Goal: Information Seeking & Learning: Learn about a topic

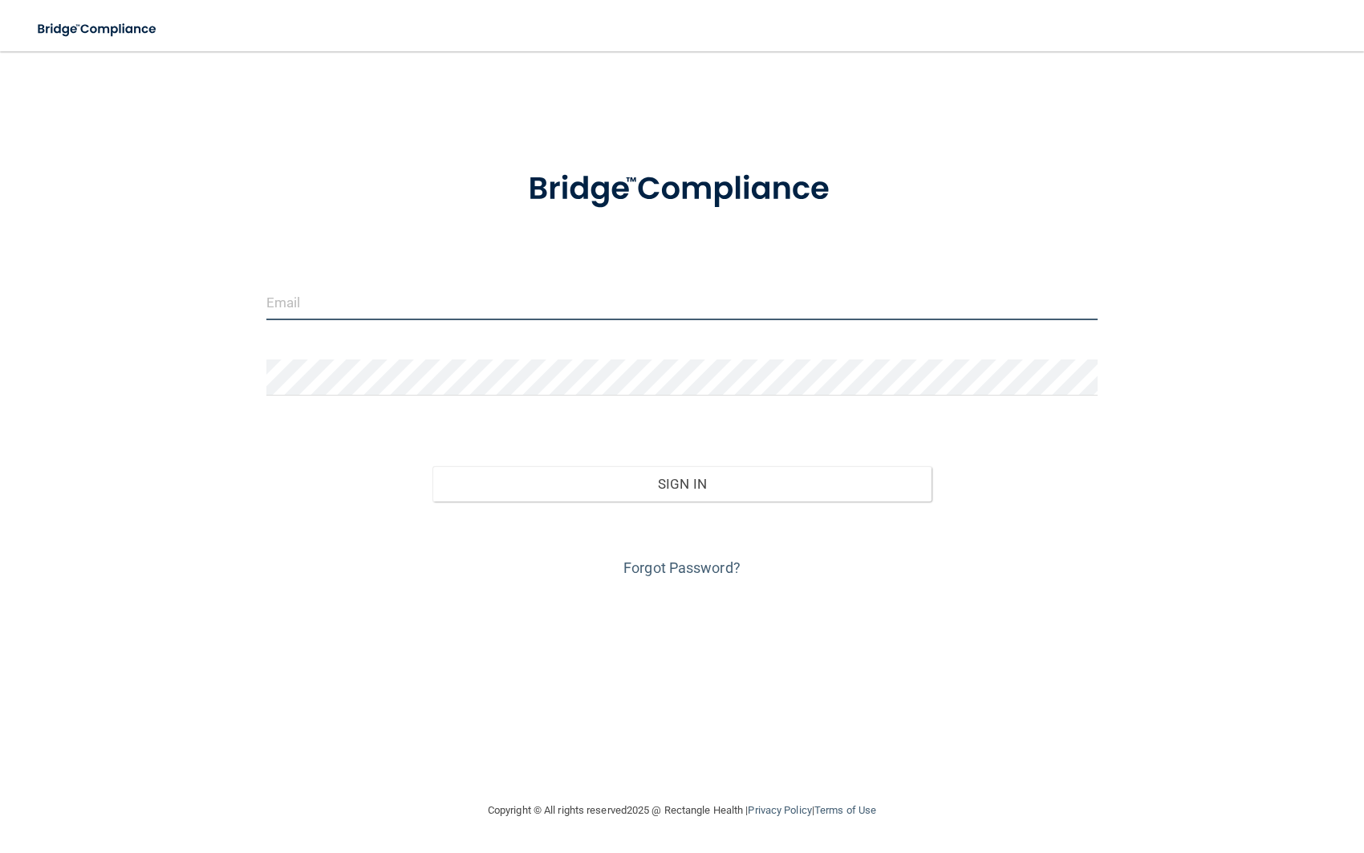
click at [468, 303] on input "email" at bounding box center [682, 302] width 832 height 36
click at [407, 304] on input "email" at bounding box center [682, 302] width 832 height 36
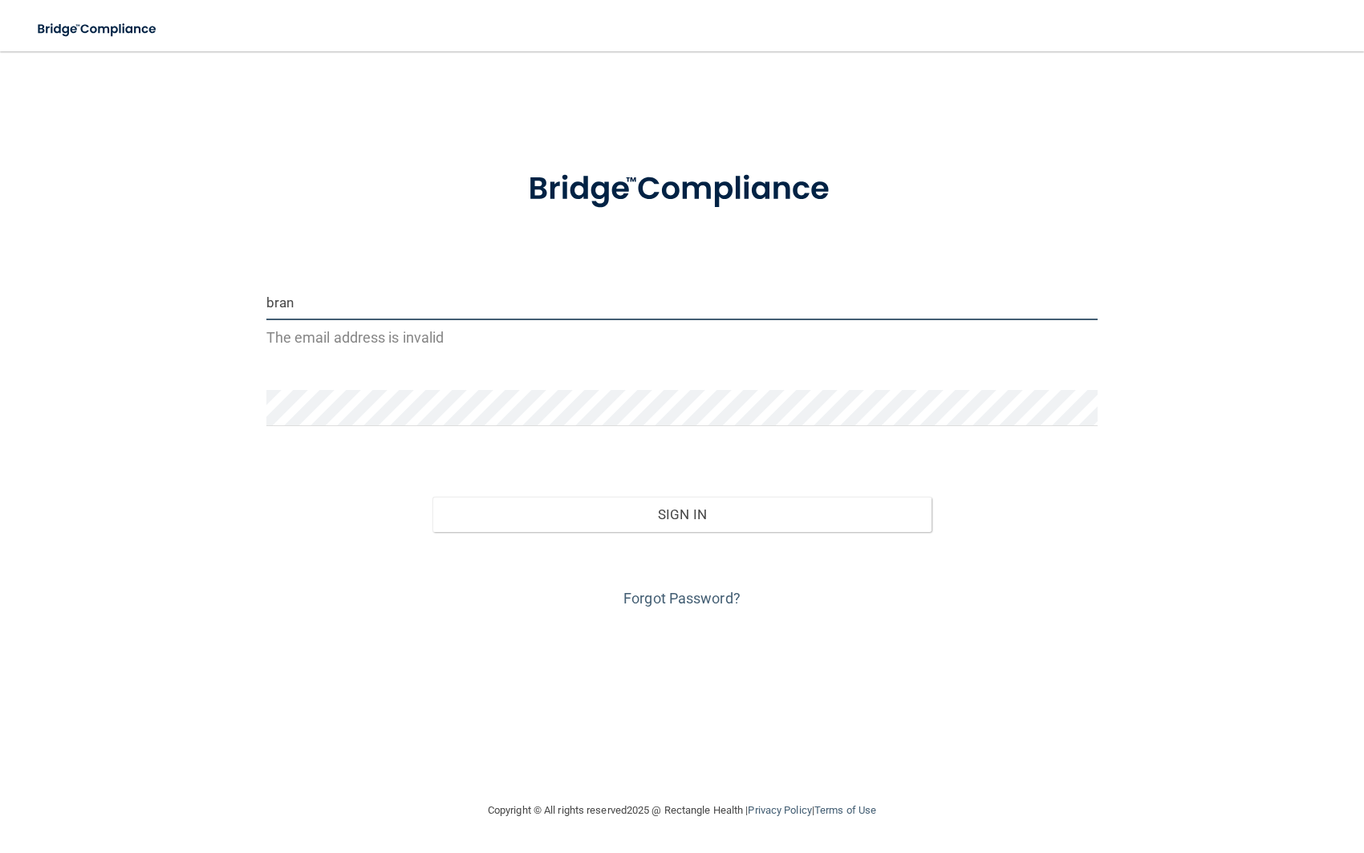
type input "[EMAIL_ADDRESS][DOMAIN_NAME]"
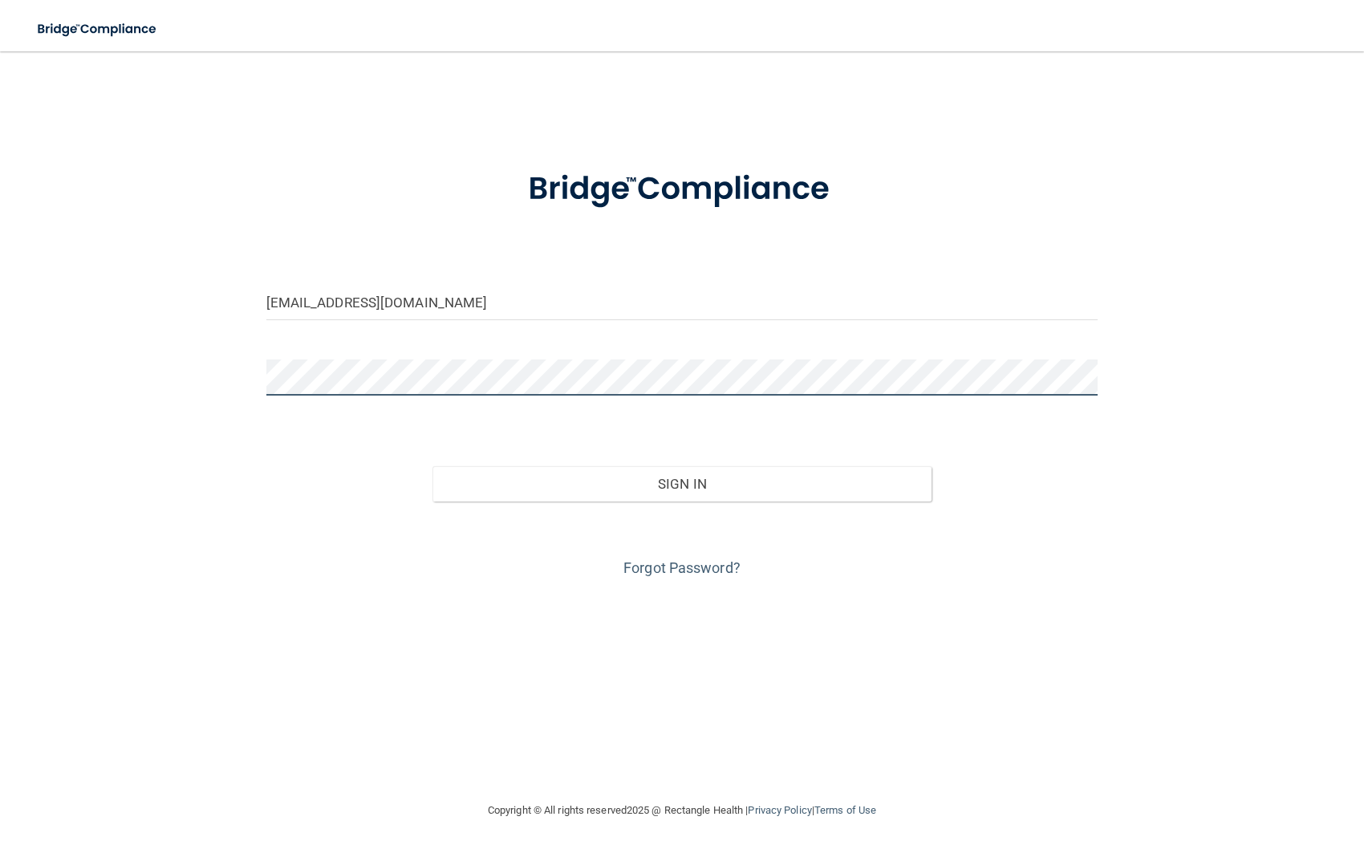
click at [432, 466] on button "Sign In" at bounding box center [681, 483] width 499 height 35
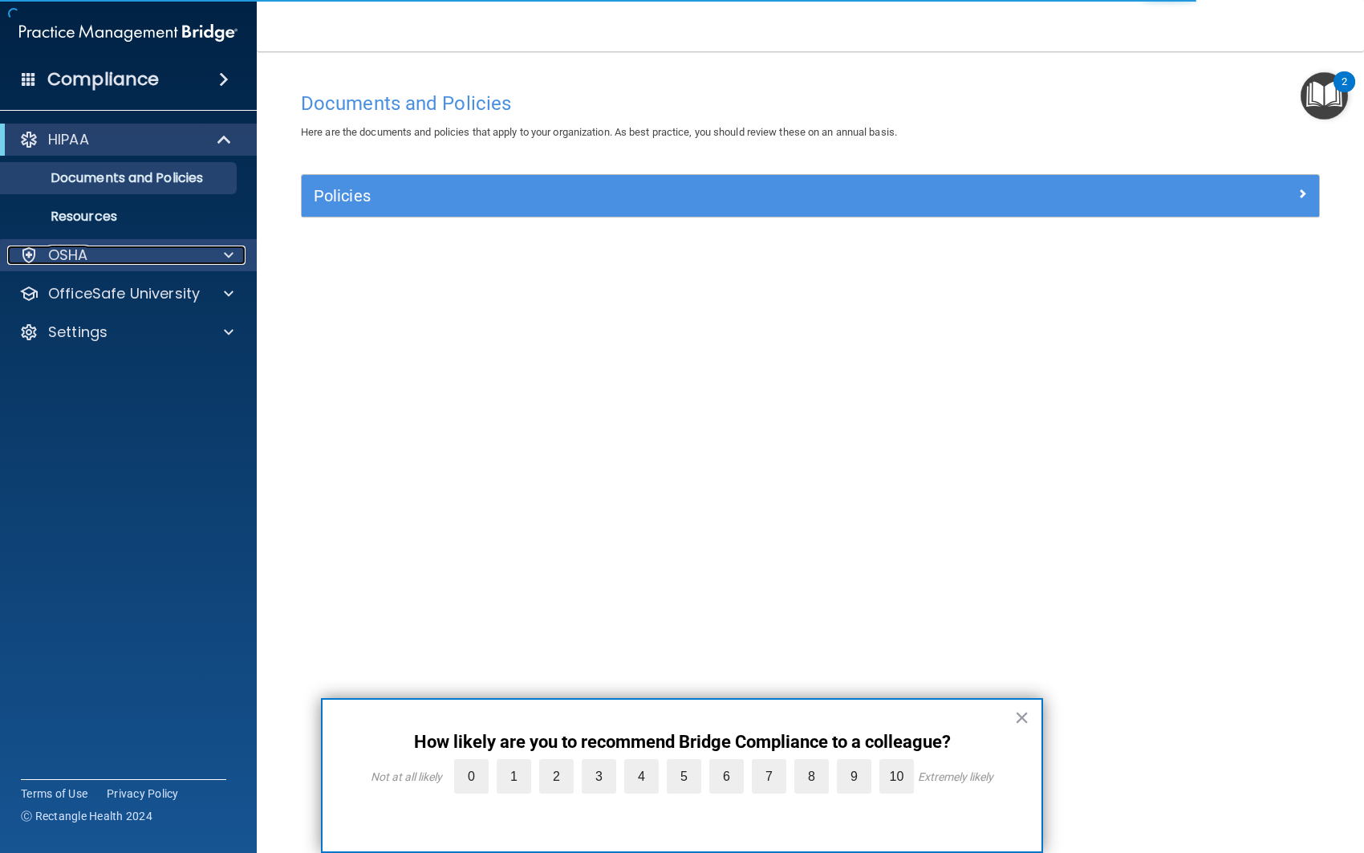
click at [229, 253] on span at bounding box center [229, 254] width 10 height 19
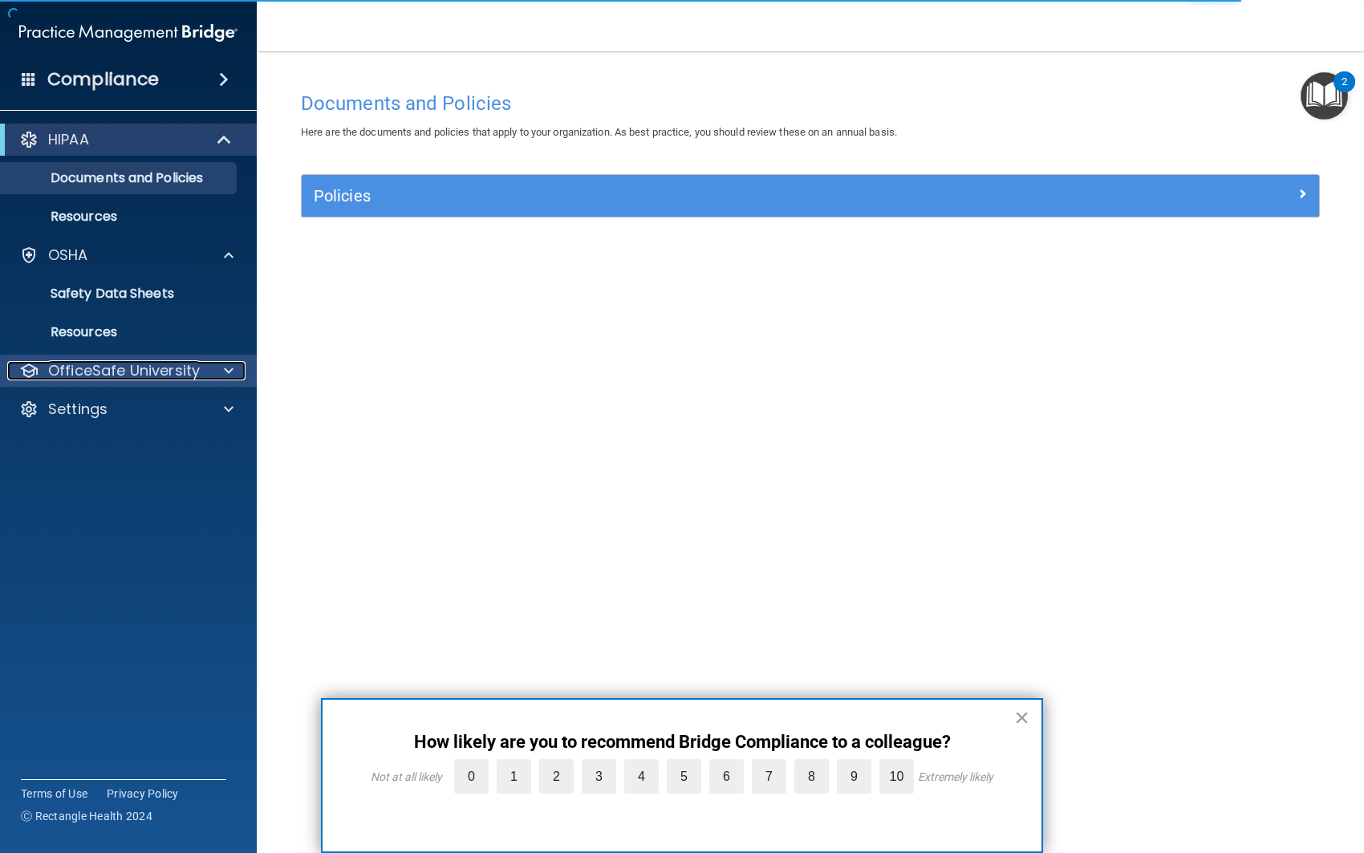
click at [229, 370] on span at bounding box center [229, 370] width 10 height 19
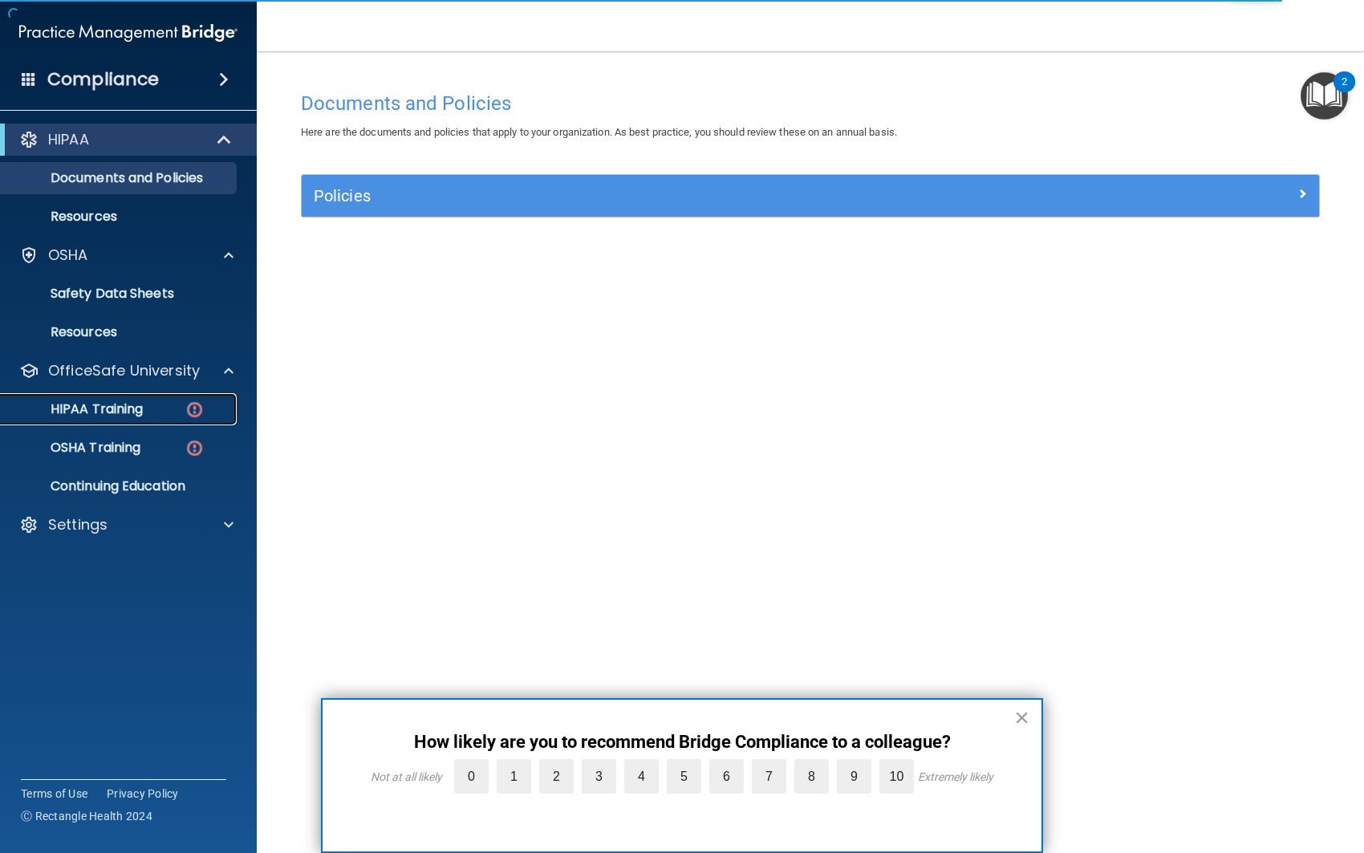
click at [95, 412] on p "HIPAA Training" at bounding box center [76, 409] width 132 height 16
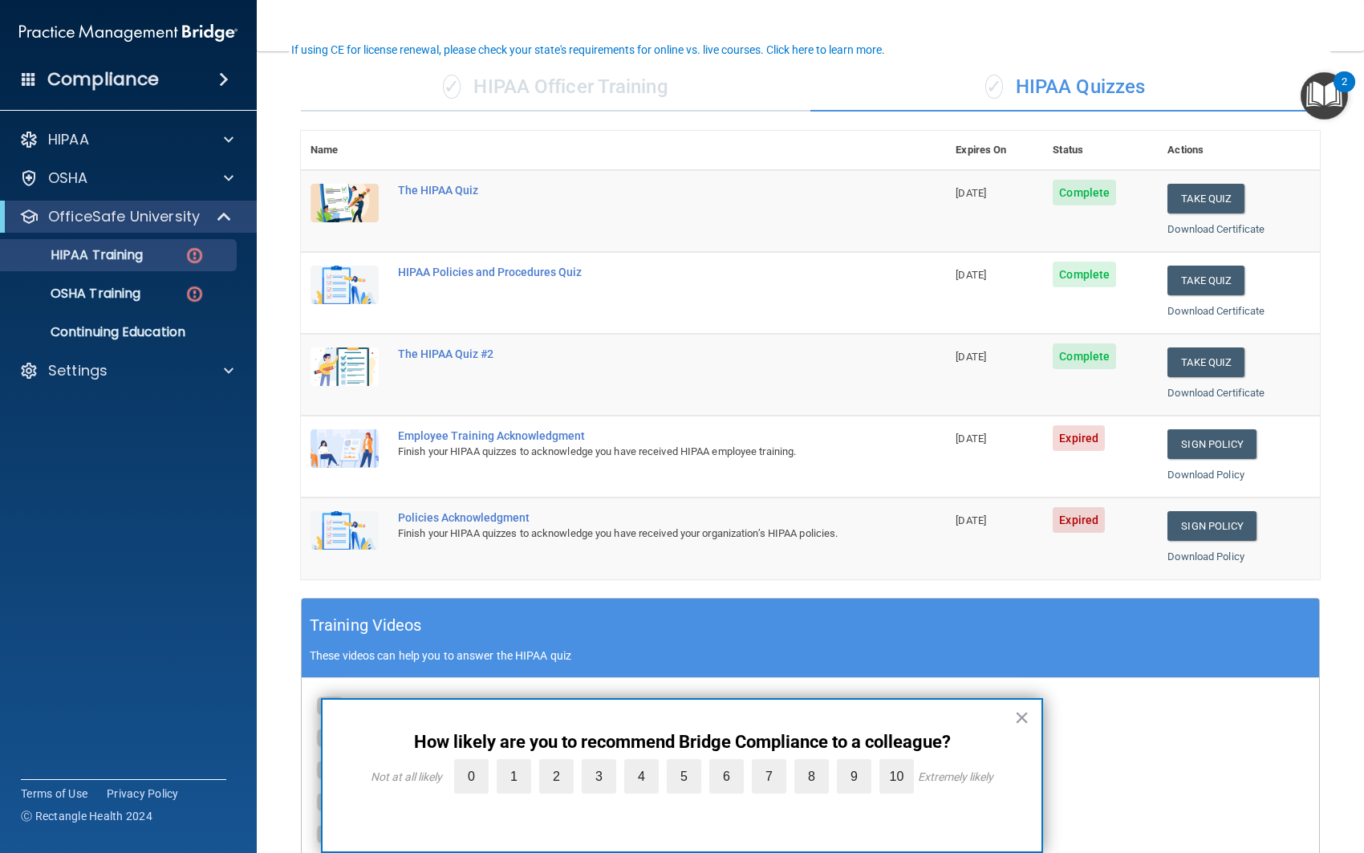
scroll to position [115, 0]
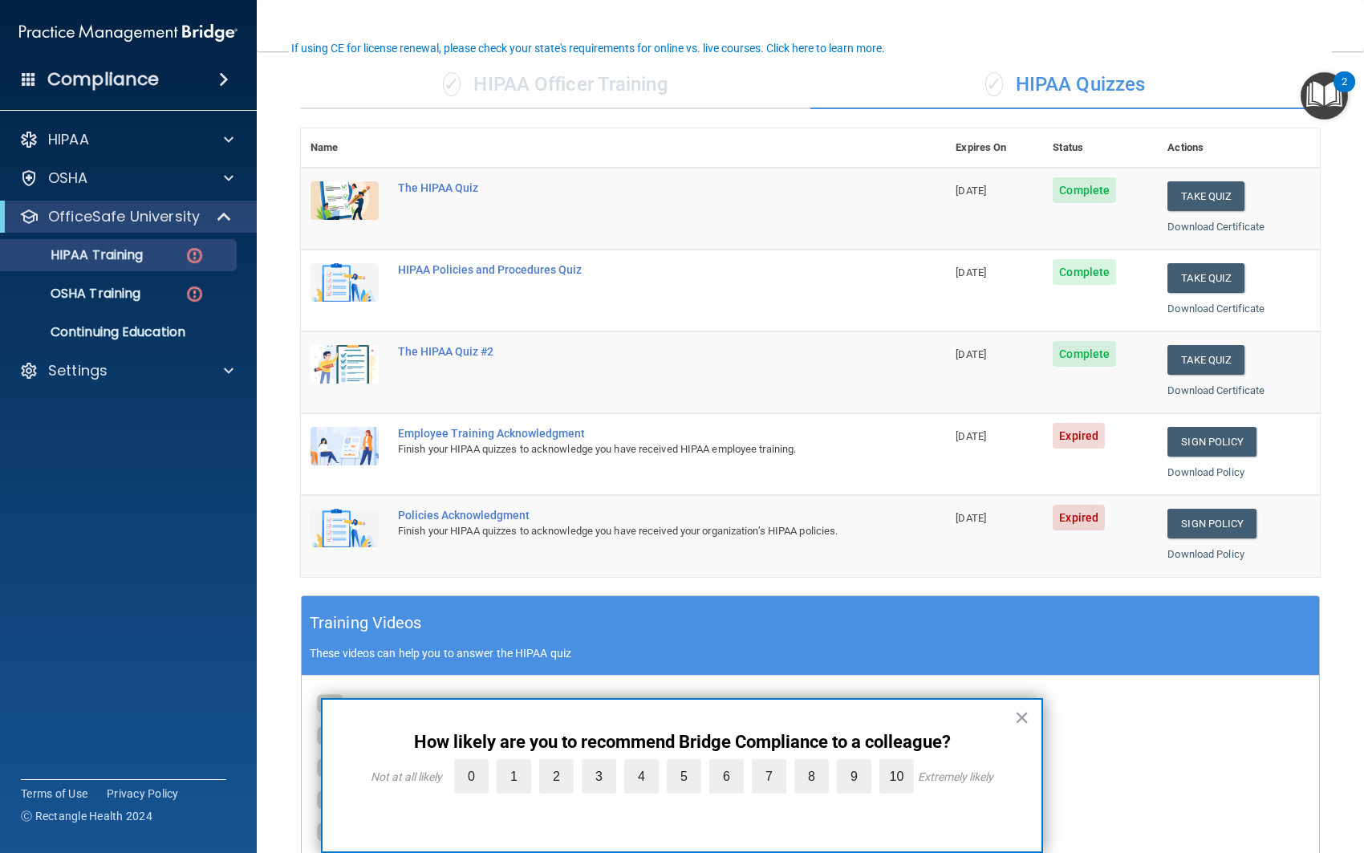
click at [791, 444] on div "Finish your HIPAA quizzes to acknowledge you have received HIPAA employee train…" at bounding box center [632, 449] width 468 height 19
click at [515, 434] on div "Employee Training Acknowledgment" at bounding box center [632, 433] width 468 height 13
click at [1203, 430] on link "Sign Policy" at bounding box center [1211, 442] width 89 height 30
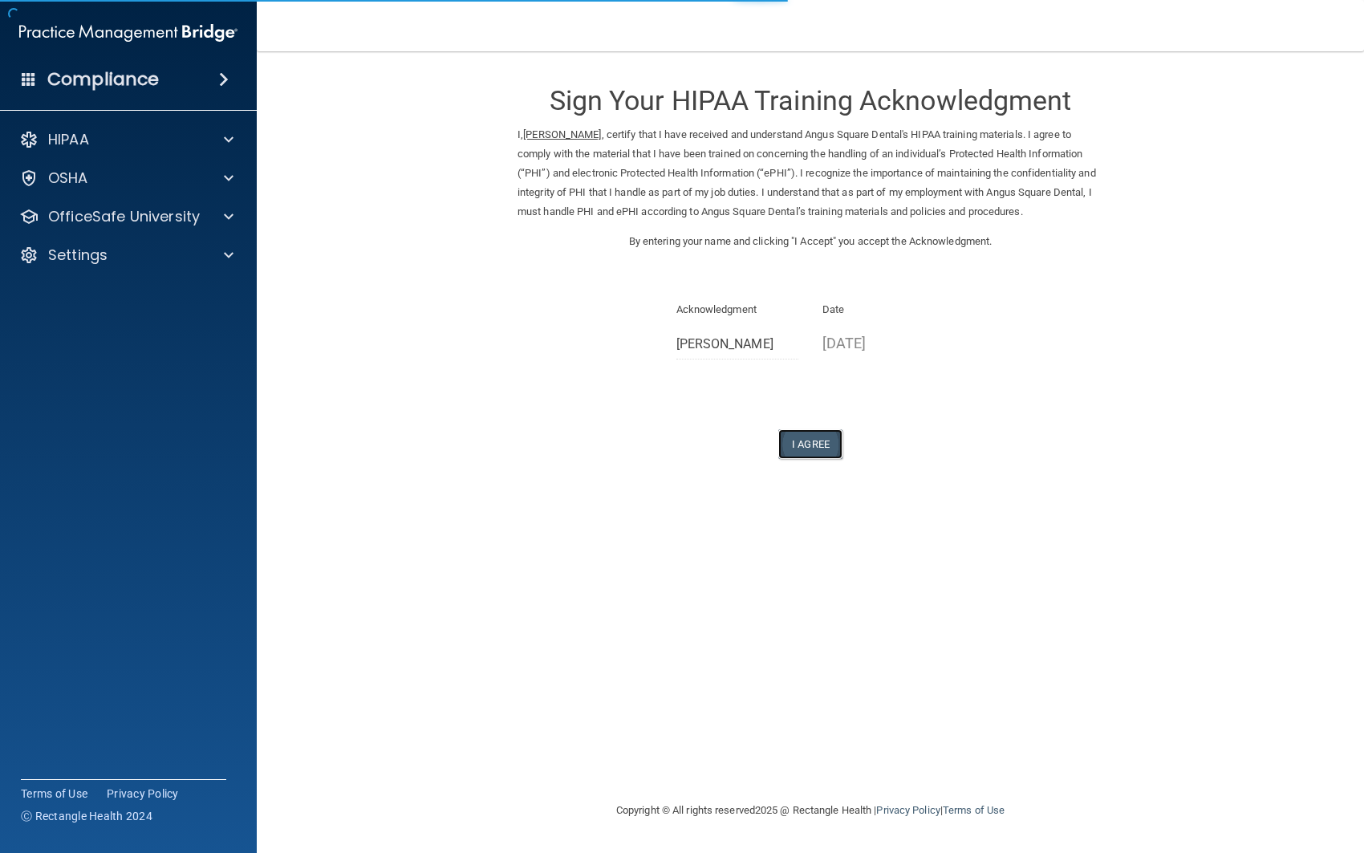
click at [809, 444] on button "I Agree" at bounding box center [810, 444] width 64 height 30
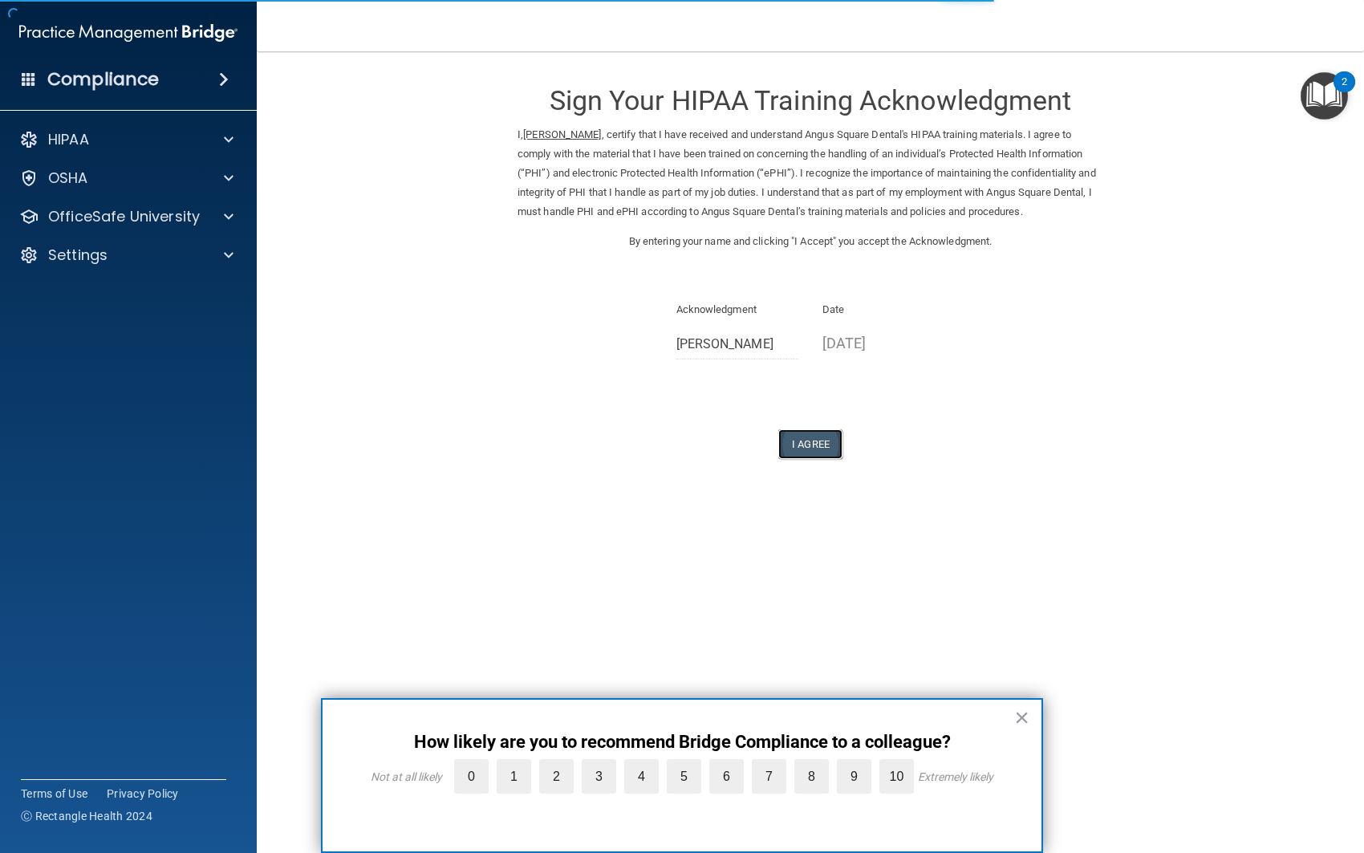
click at [809, 444] on button "I Agree" at bounding box center [810, 444] width 64 height 30
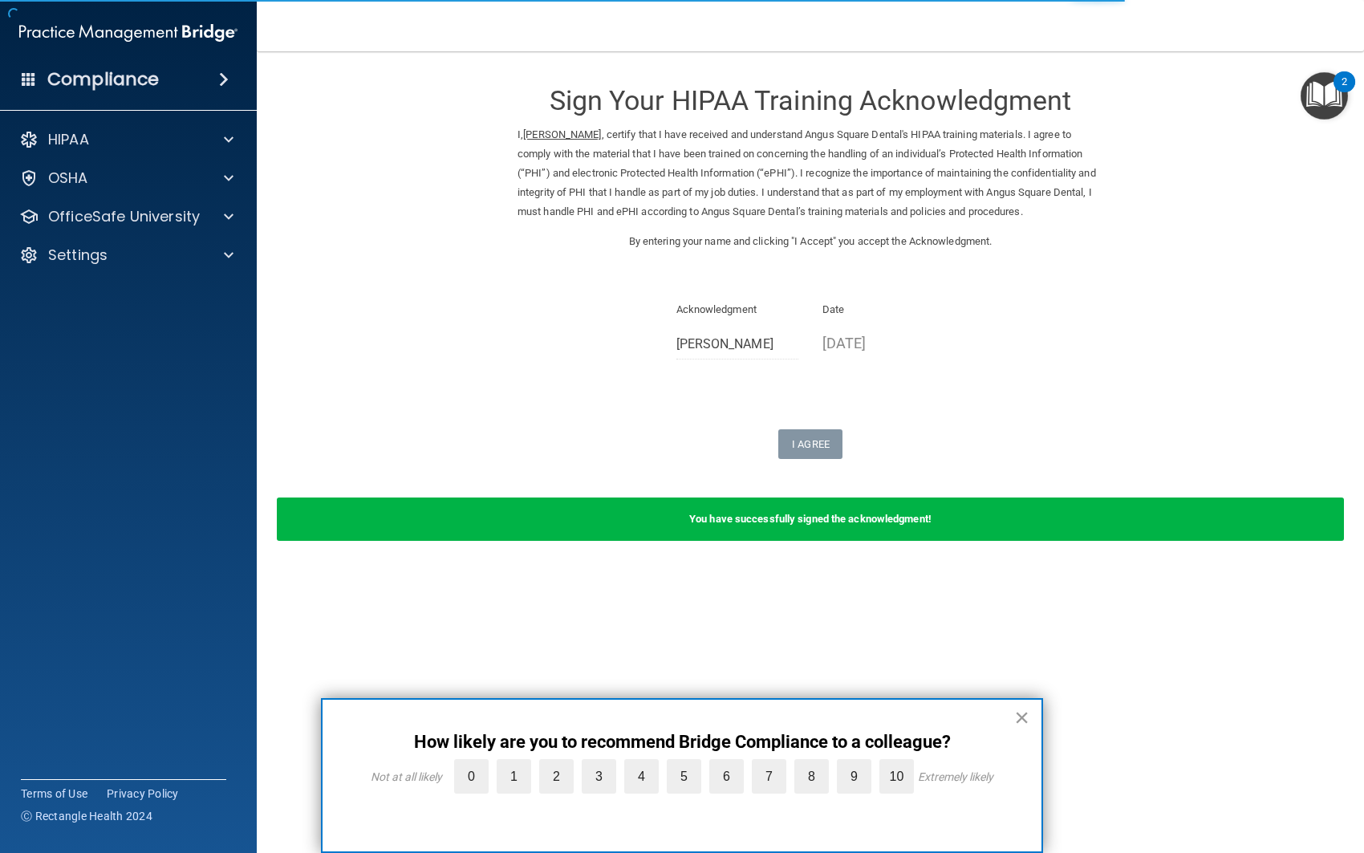
click at [1019, 719] on button "×" at bounding box center [1021, 717] width 15 height 26
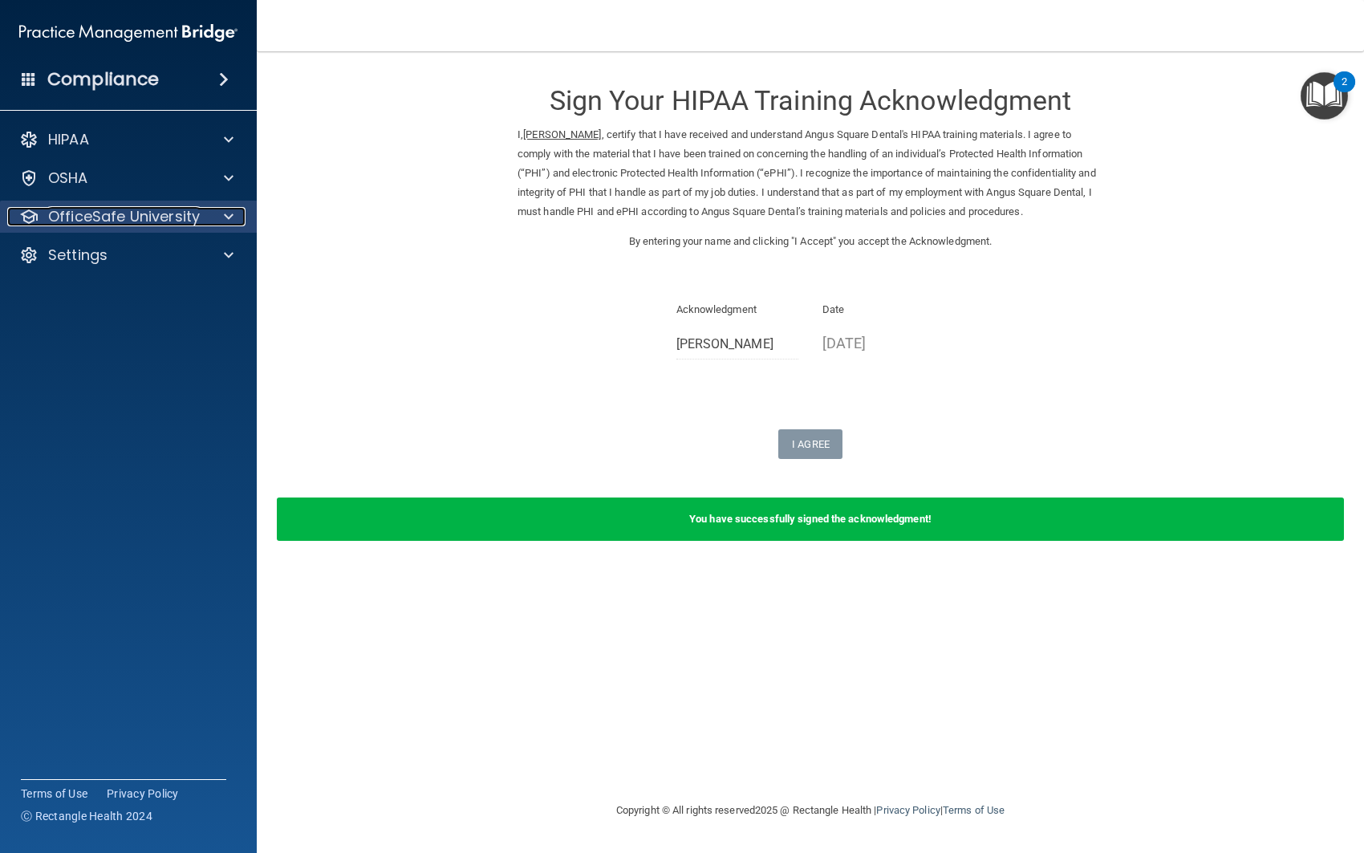
click at [229, 215] on span at bounding box center [229, 216] width 10 height 19
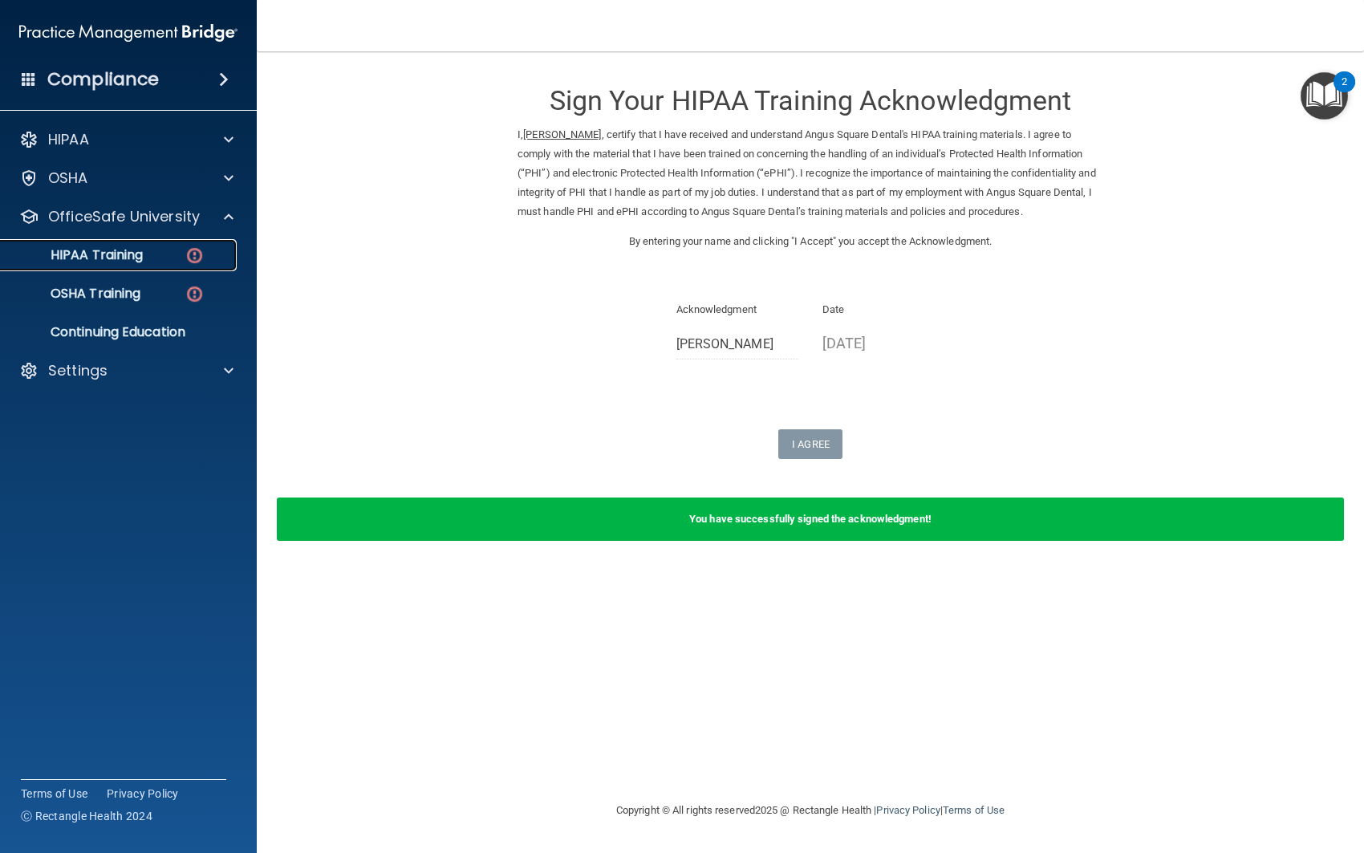
click at [194, 260] on img at bounding box center [194, 255] width 20 height 20
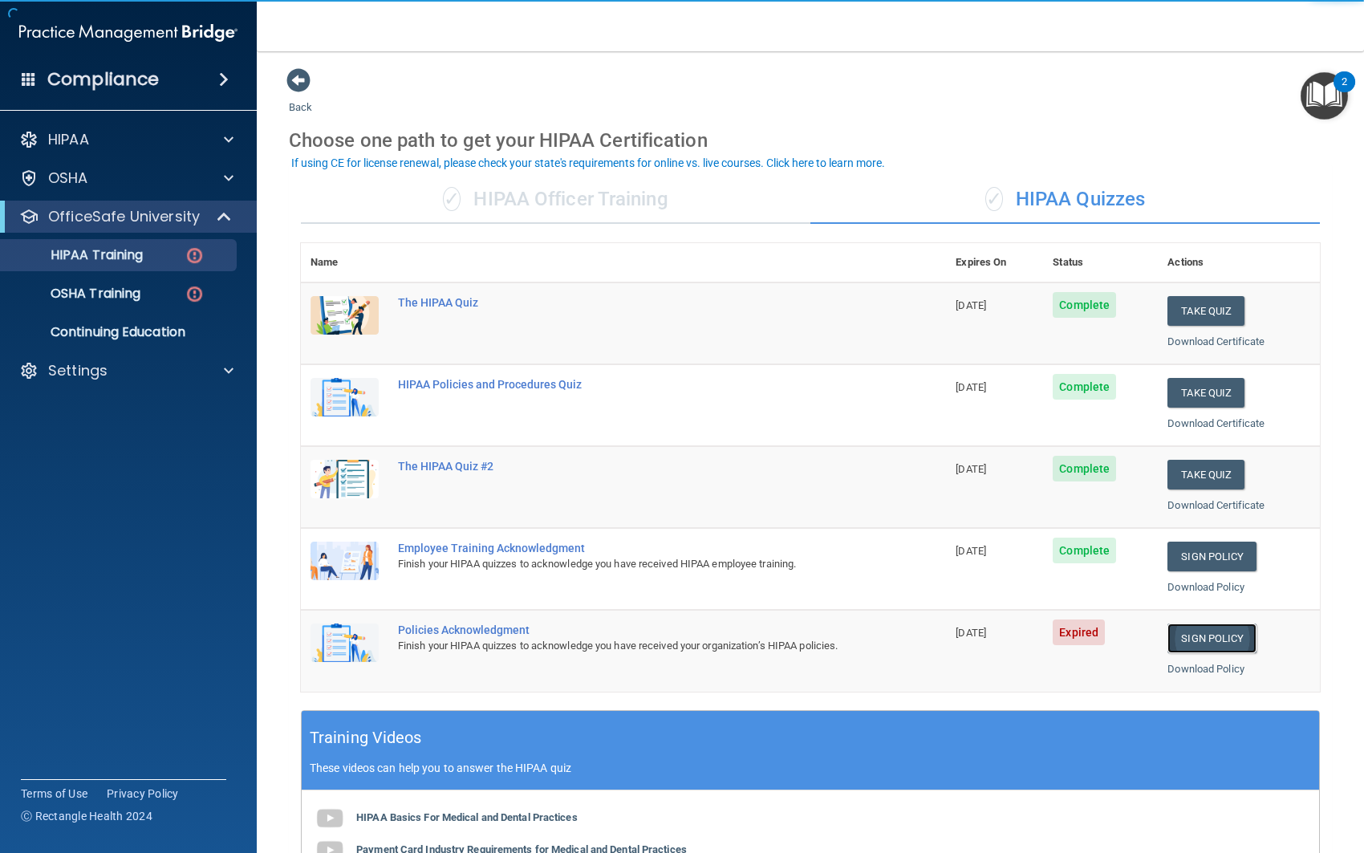
click at [1222, 643] on link "Sign Policy" at bounding box center [1211, 638] width 89 height 30
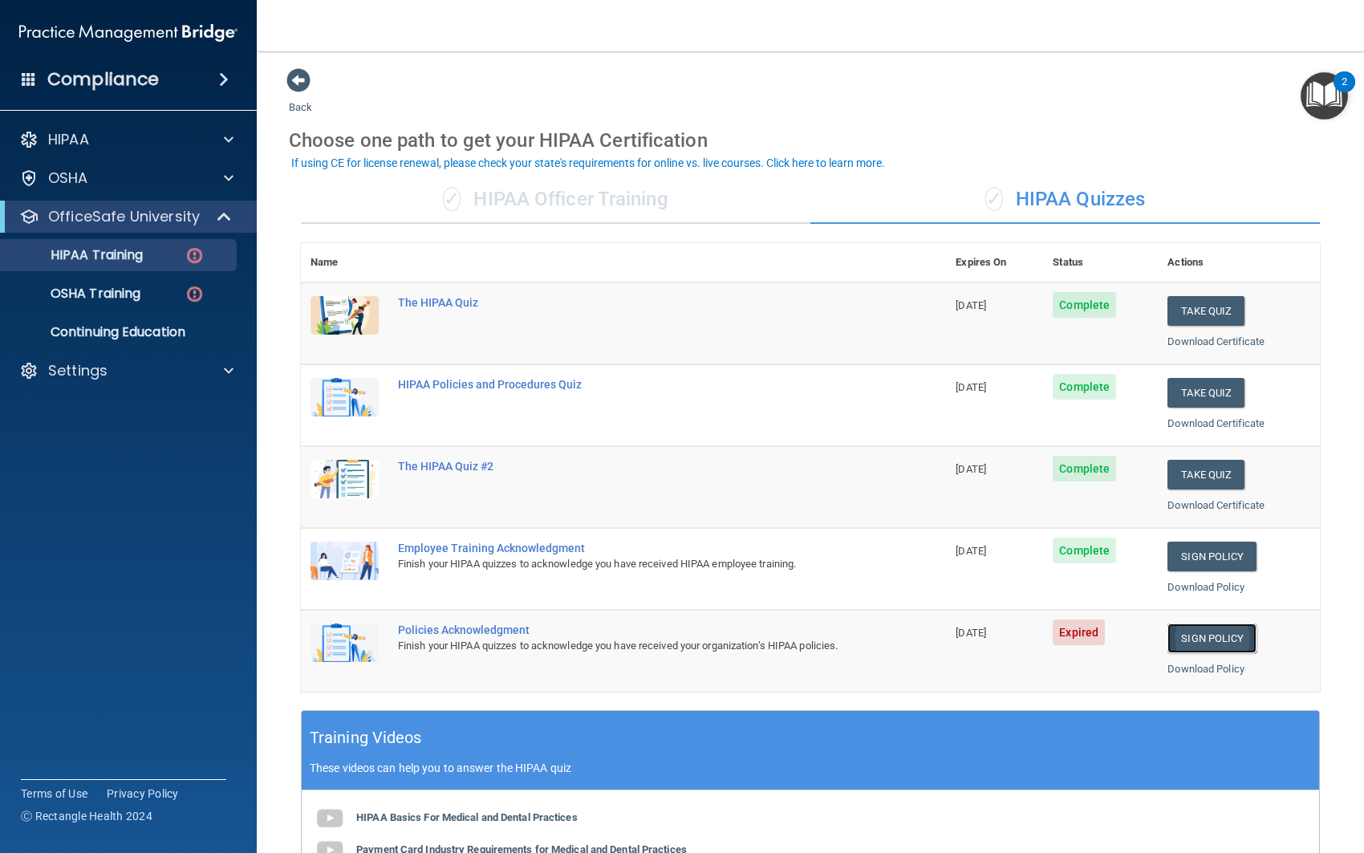
click at [1198, 634] on link "Sign Policy" at bounding box center [1211, 638] width 89 height 30
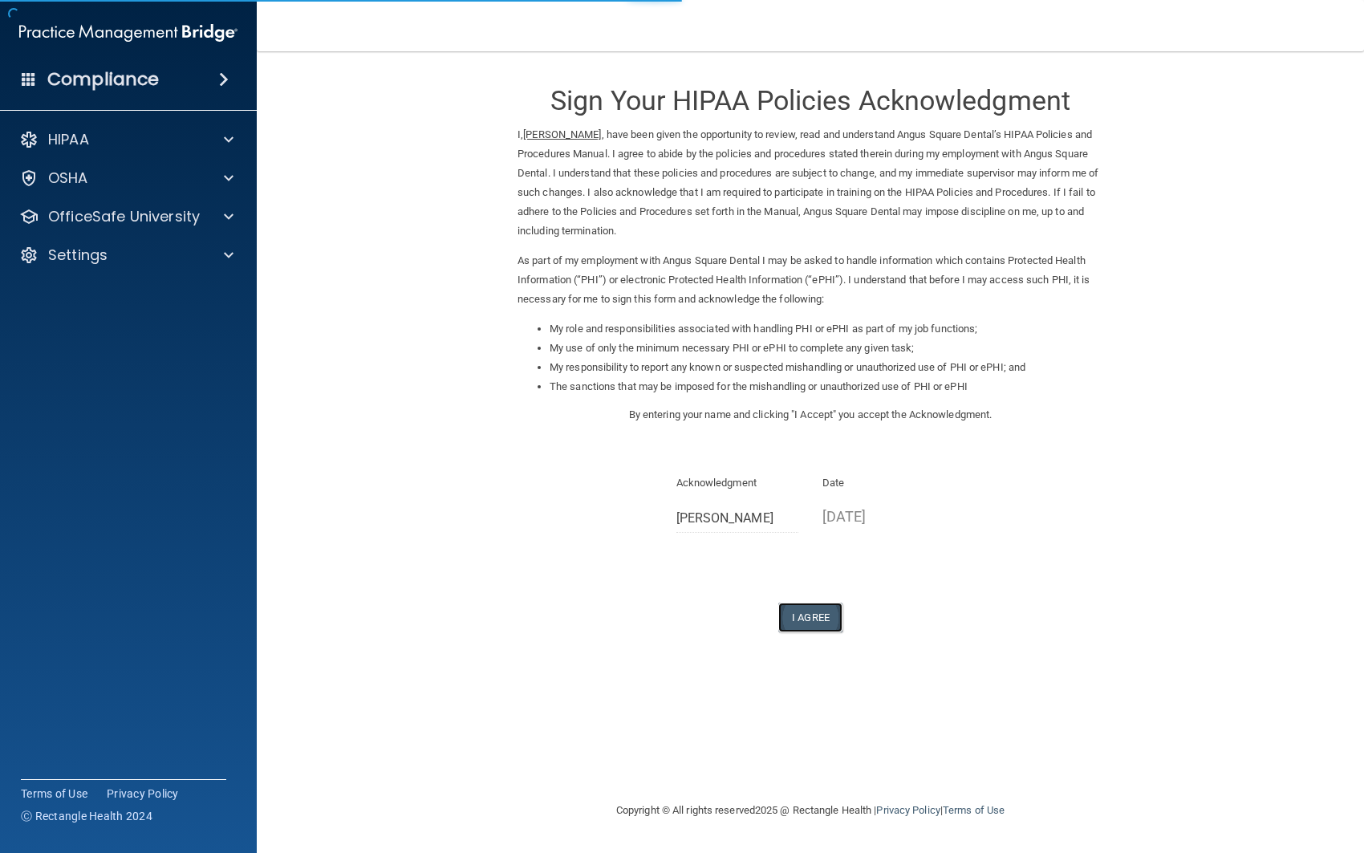
click at [807, 611] on button "I Agree" at bounding box center [810, 617] width 64 height 30
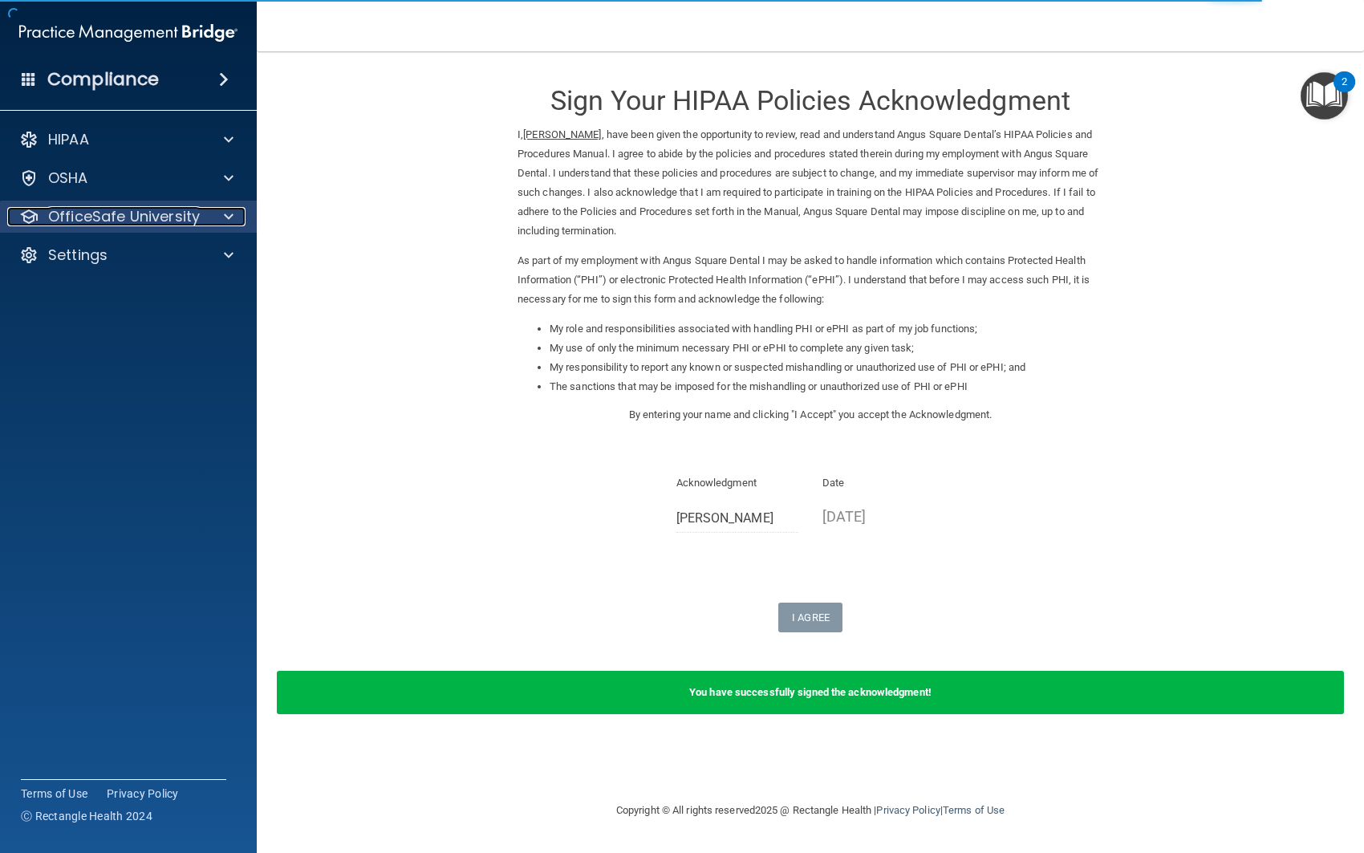
click at [225, 216] on span at bounding box center [229, 216] width 10 height 19
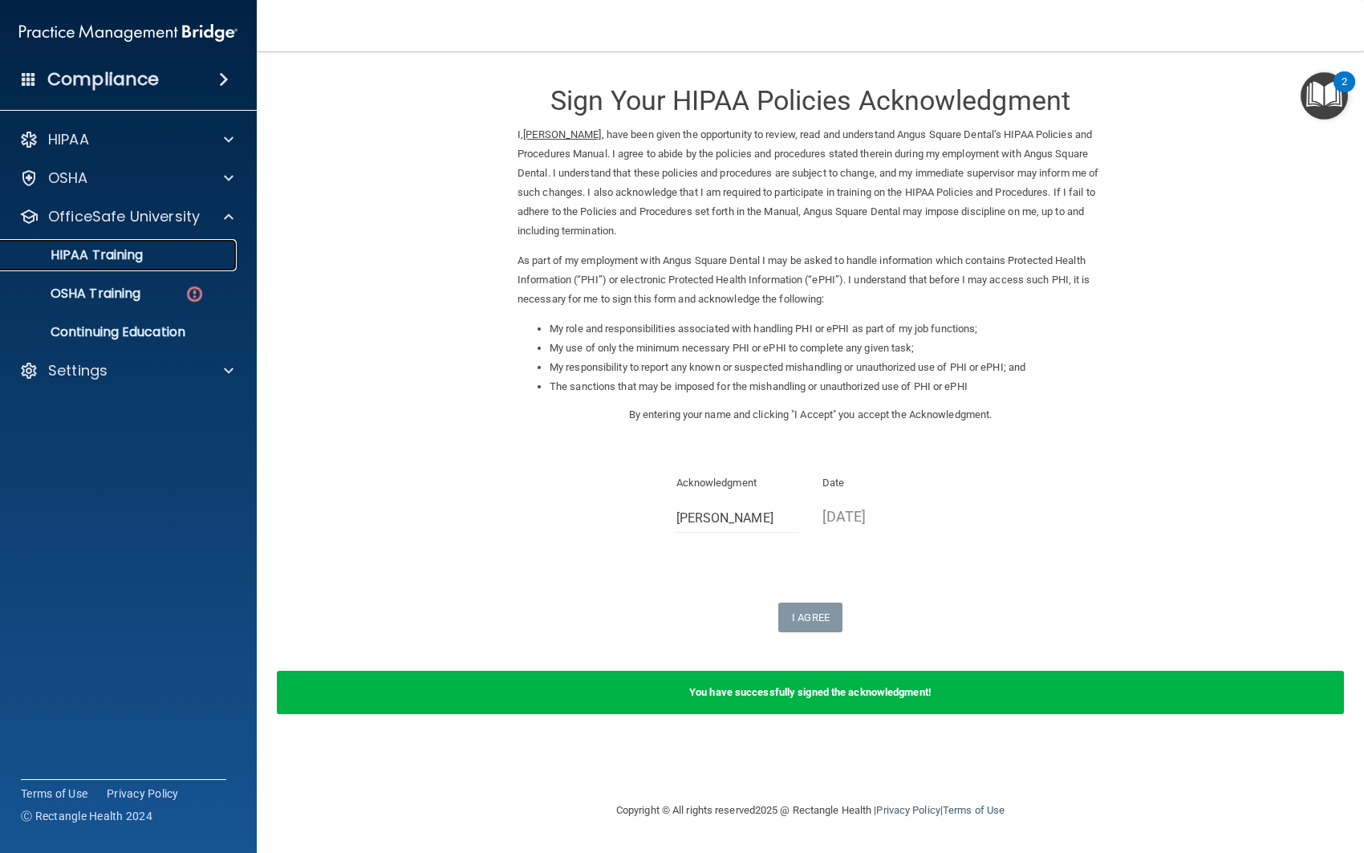
click at [128, 247] on p "HIPAA Training" at bounding box center [76, 255] width 132 height 16
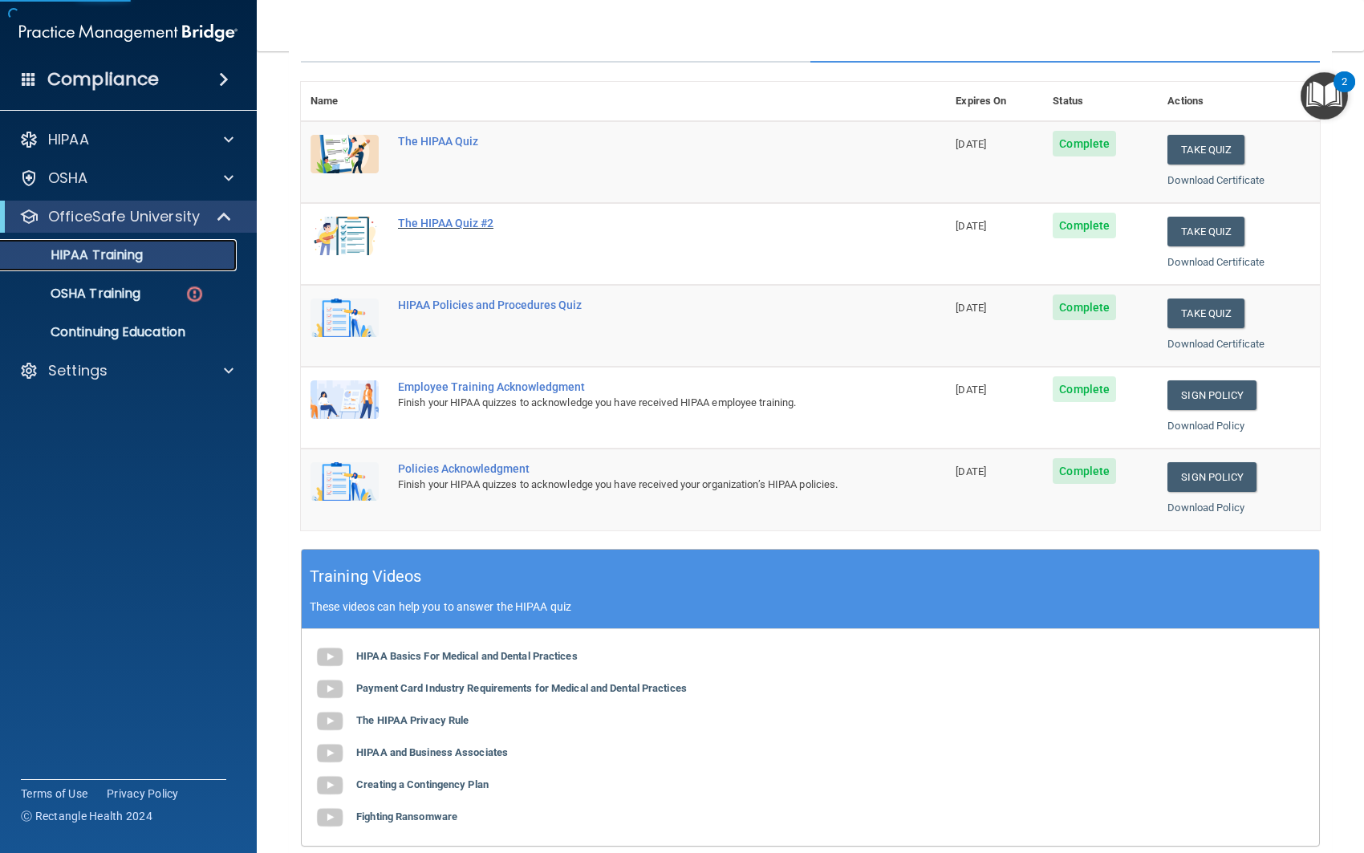
scroll to position [355, 0]
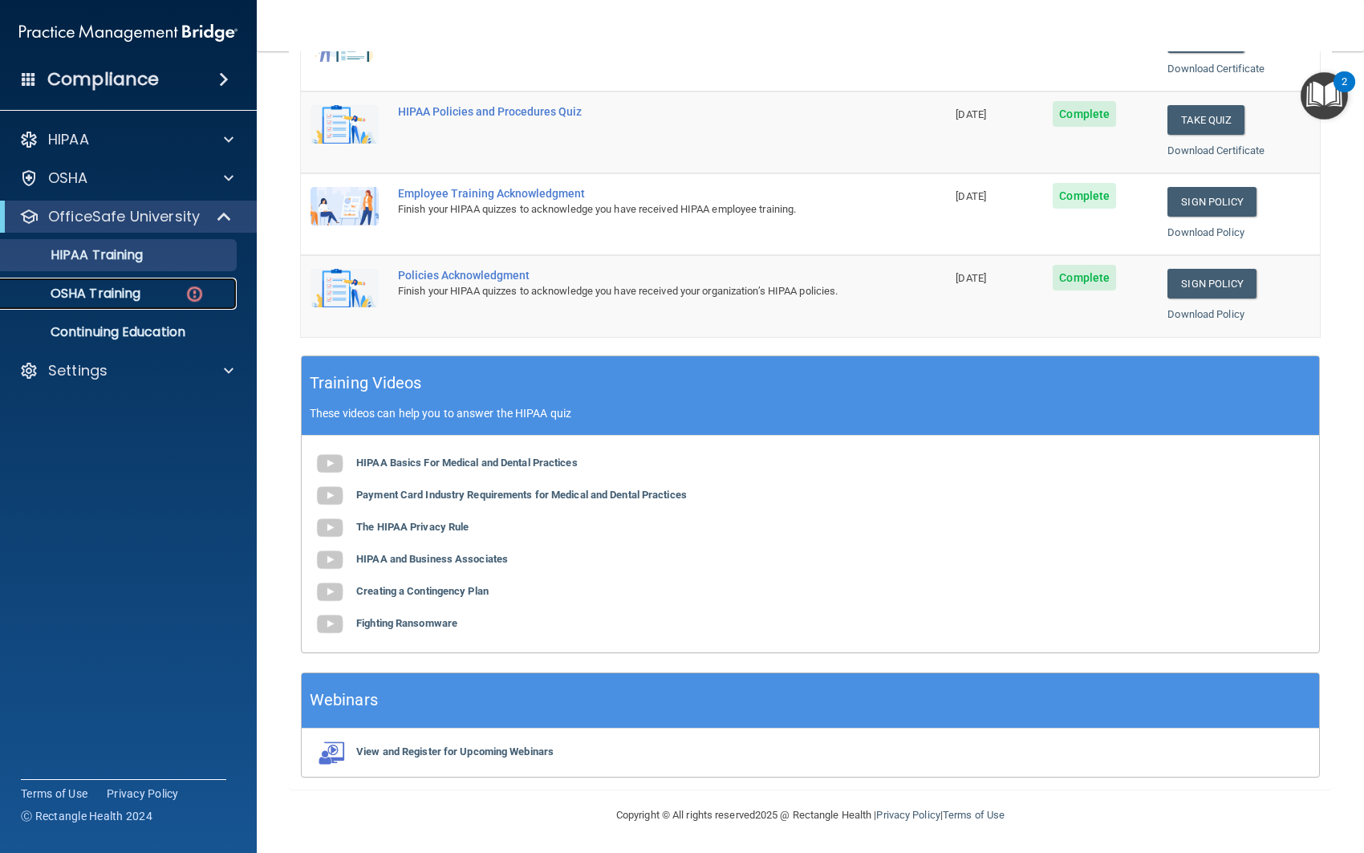
click at [94, 289] on p "OSHA Training" at bounding box center [75, 294] width 130 height 16
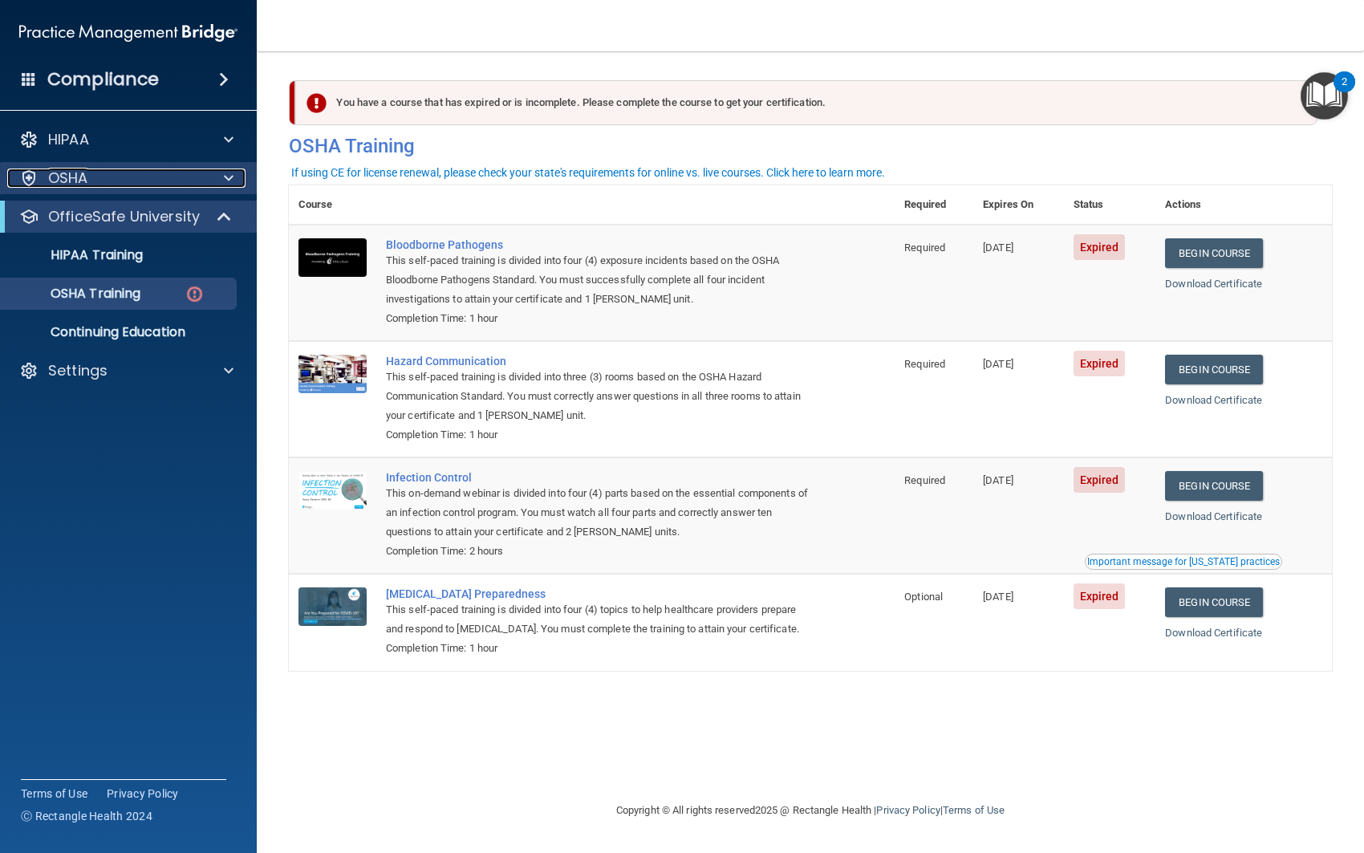
click at [226, 173] on span at bounding box center [229, 177] width 10 height 19
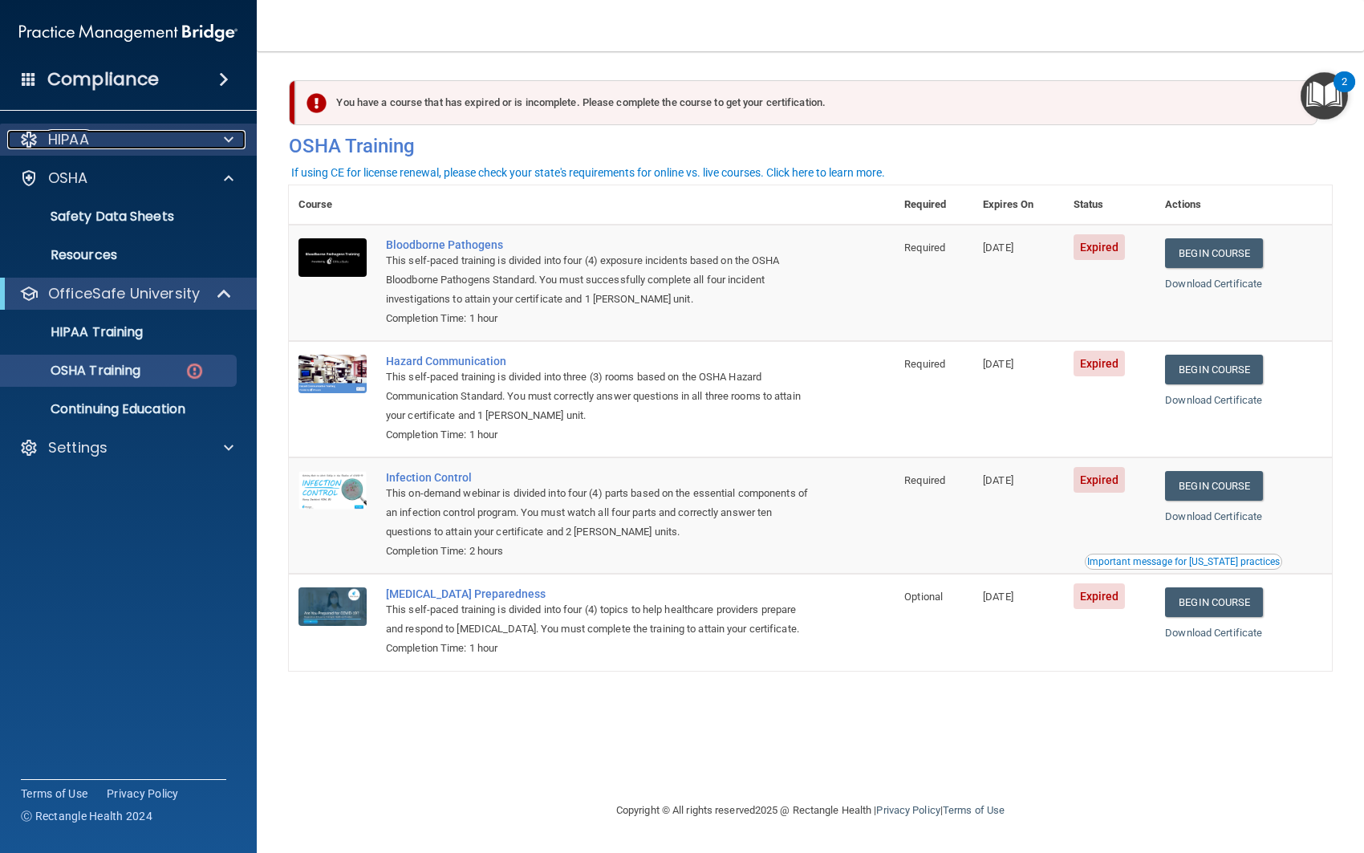
click at [225, 137] on span at bounding box center [229, 139] width 10 height 19
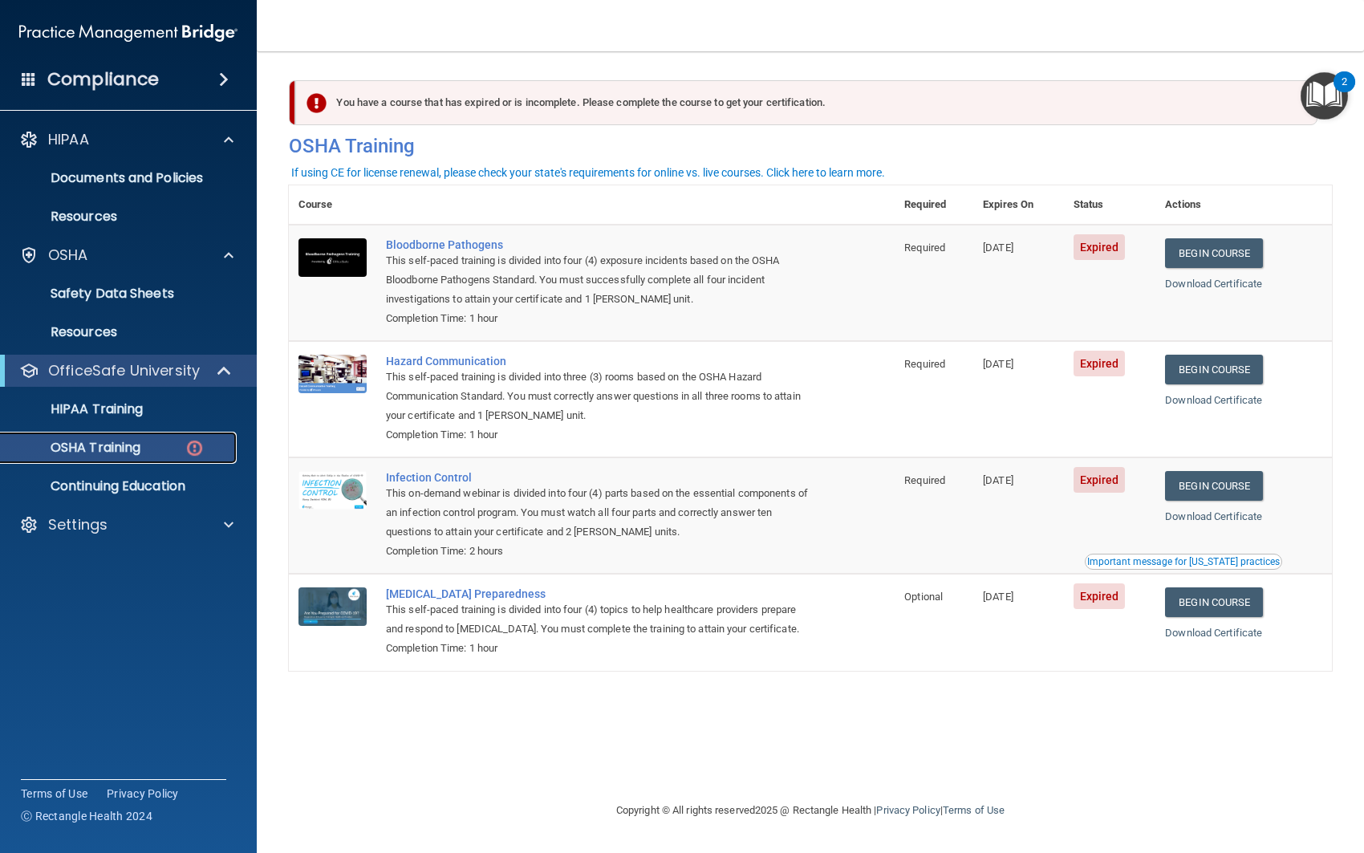
click at [169, 452] on div "OSHA Training" at bounding box center [119, 448] width 219 height 16
click at [148, 487] on p "Continuing Education" at bounding box center [119, 486] width 219 height 16
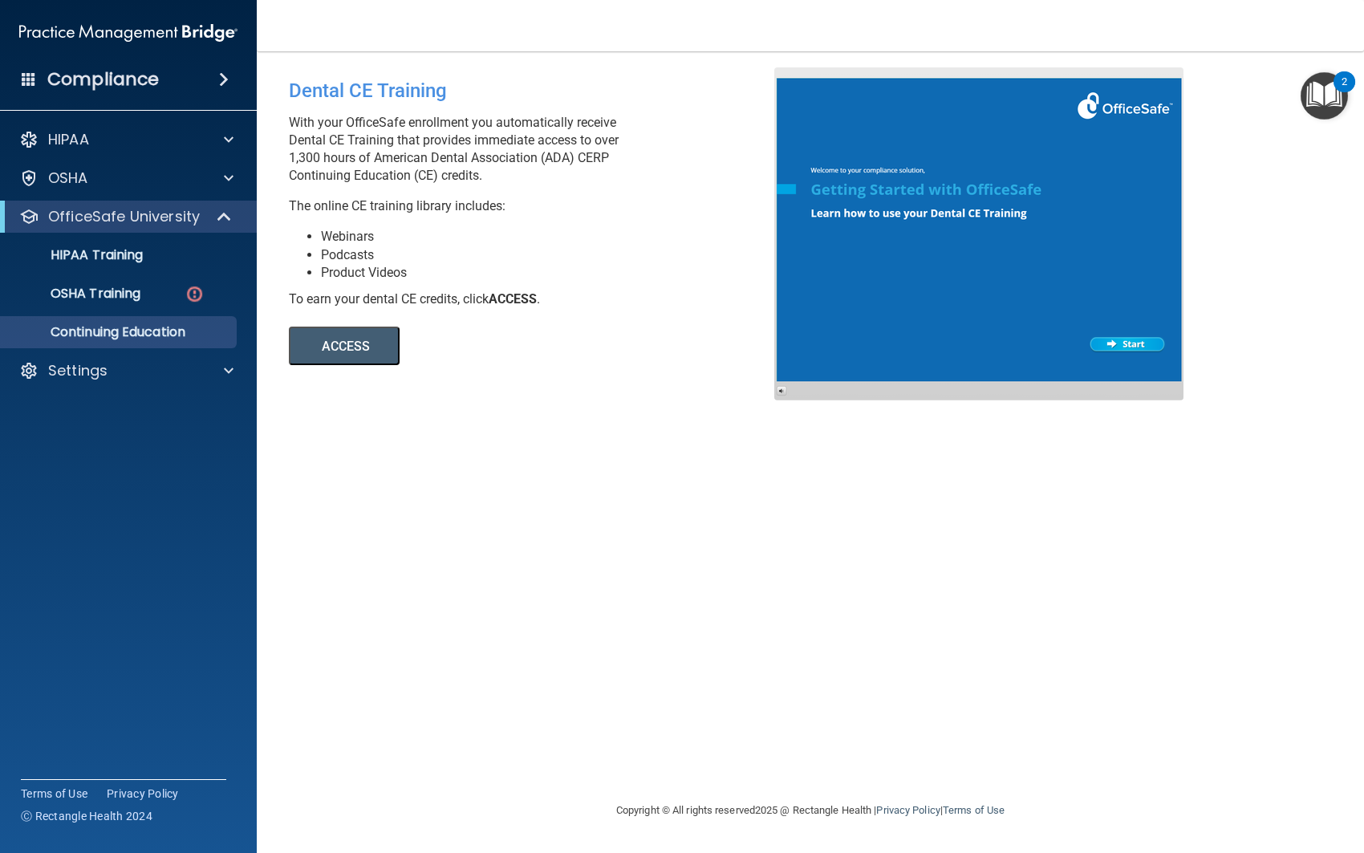
click at [332, 344] on button "ACCESS" at bounding box center [344, 345] width 111 height 39
click at [354, 344] on button "ACCESS" at bounding box center [344, 345] width 111 height 39
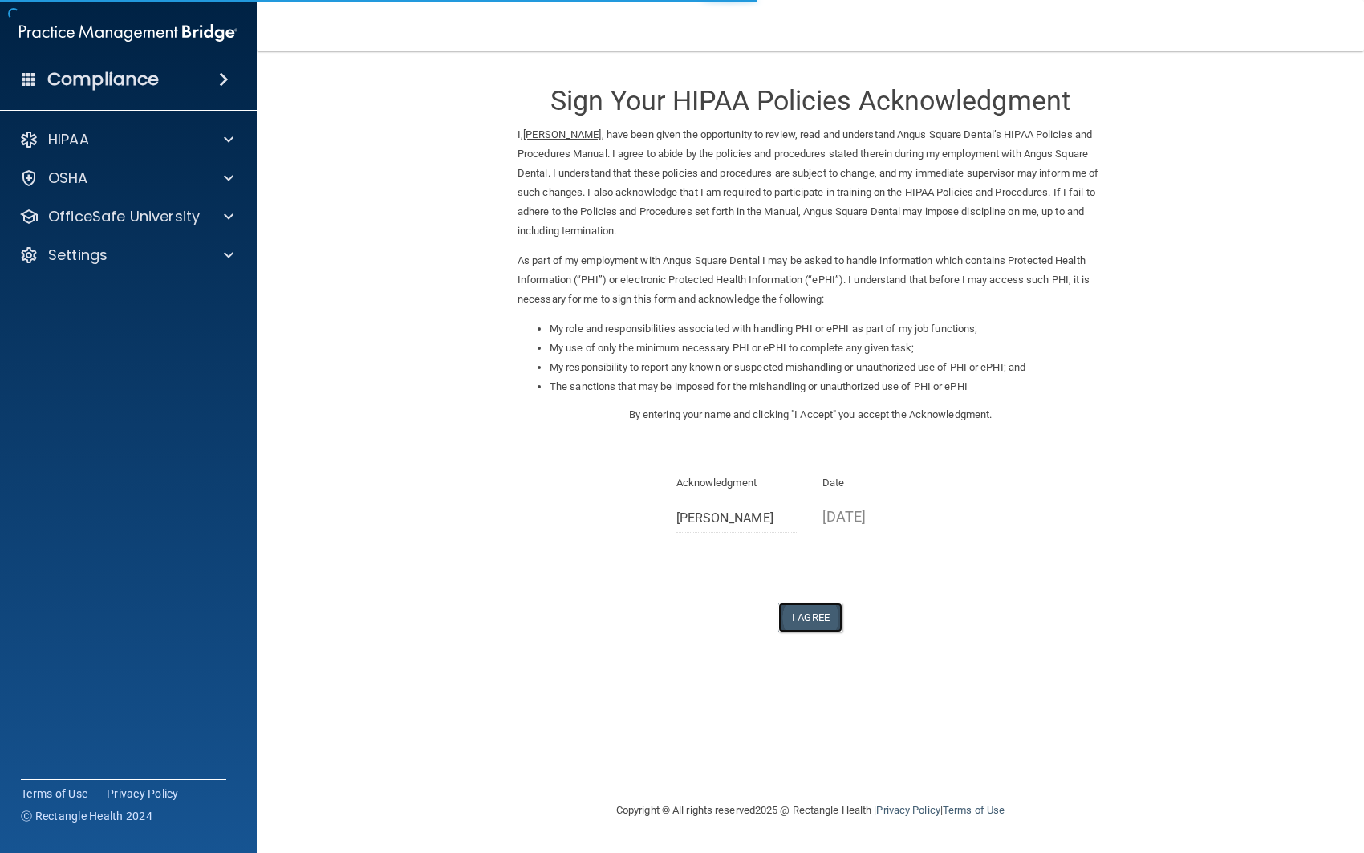
click at [817, 618] on button "I Agree" at bounding box center [810, 617] width 64 height 30
click at [232, 221] on span at bounding box center [229, 216] width 10 height 19
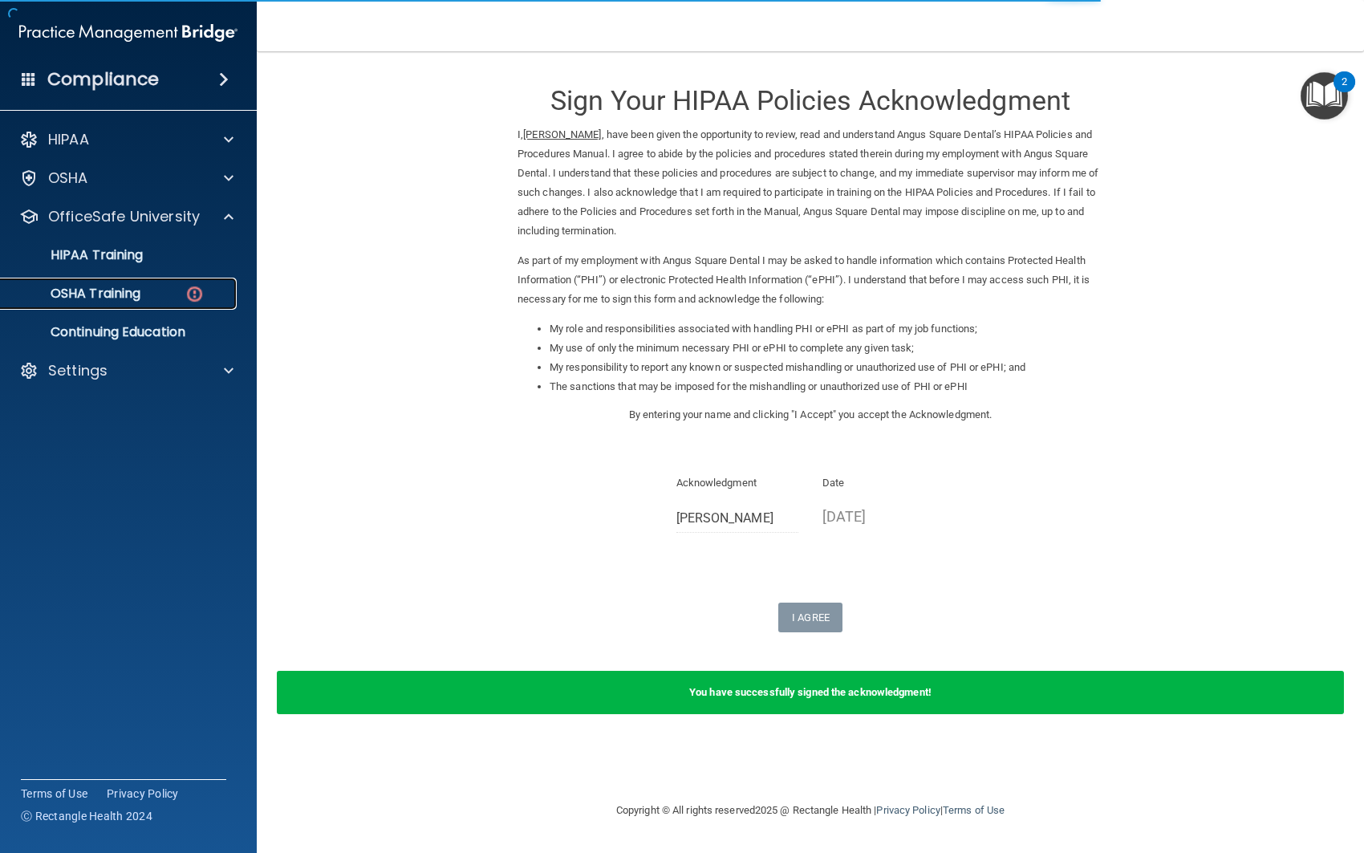
click at [164, 303] on link "OSHA Training" at bounding box center [110, 294] width 253 height 32
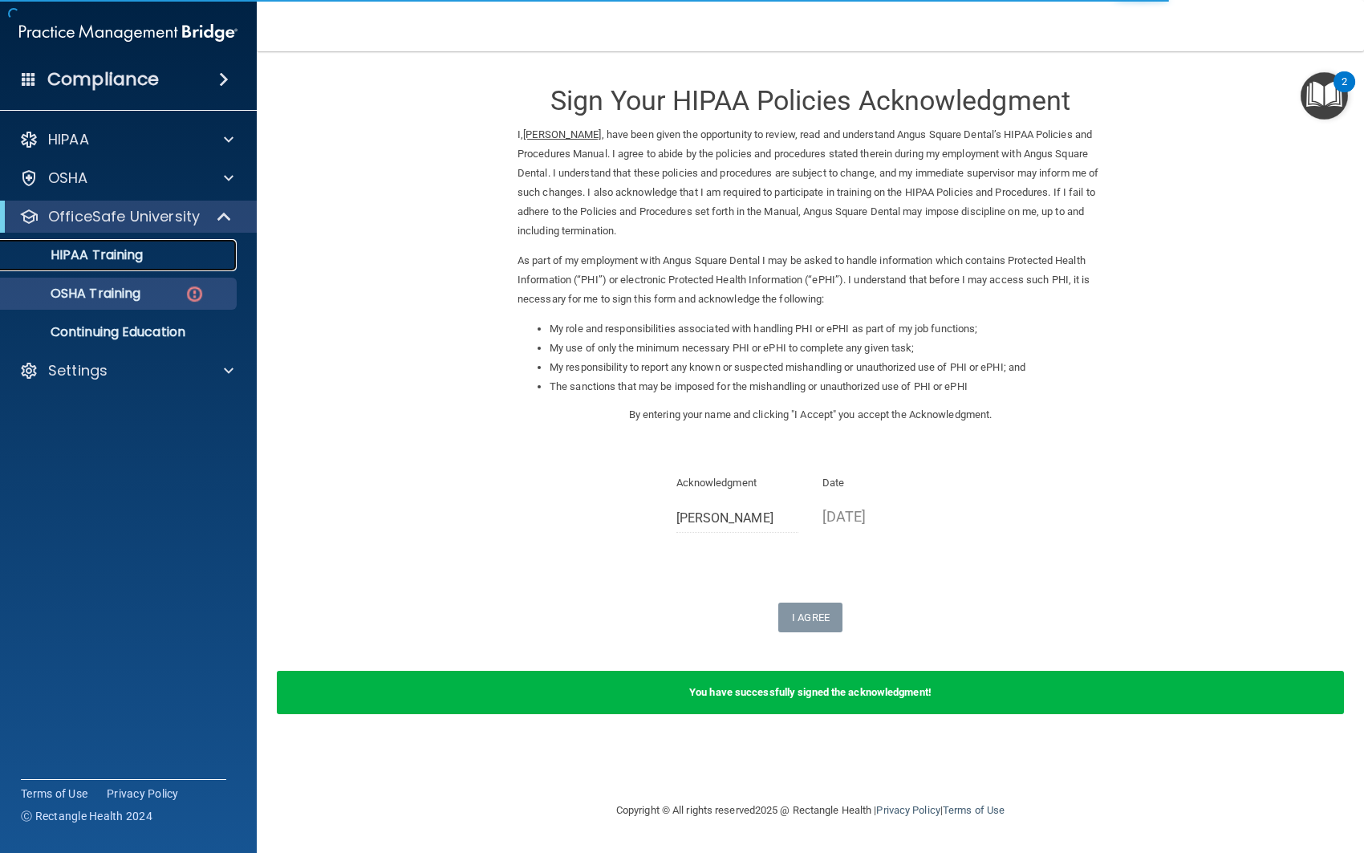
click at [150, 256] on div "HIPAA Training" at bounding box center [119, 255] width 219 height 16
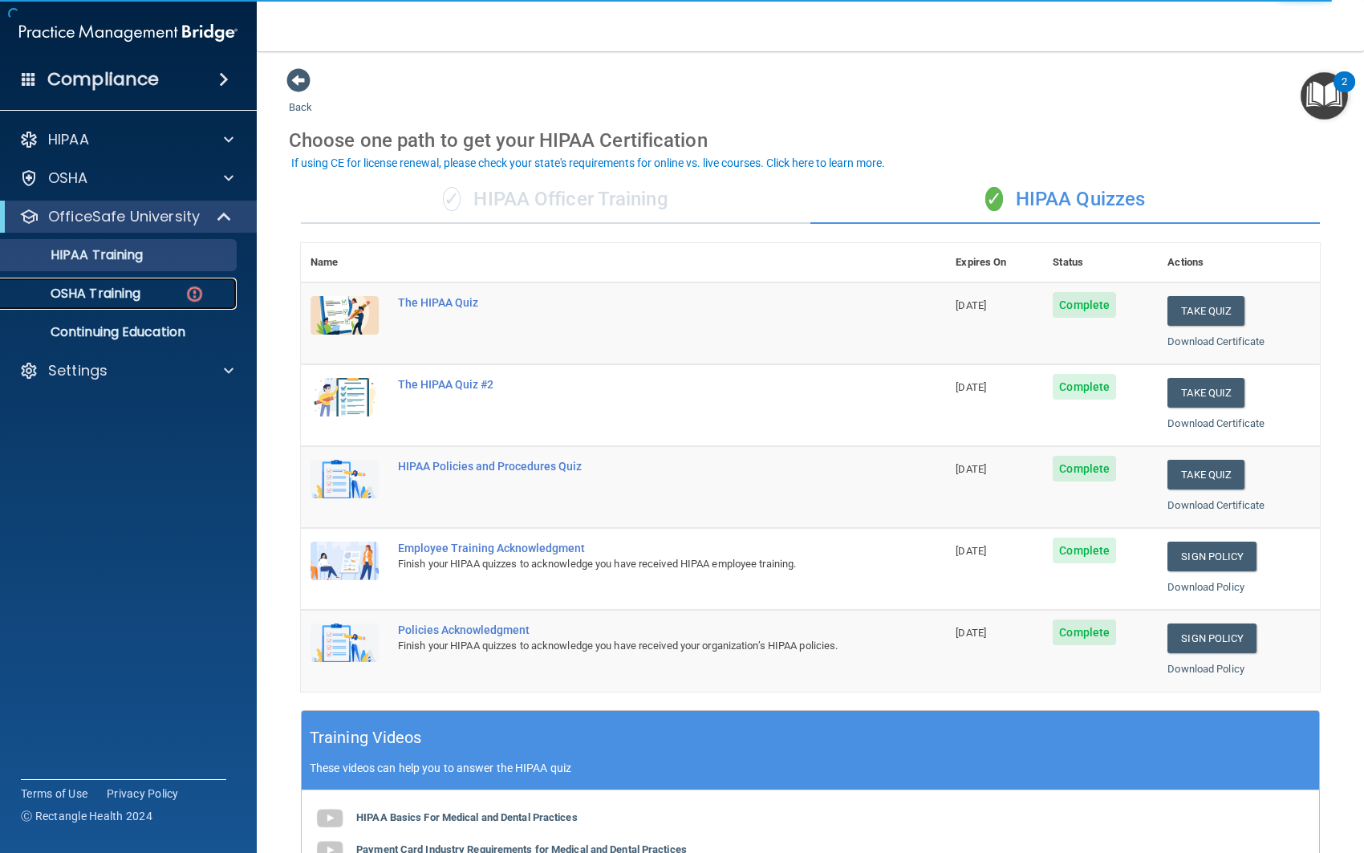
click at [145, 294] on div "OSHA Training" at bounding box center [119, 294] width 219 height 16
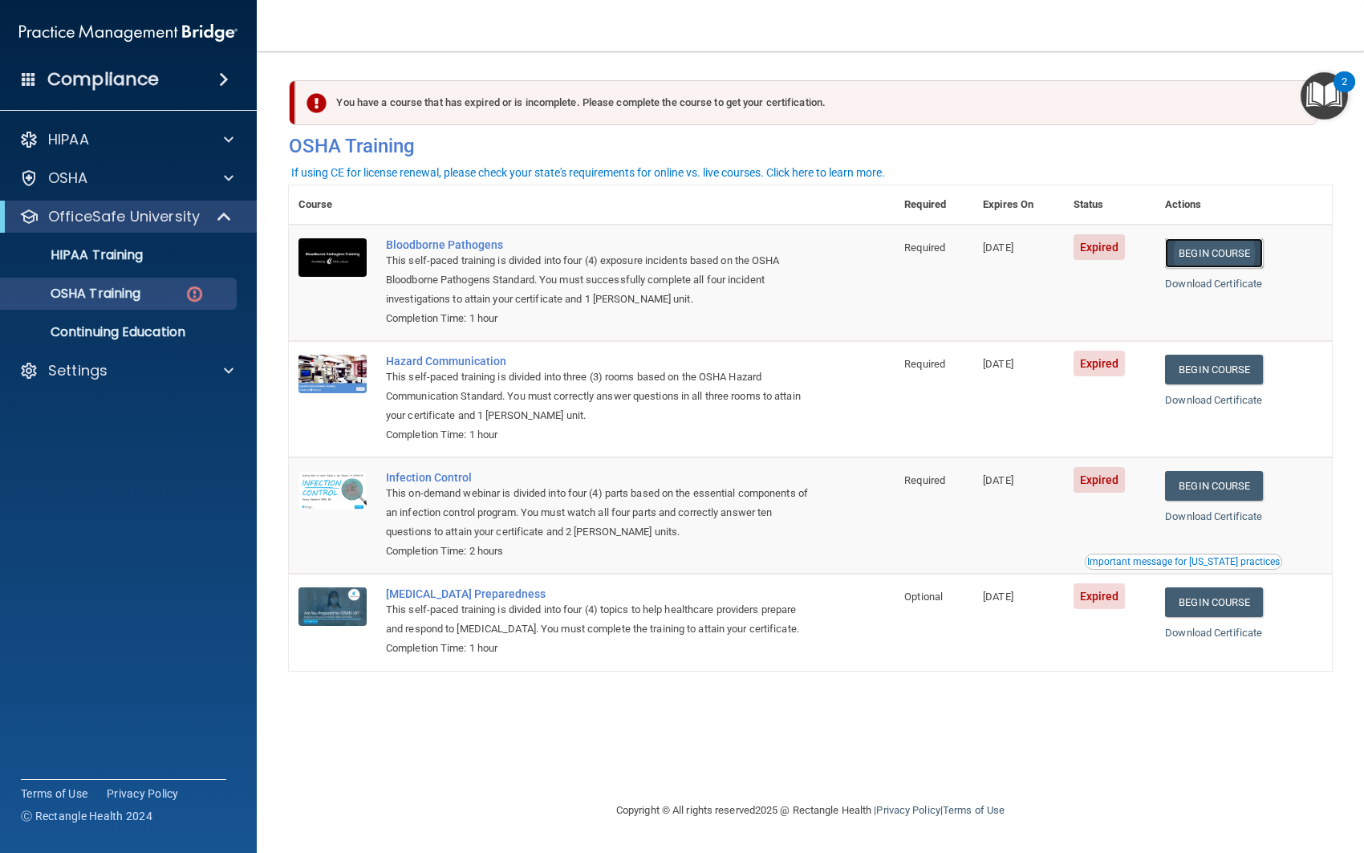
click at [1211, 255] on link "Begin Course" at bounding box center [1214, 253] width 98 height 30
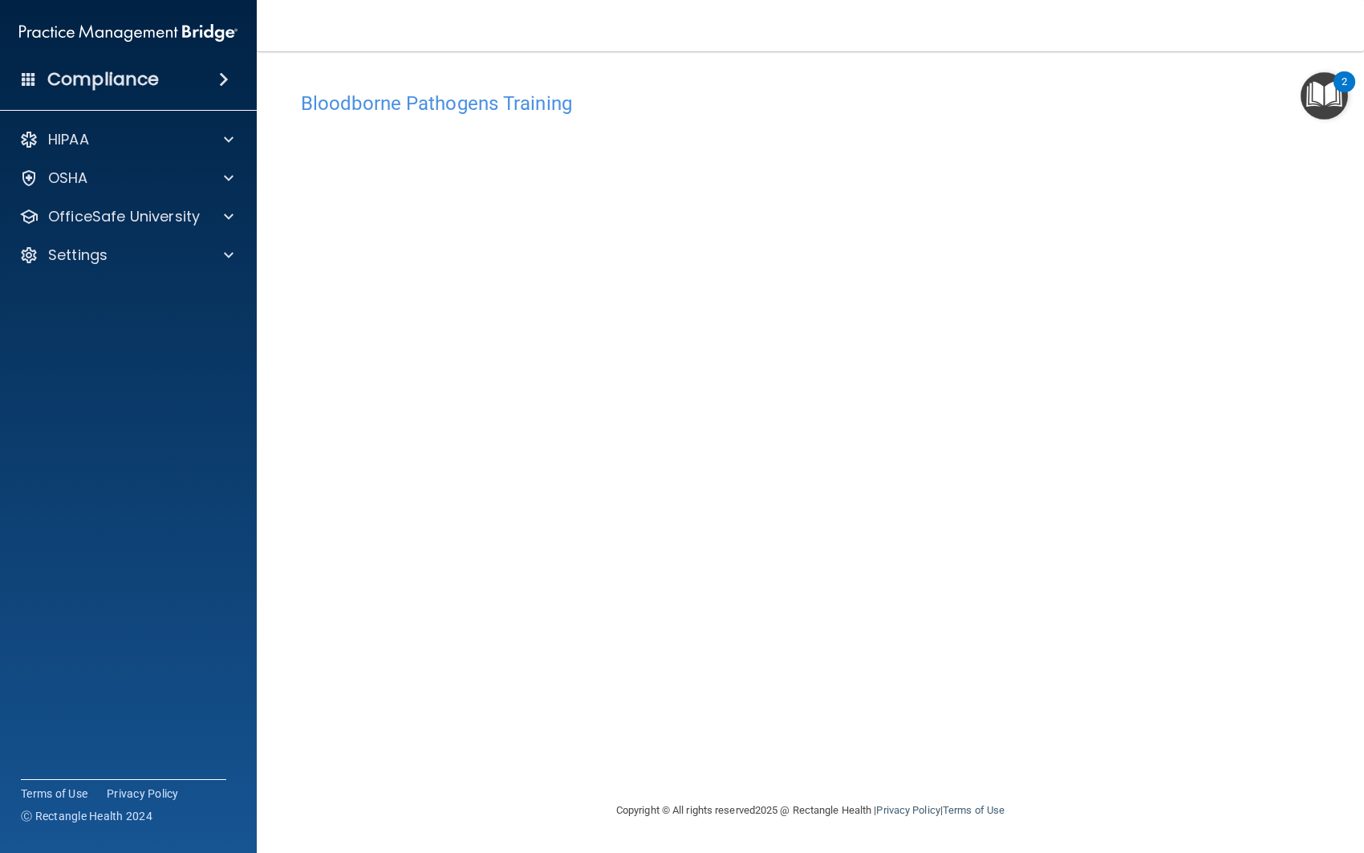
click at [676, 93] on h4 "Bloodborne Pathogens Training" at bounding box center [810, 103] width 1019 height 21
click at [548, 688] on div "Bloodborne Pathogens Training This course doesn’t expire until [DATE]. Are you …" at bounding box center [810, 441] width 1043 height 717
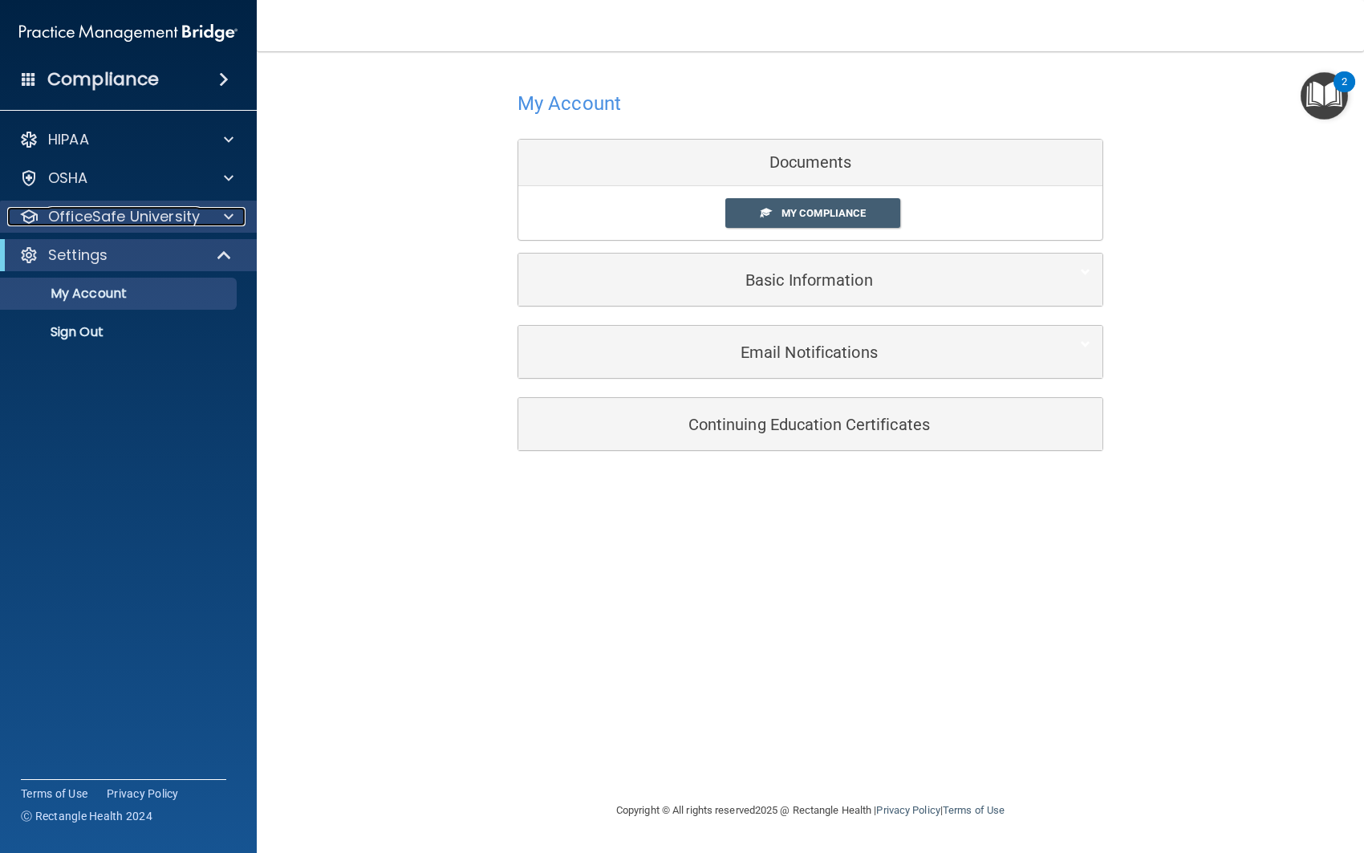
click at [227, 219] on span at bounding box center [229, 216] width 10 height 19
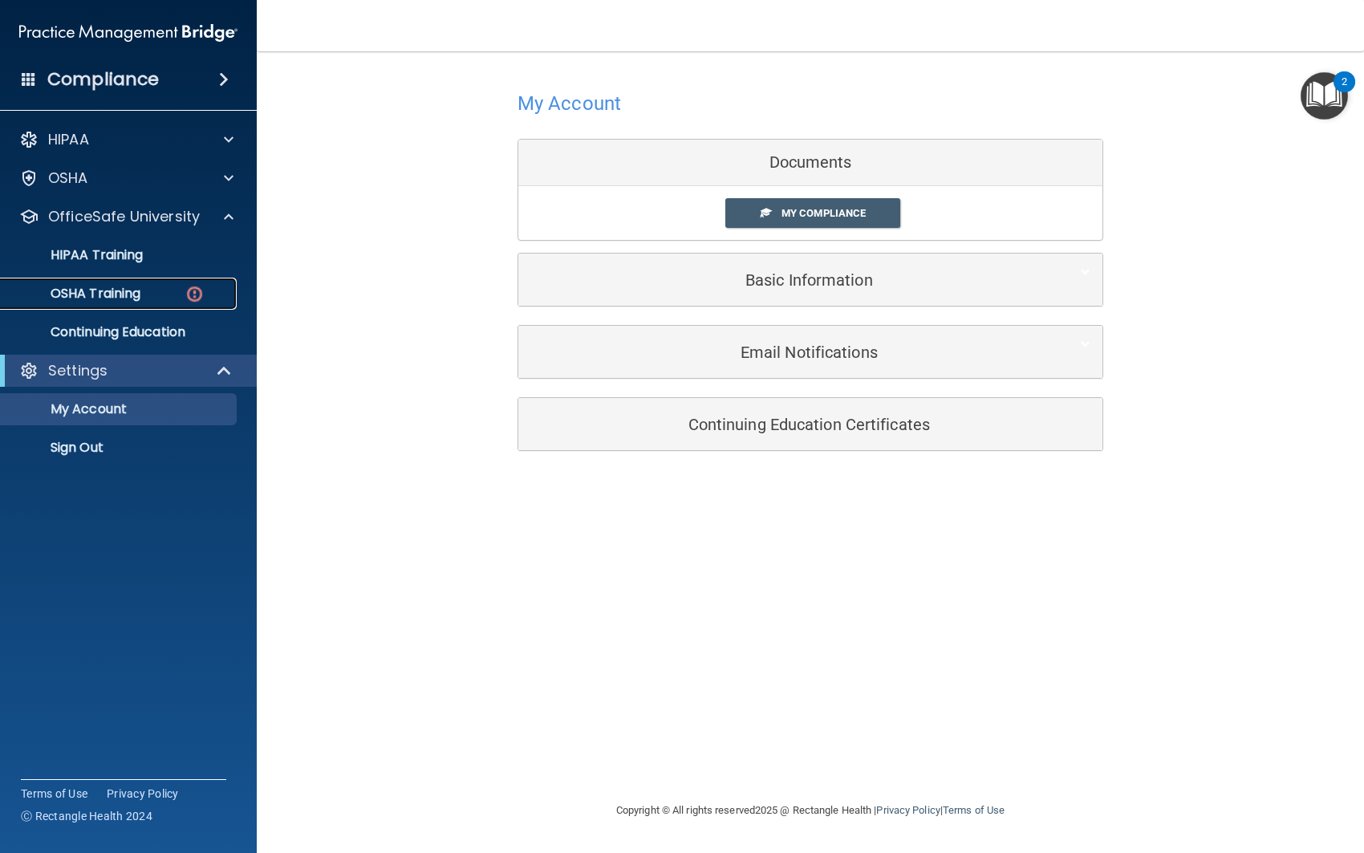
click at [153, 298] on div "OSHA Training" at bounding box center [119, 294] width 219 height 16
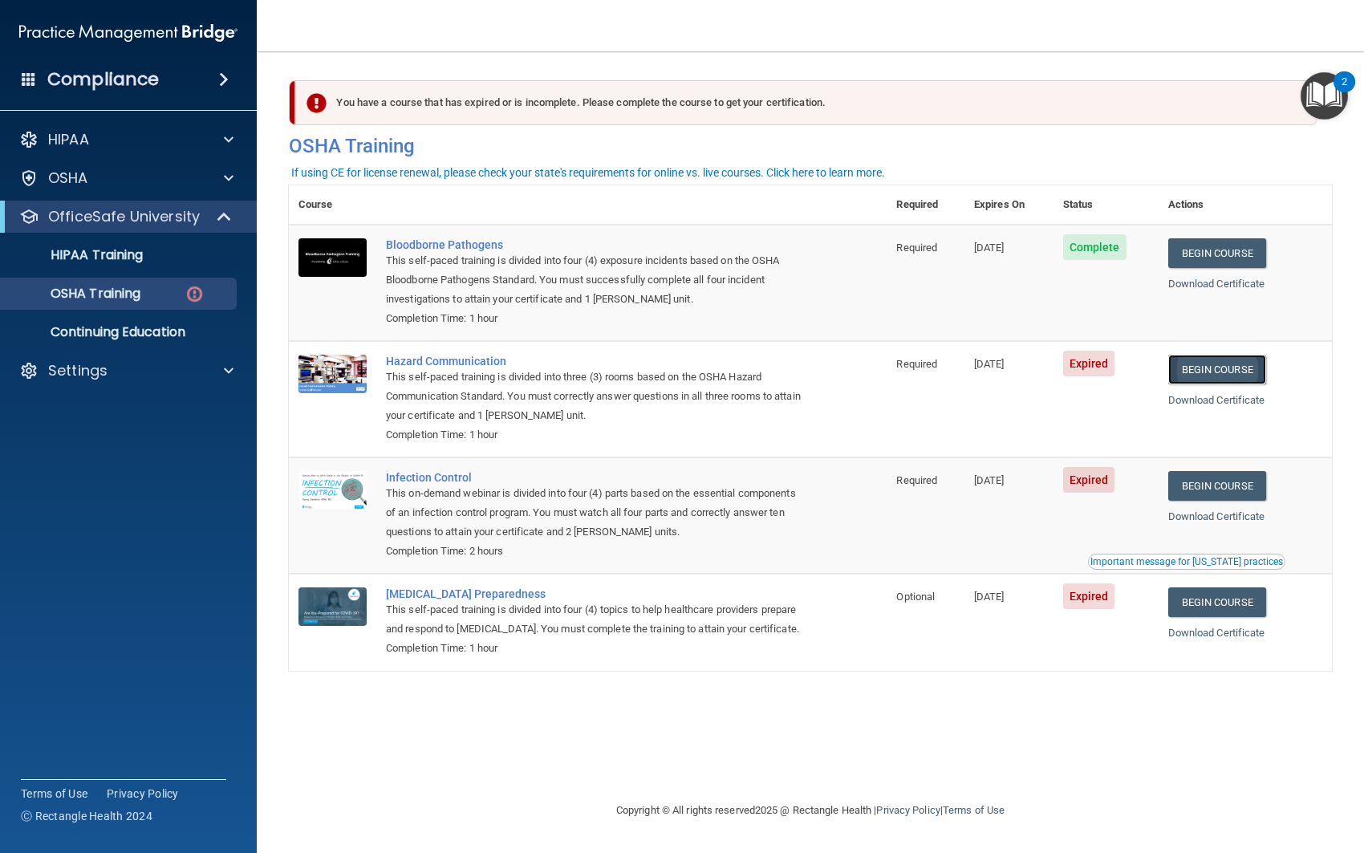
click at [1223, 367] on link "Begin Course" at bounding box center [1217, 370] width 98 height 30
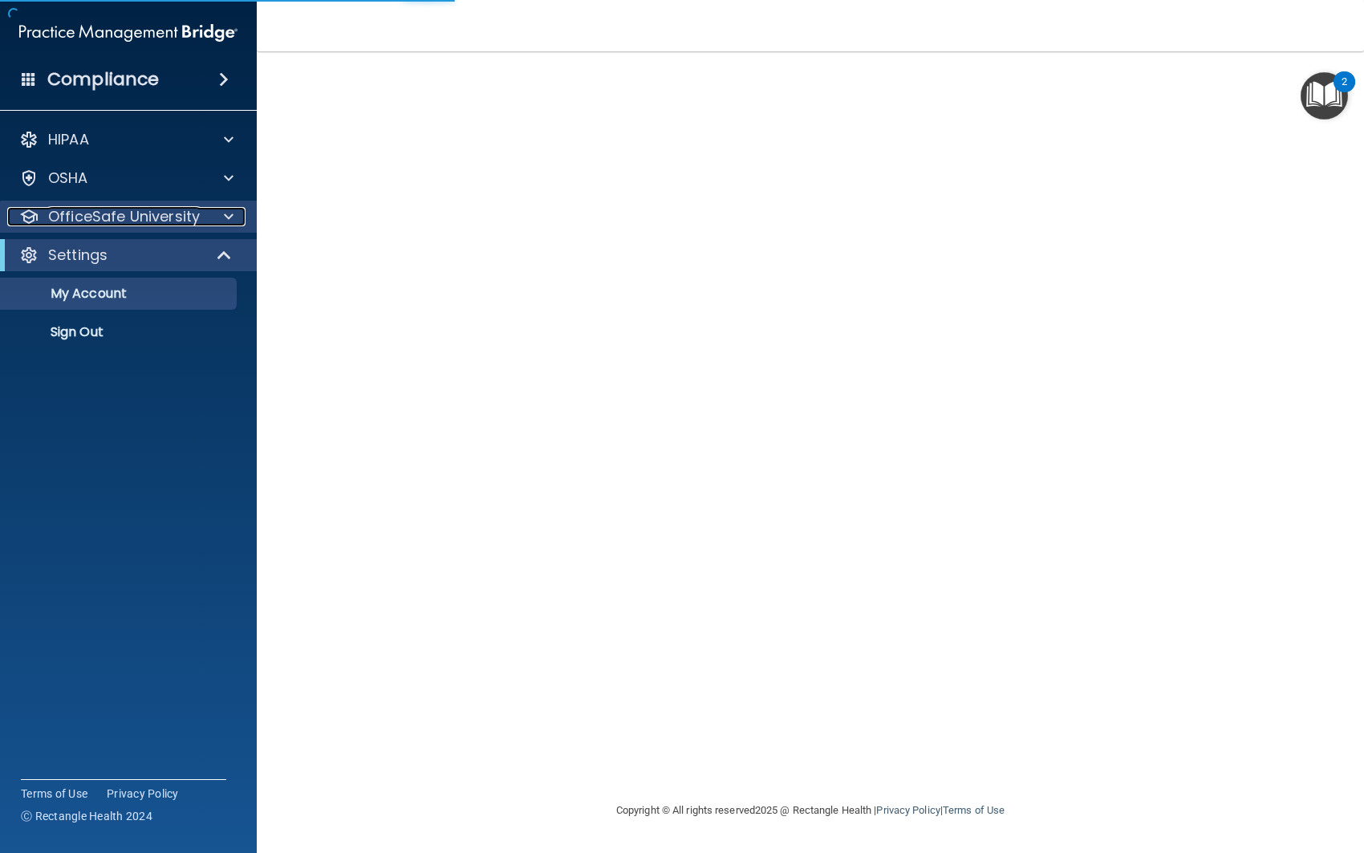
click at [227, 213] on span at bounding box center [229, 216] width 10 height 19
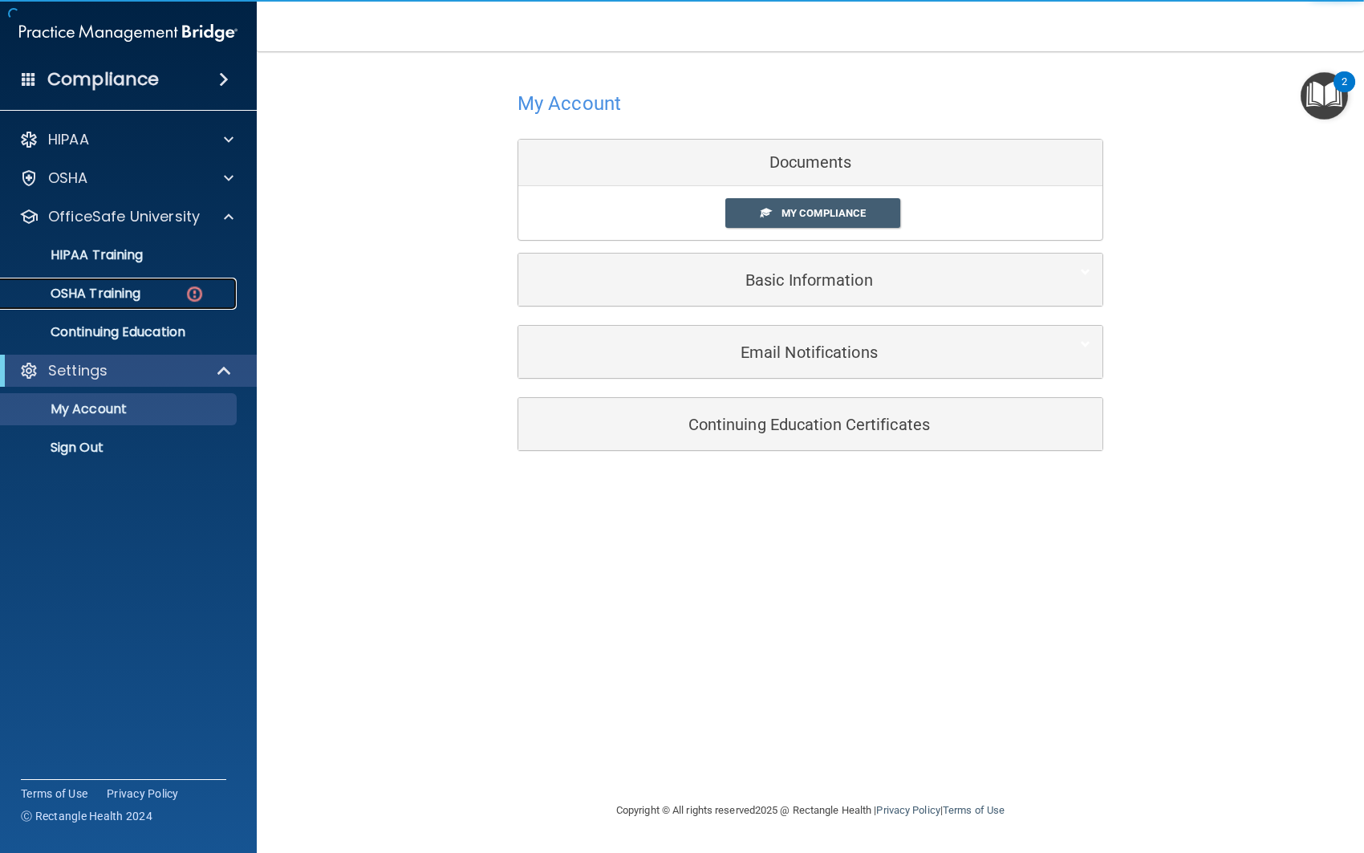
click at [146, 294] on div "OSHA Training" at bounding box center [119, 294] width 219 height 16
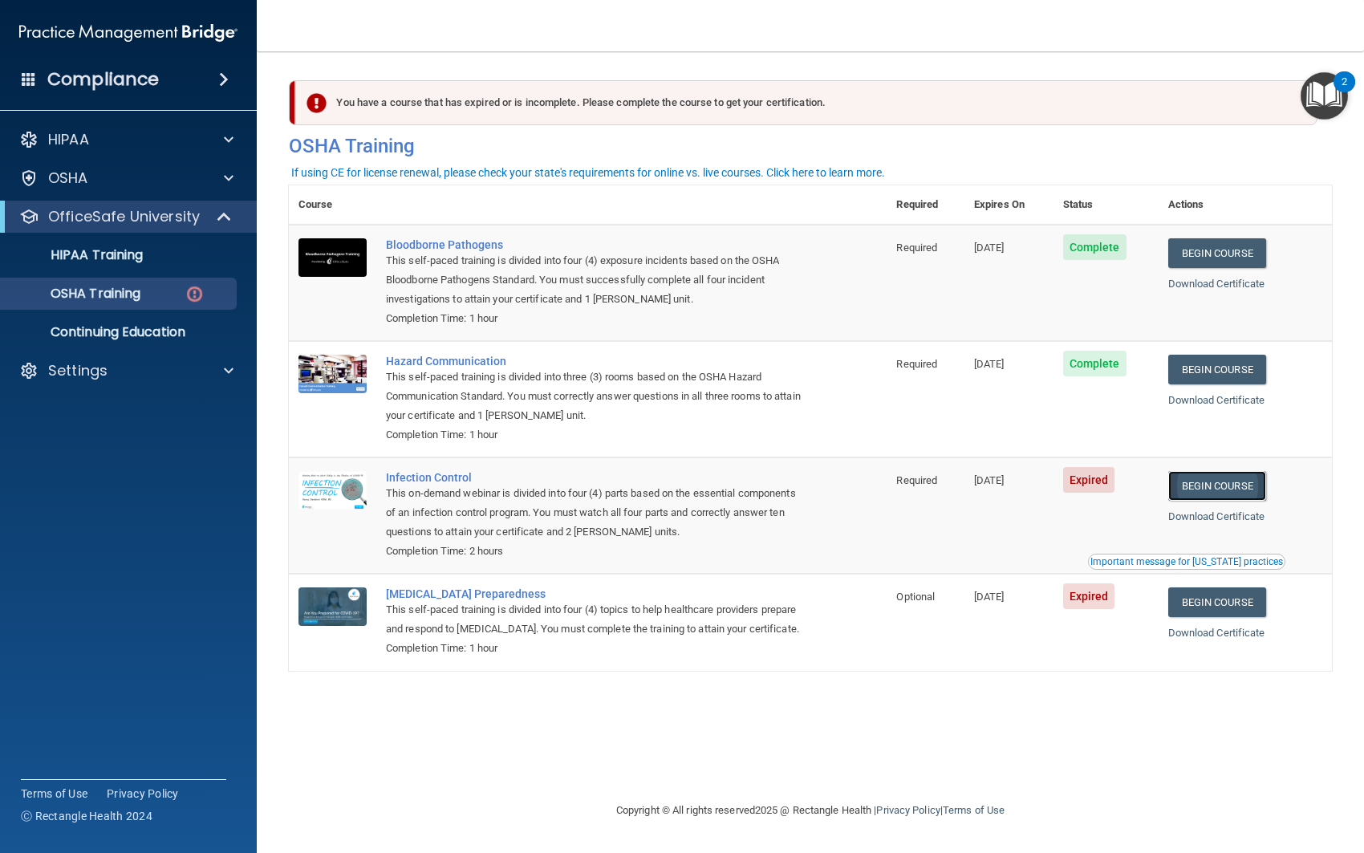
click at [1218, 486] on link "Begin Course" at bounding box center [1217, 486] width 98 height 30
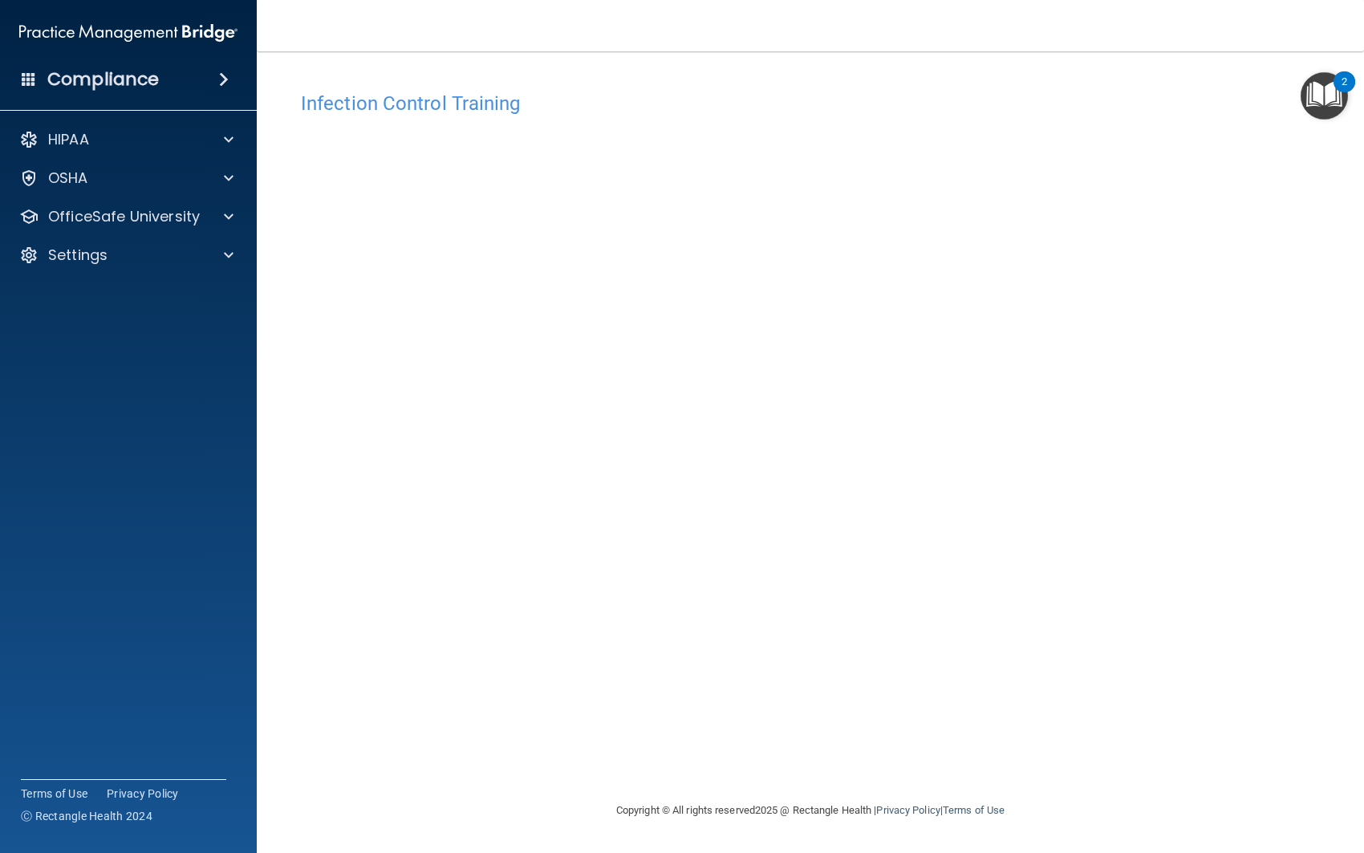
drag, startPoint x: 464, startPoint y: 84, endPoint x: 463, endPoint y: 93, distance: 8.9
click at [463, 84] on div "Infection Control Training" at bounding box center [810, 102] width 1043 height 39
click at [1170, 138] on div "Infection Control Training This course doesn’t expire until 04/20/2024. Are you…" at bounding box center [810, 441] width 1043 height 717
click at [183, 174] on div "OSHA" at bounding box center [106, 177] width 199 height 19
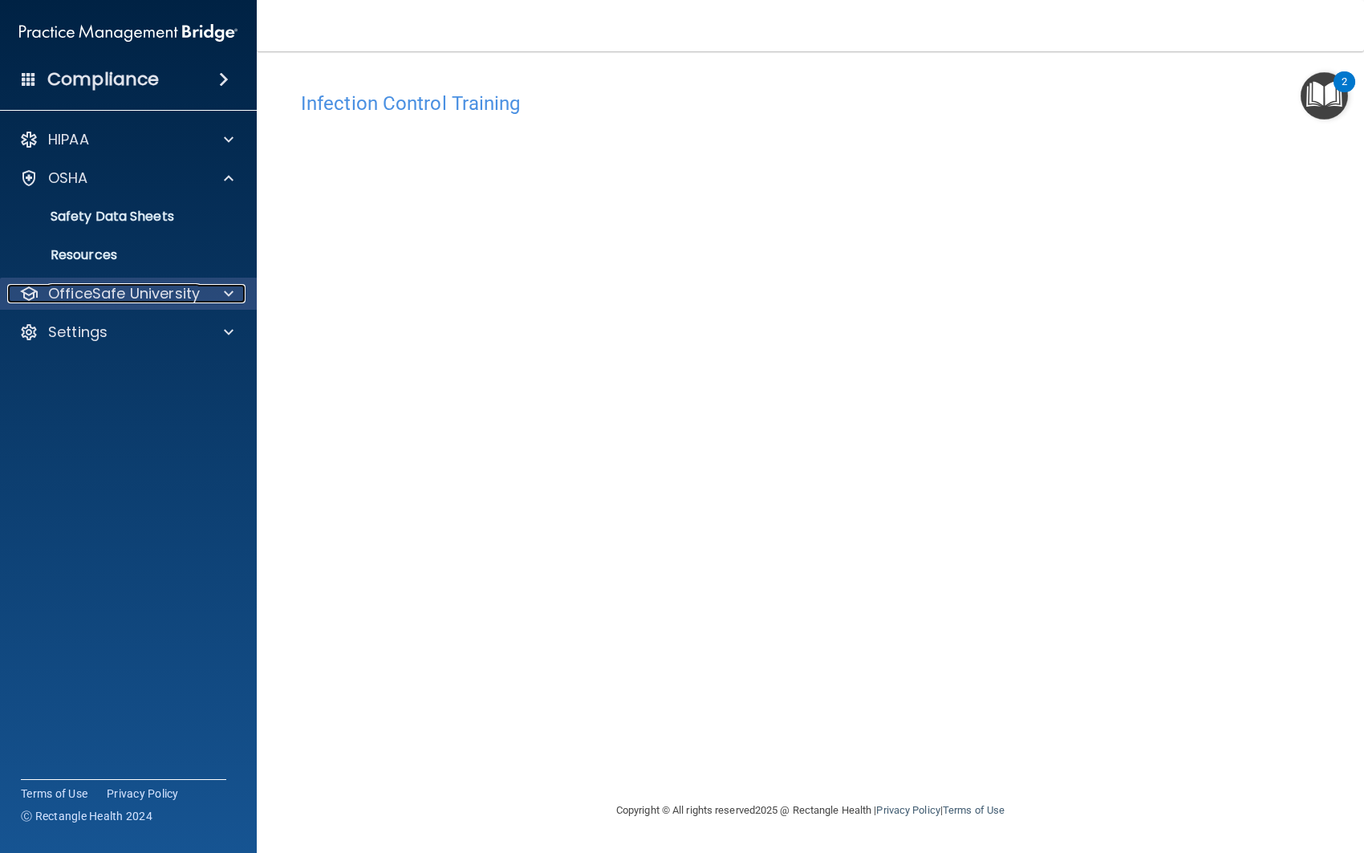
click at [157, 290] on p "OfficeSafe University" at bounding box center [124, 293] width 152 height 19
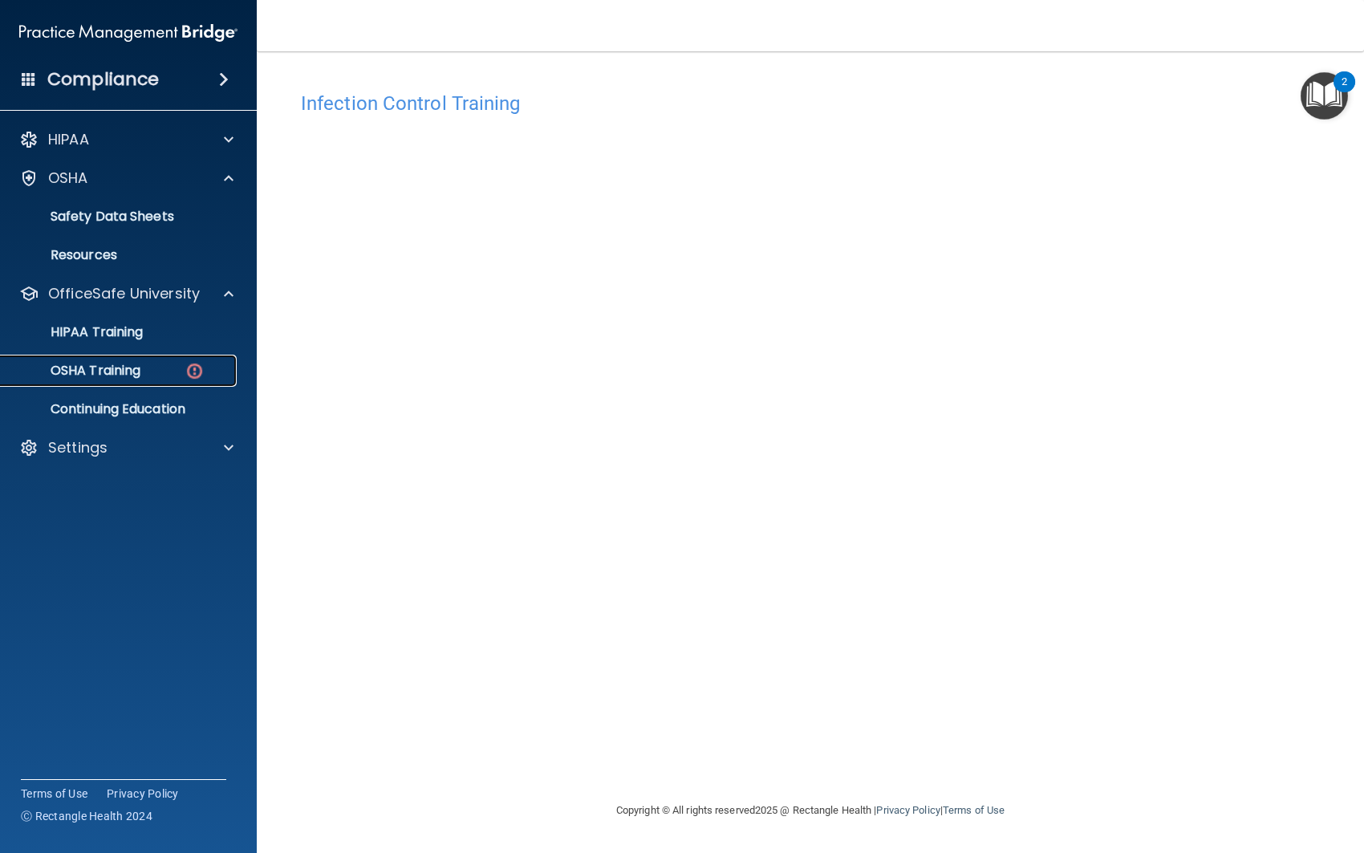
click at [203, 376] on img at bounding box center [194, 371] width 20 height 20
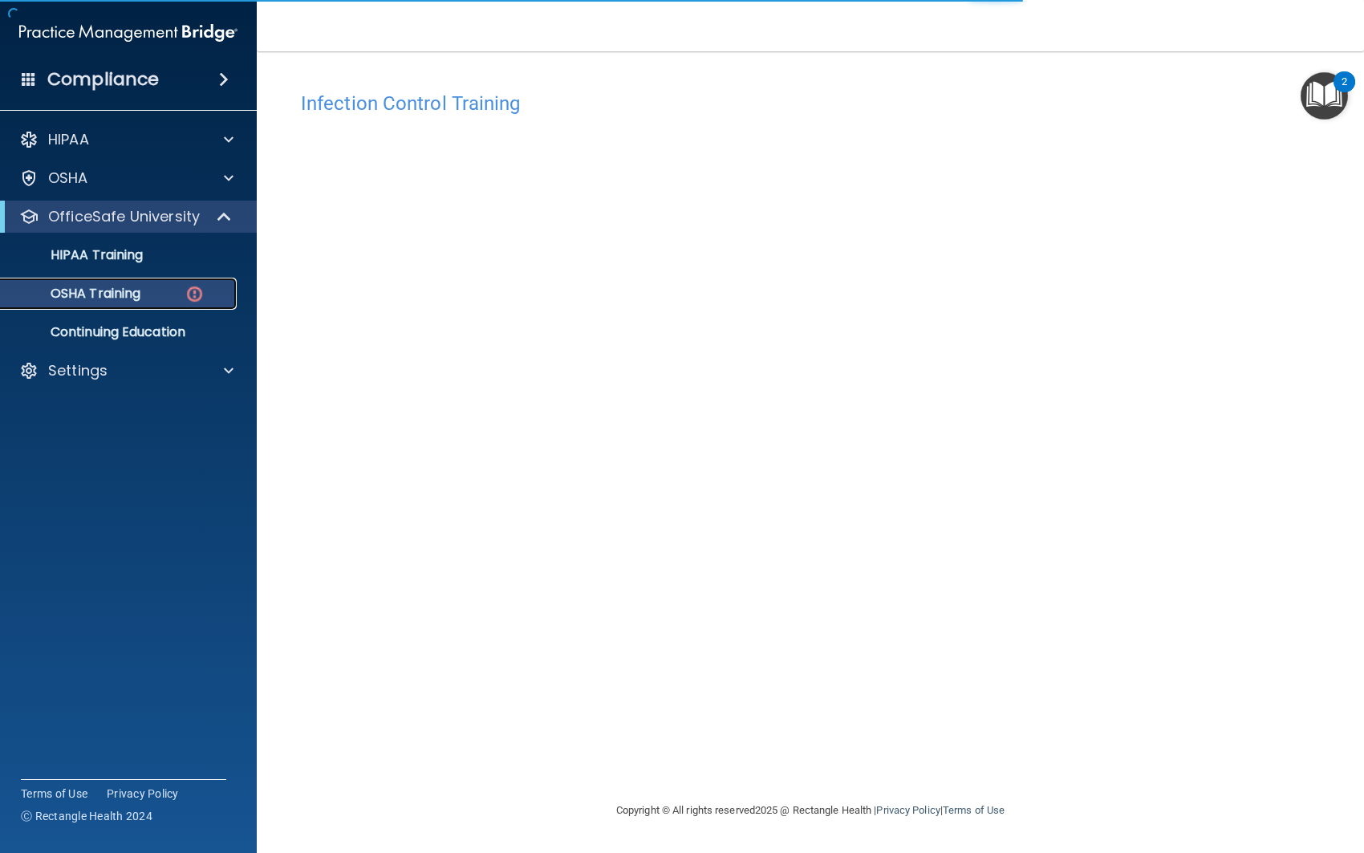
click at [160, 303] on link "OSHA Training" at bounding box center [110, 294] width 253 height 32
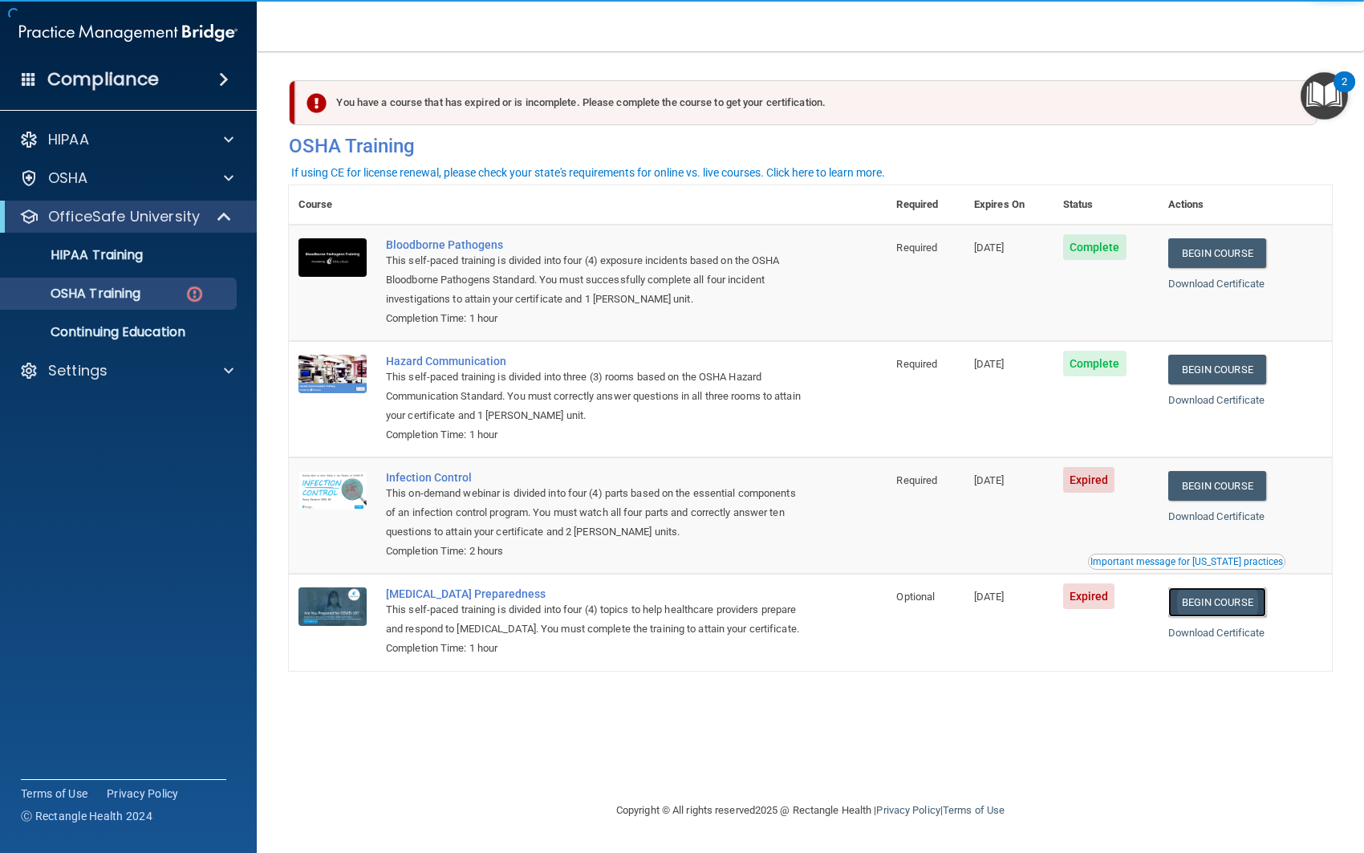
click at [1222, 612] on link "Begin Course" at bounding box center [1217, 602] width 98 height 30
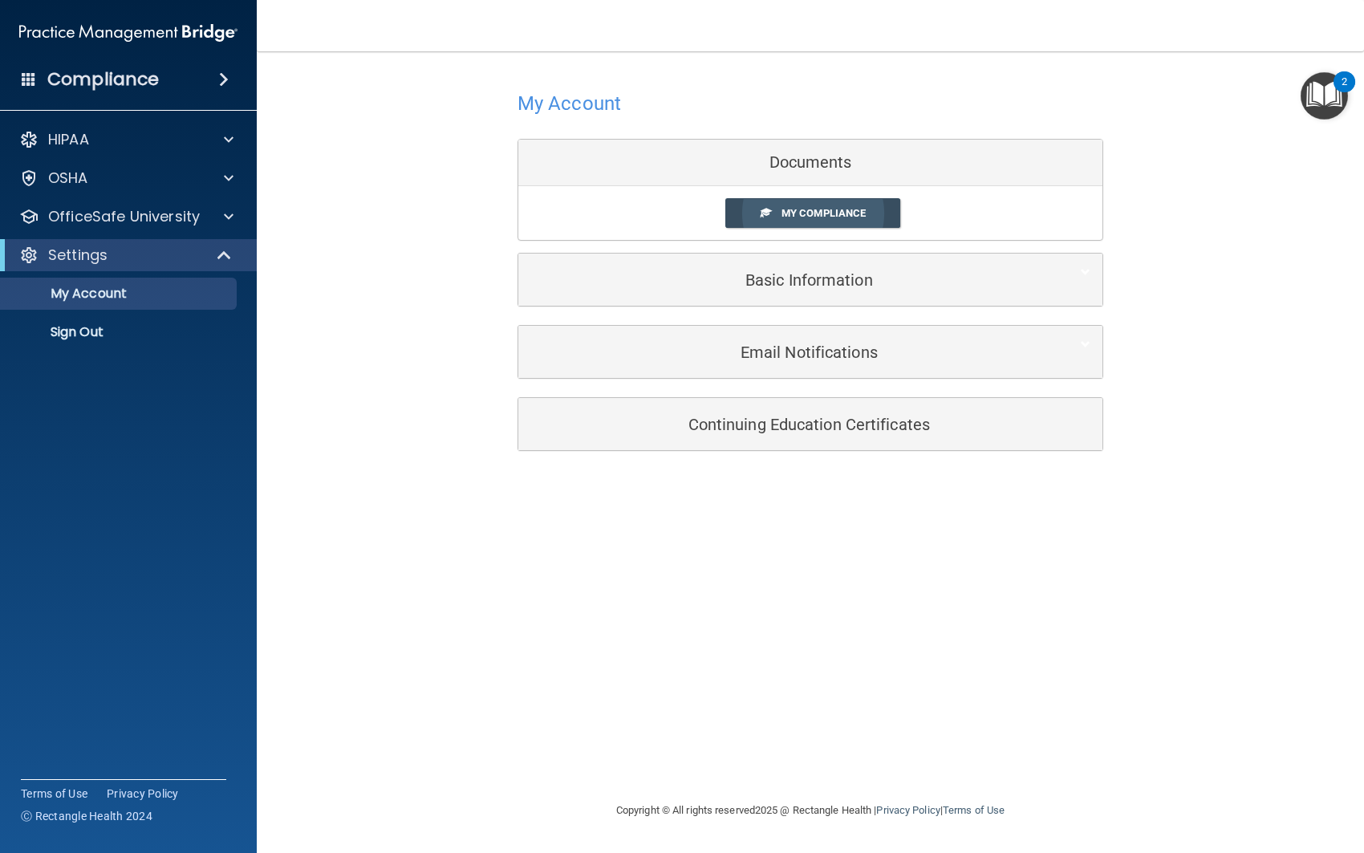
click at [784, 205] on link "My Compliance" at bounding box center [813, 213] width 176 height 30
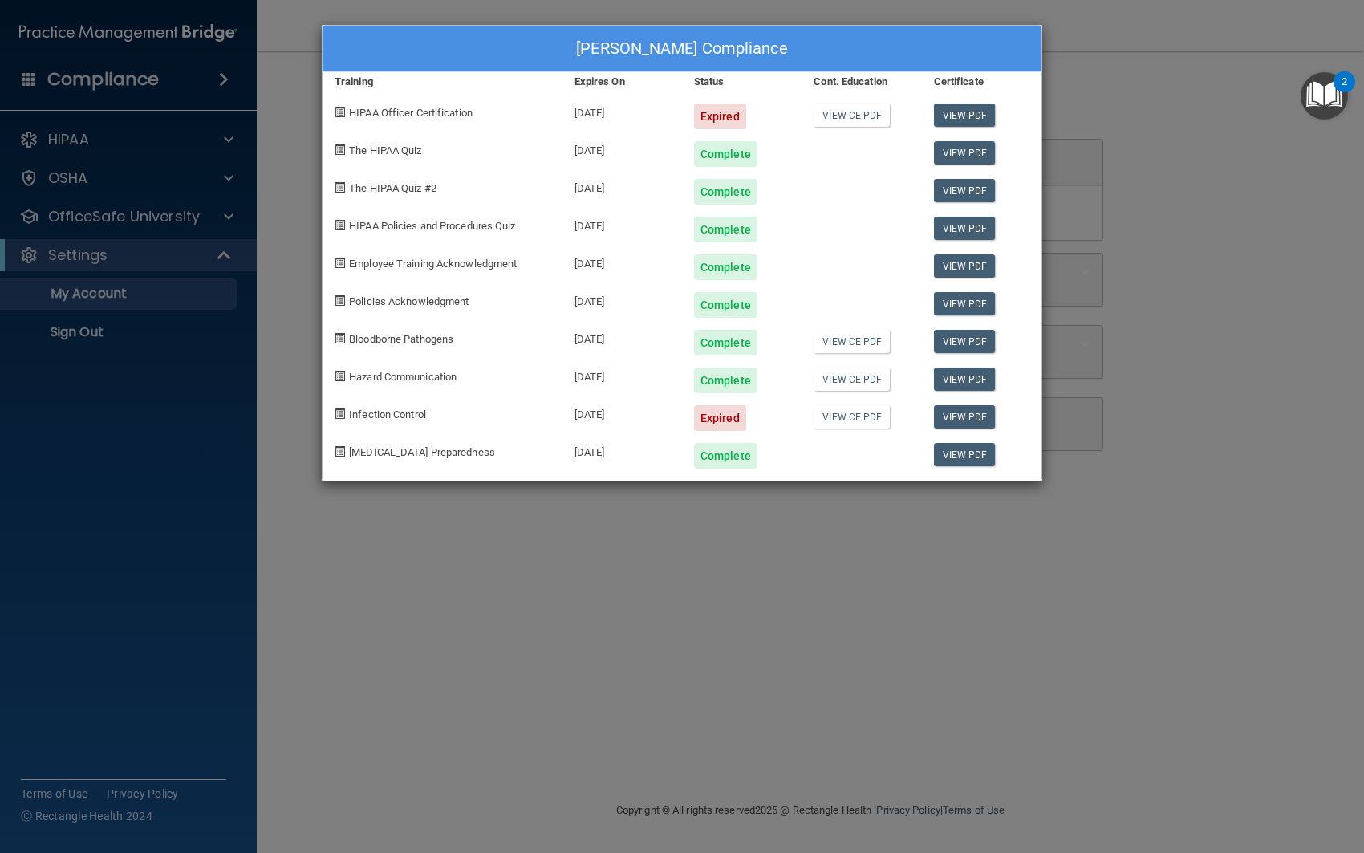
click at [721, 414] on div "Expired" at bounding box center [720, 418] width 52 height 26
click at [706, 122] on div "Expired" at bounding box center [720, 116] width 52 height 26
click at [727, 114] on div "Expired" at bounding box center [720, 116] width 52 height 26
click at [812, 186] on div at bounding box center [861, 186] width 120 height 38
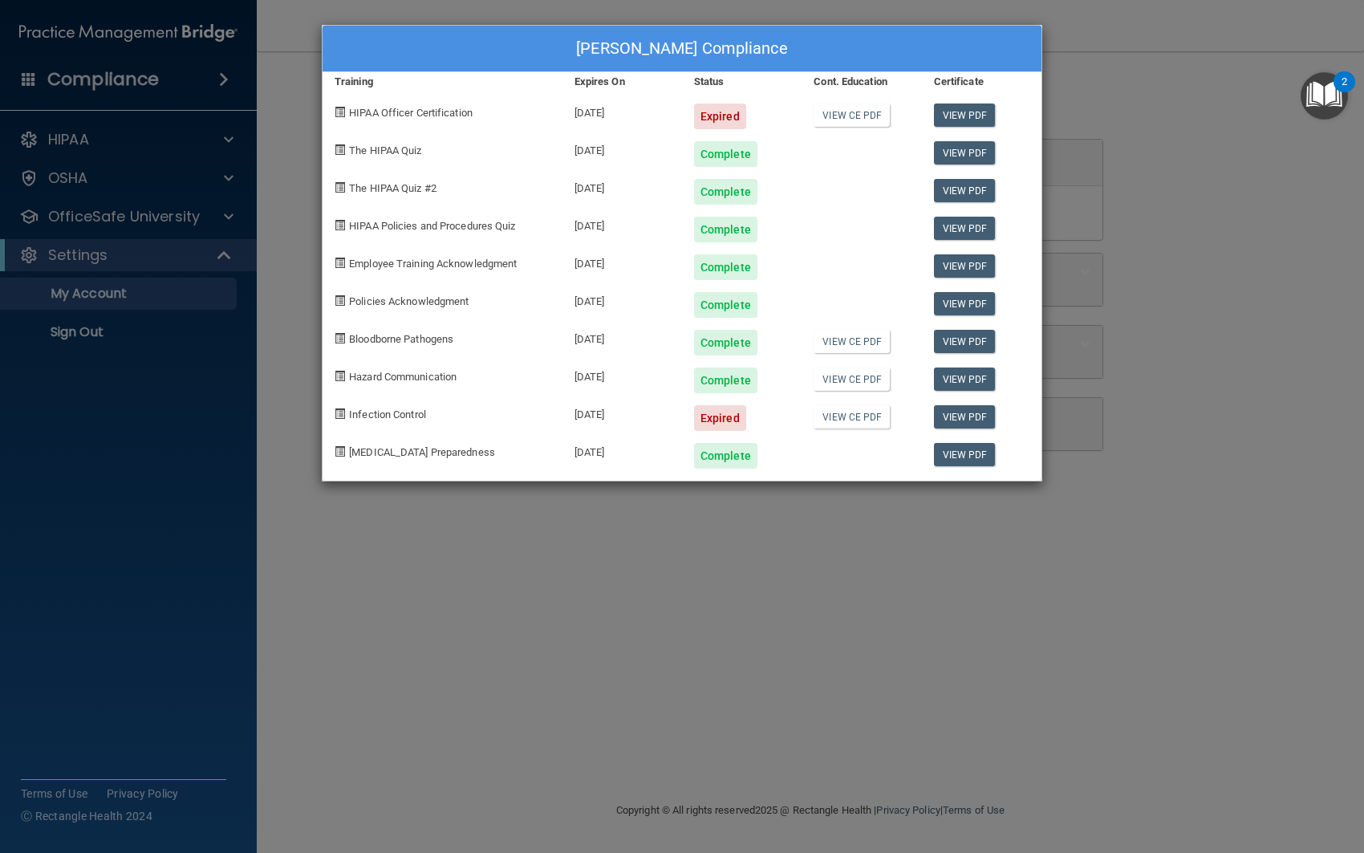
click at [262, 390] on div "Brandon Dorman's Compliance Training Expires On Status Cont. Education Certific…" at bounding box center [682, 426] width 1364 height 853
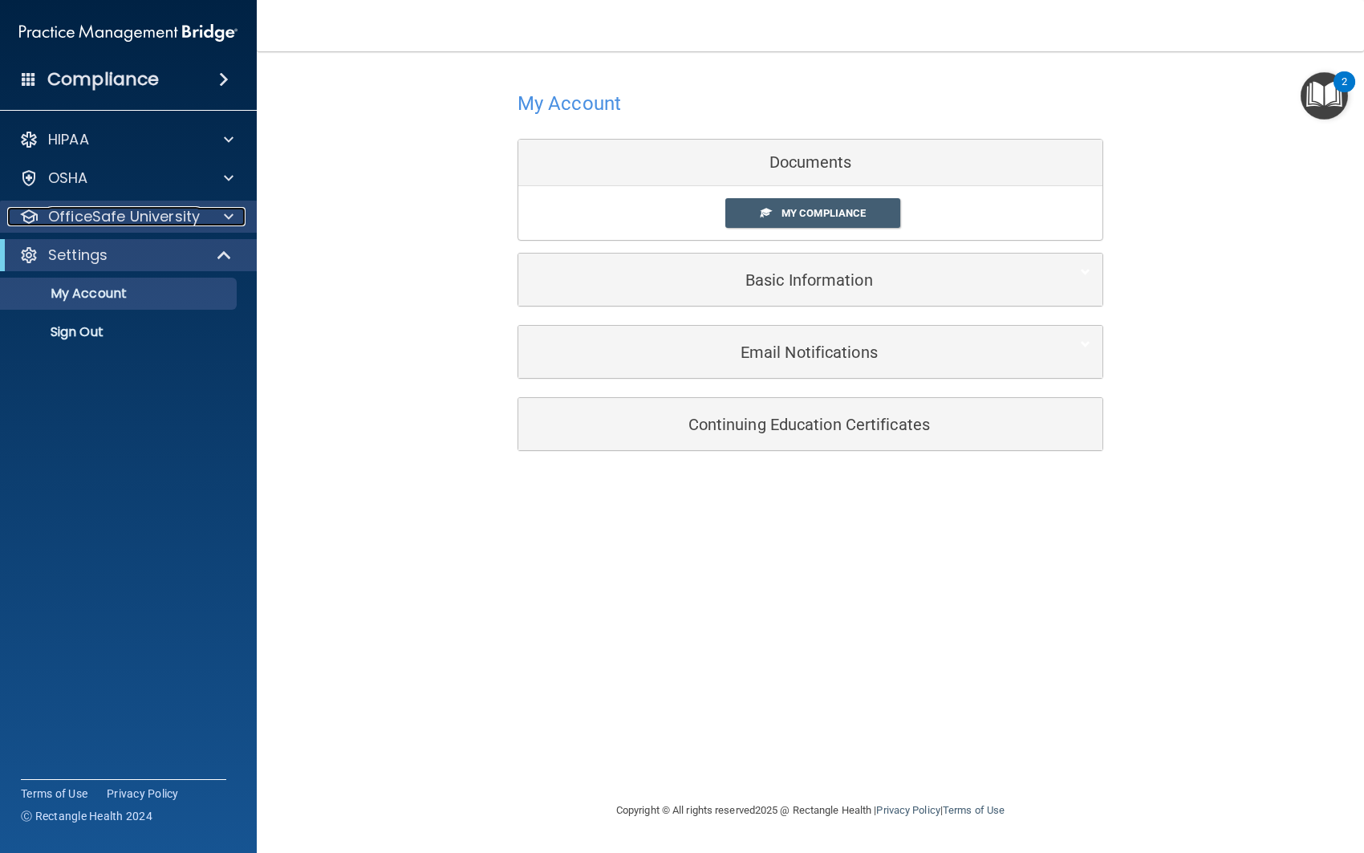
click at [217, 216] on div at bounding box center [226, 216] width 40 height 19
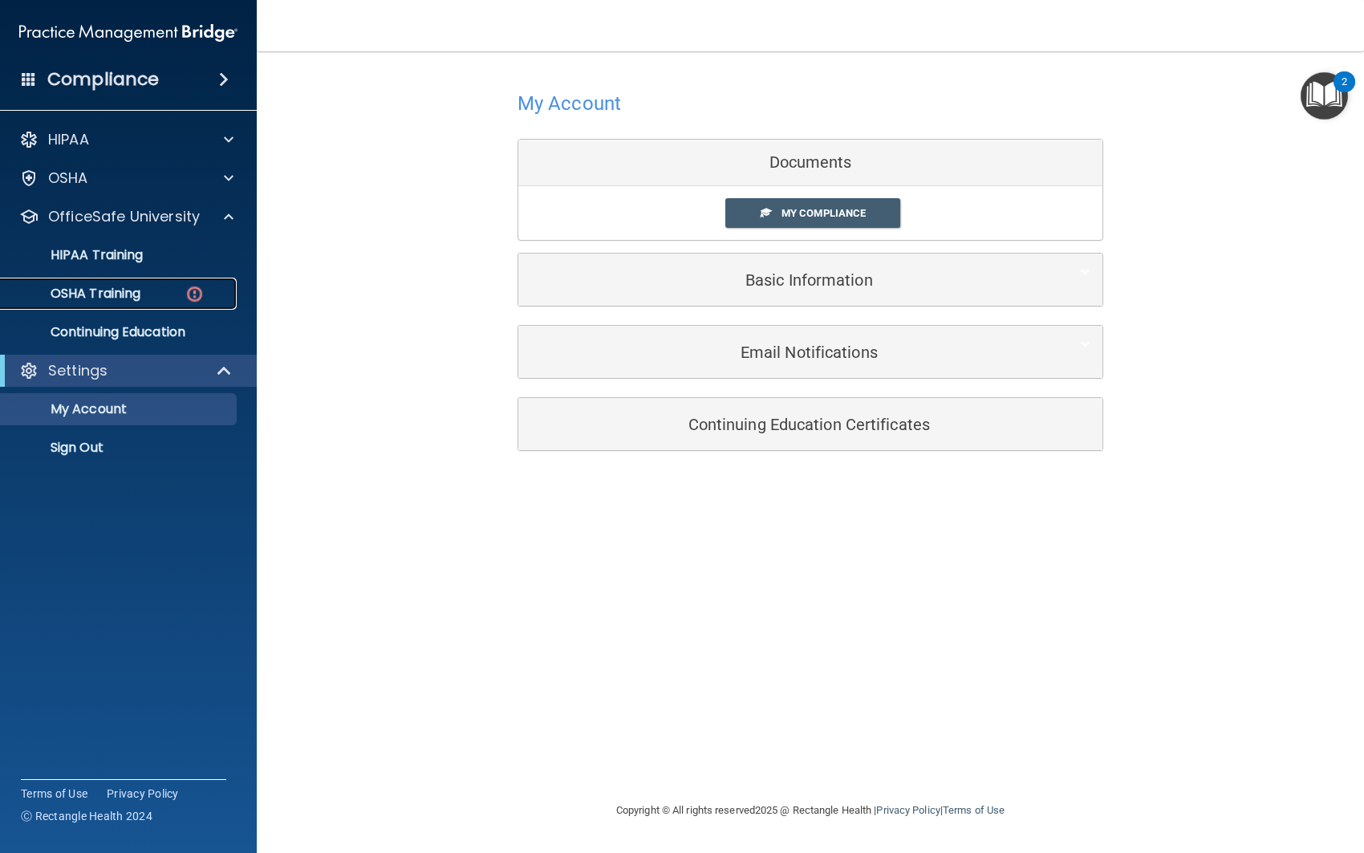
click at [148, 294] on div "OSHA Training" at bounding box center [119, 294] width 219 height 16
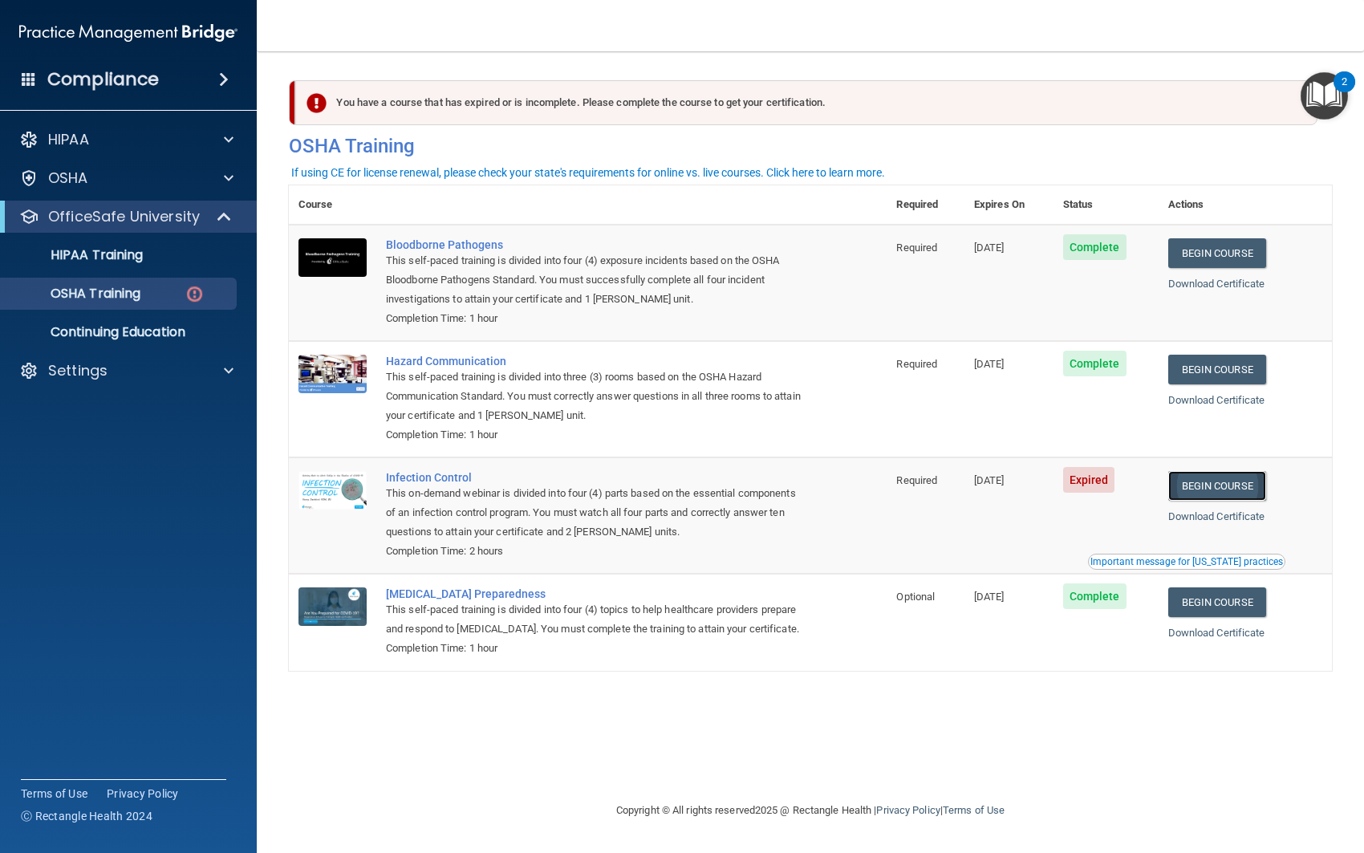
click at [1229, 488] on link "Begin Course" at bounding box center [1217, 486] width 98 height 30
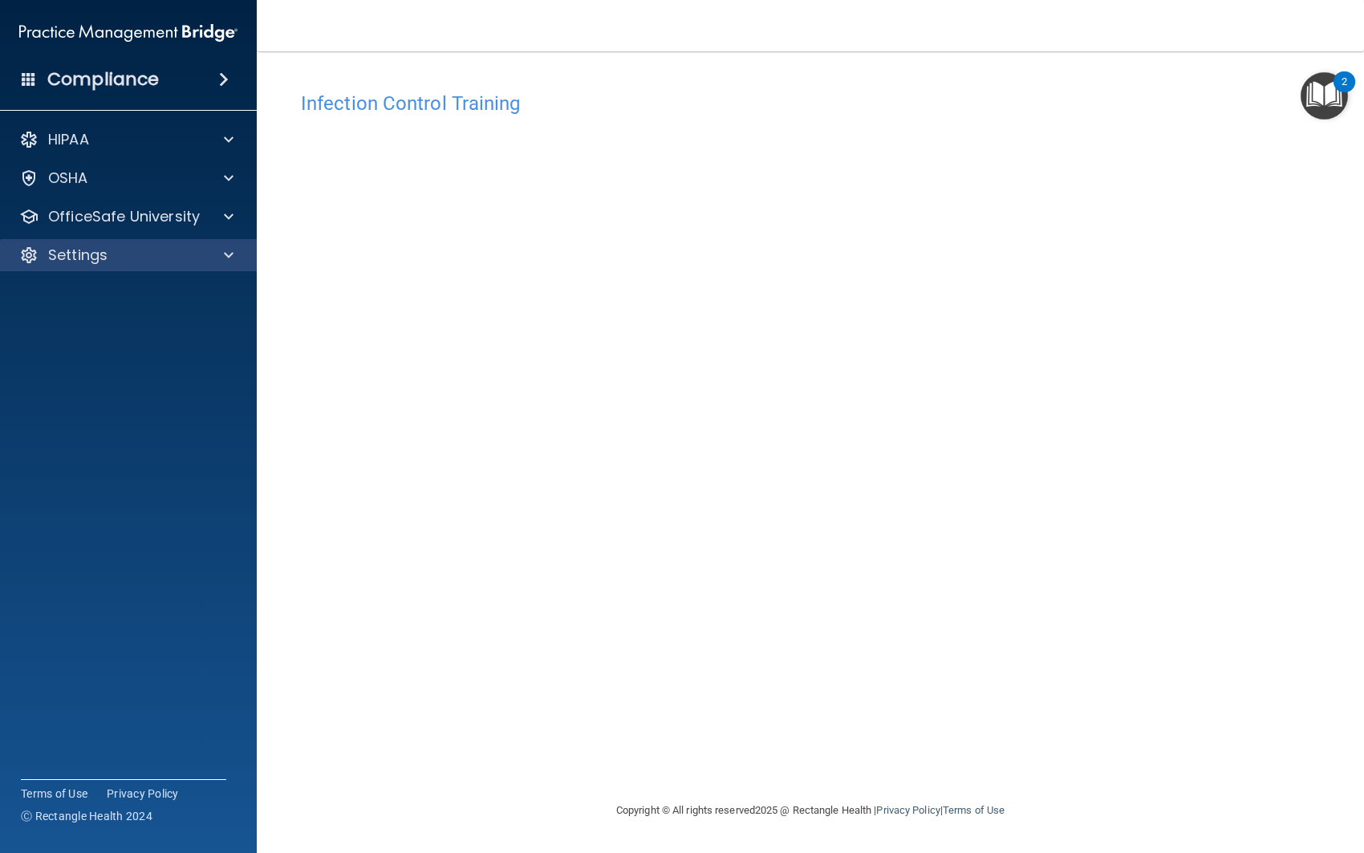
drag, startPoint x: 201, startPoint y: 343, endPoint x: 184, endPoint y: 258, distance: 86.7
click at [201, 343] on accordion "HIPAA Documents and Policies Report an Incident Business Associates Emergency P…" at bounding box center [128, 381] width 257 height 528
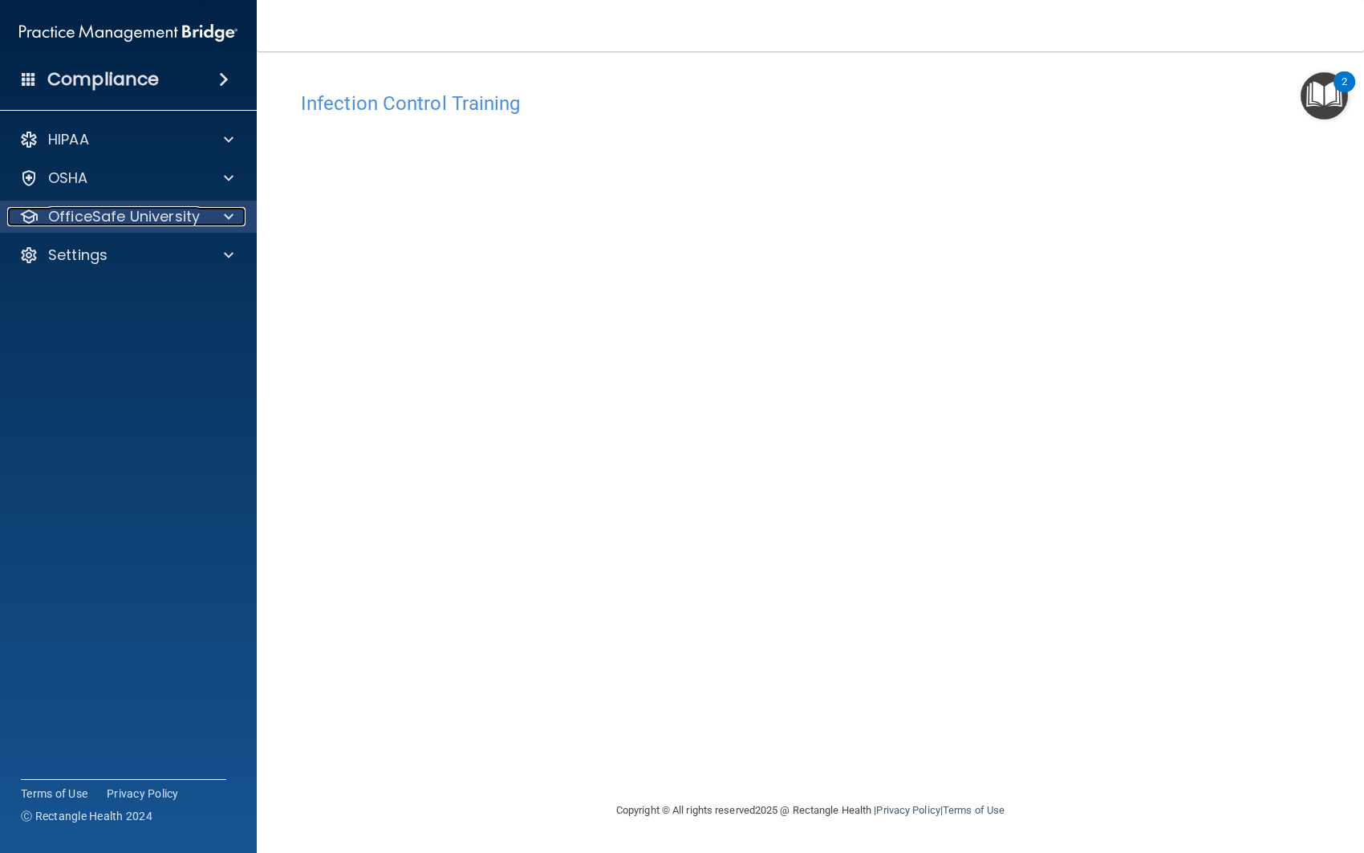
click at [214, 215] on div at bounding box center [226, 216] width 40 height 19
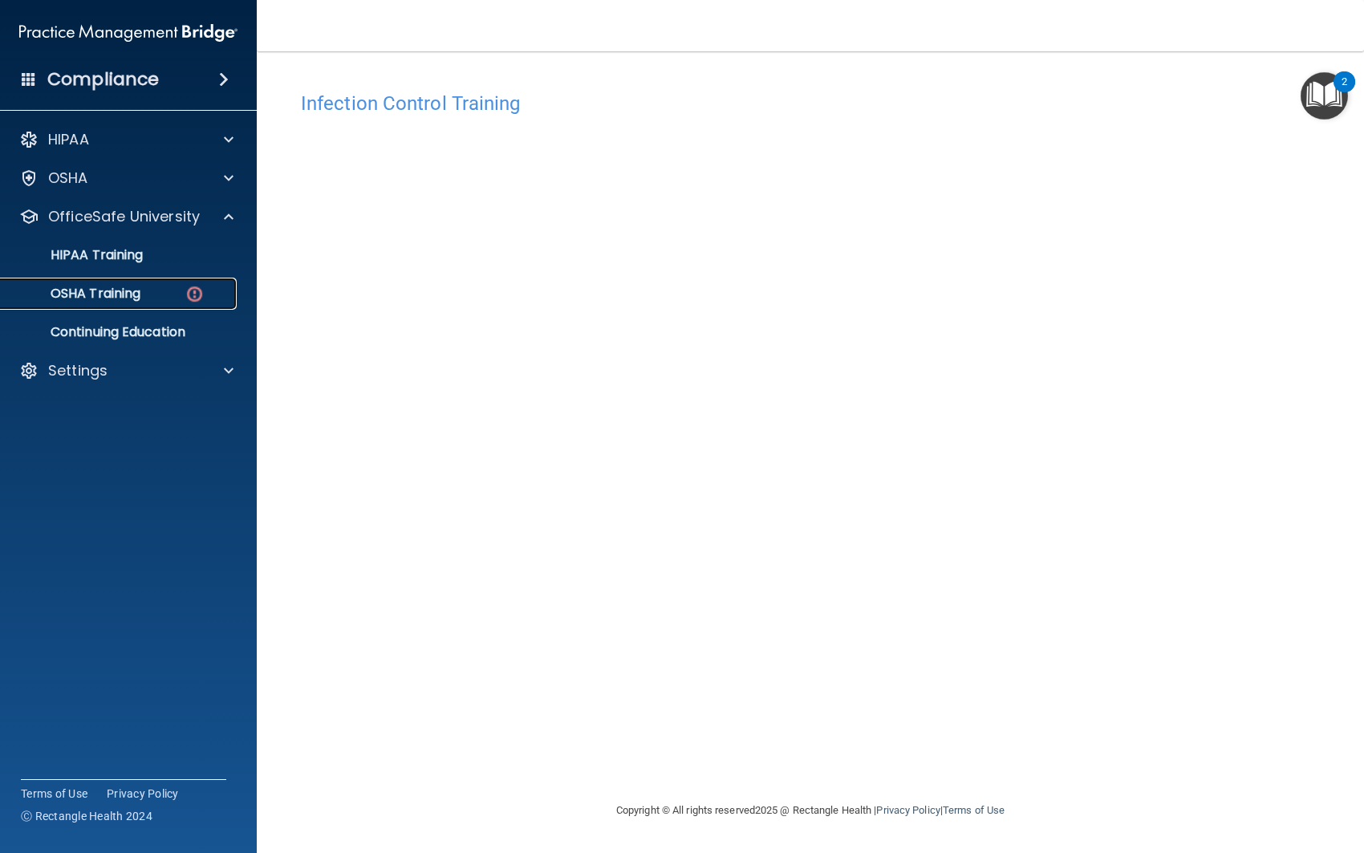
click at [152, 308] on link "OSHA Training" at bounding box center [110, 294] width 253 height 32
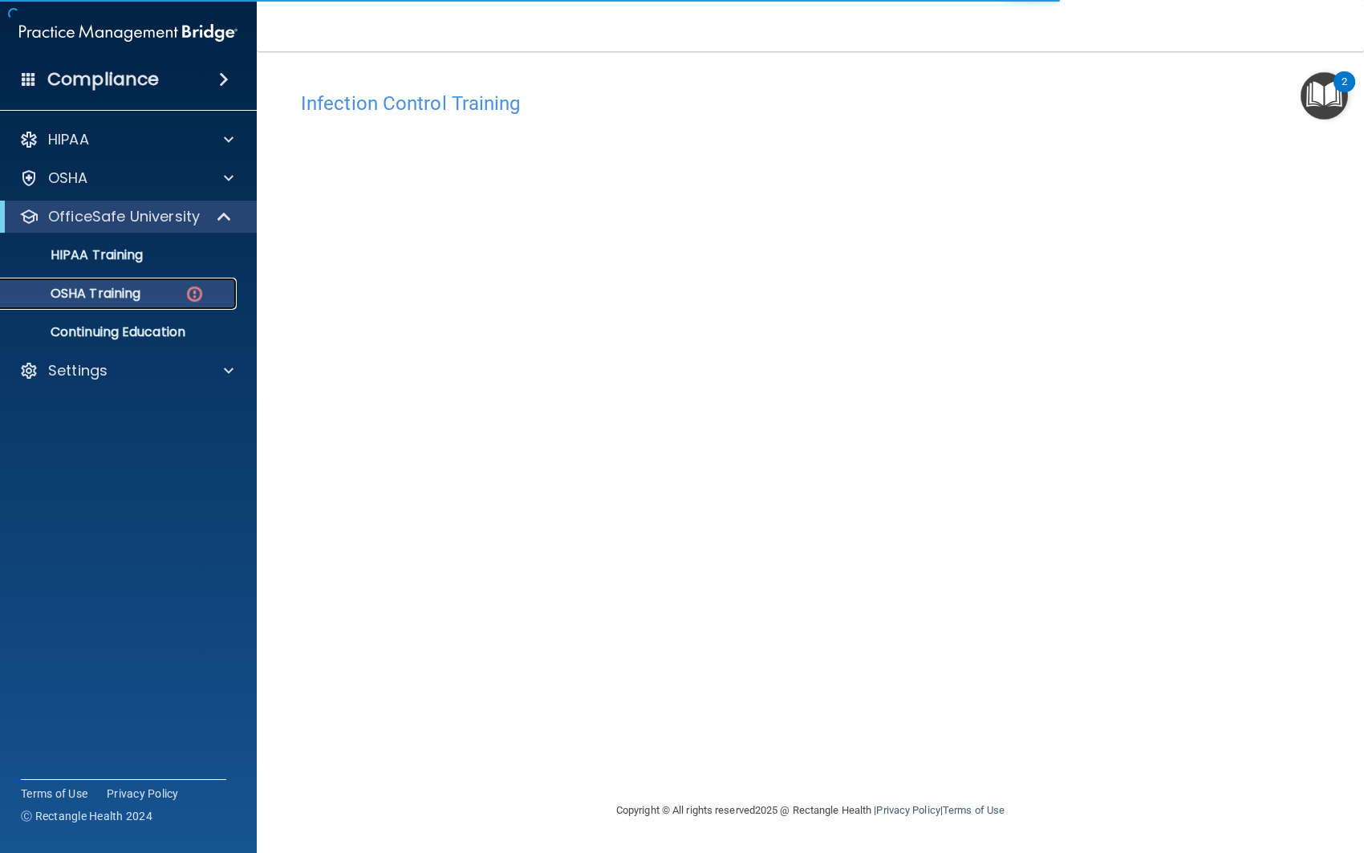
click at [129, 296] on p "OSHA Training" at bounding box center [75, 294] width 130 height 16
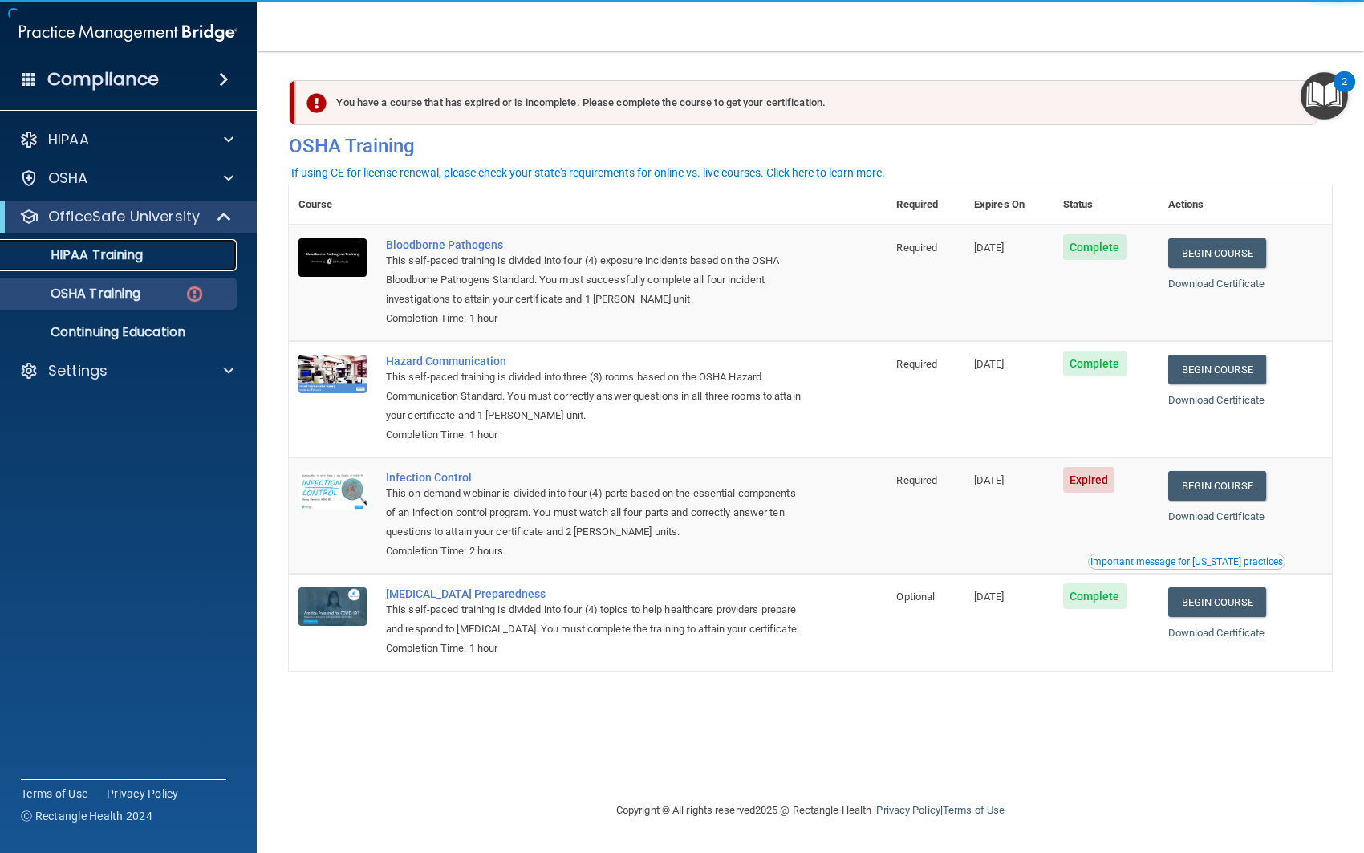
click at [132, 259] on p "HIPAA Training" at bounding box center [76, 255] width 132 height 16
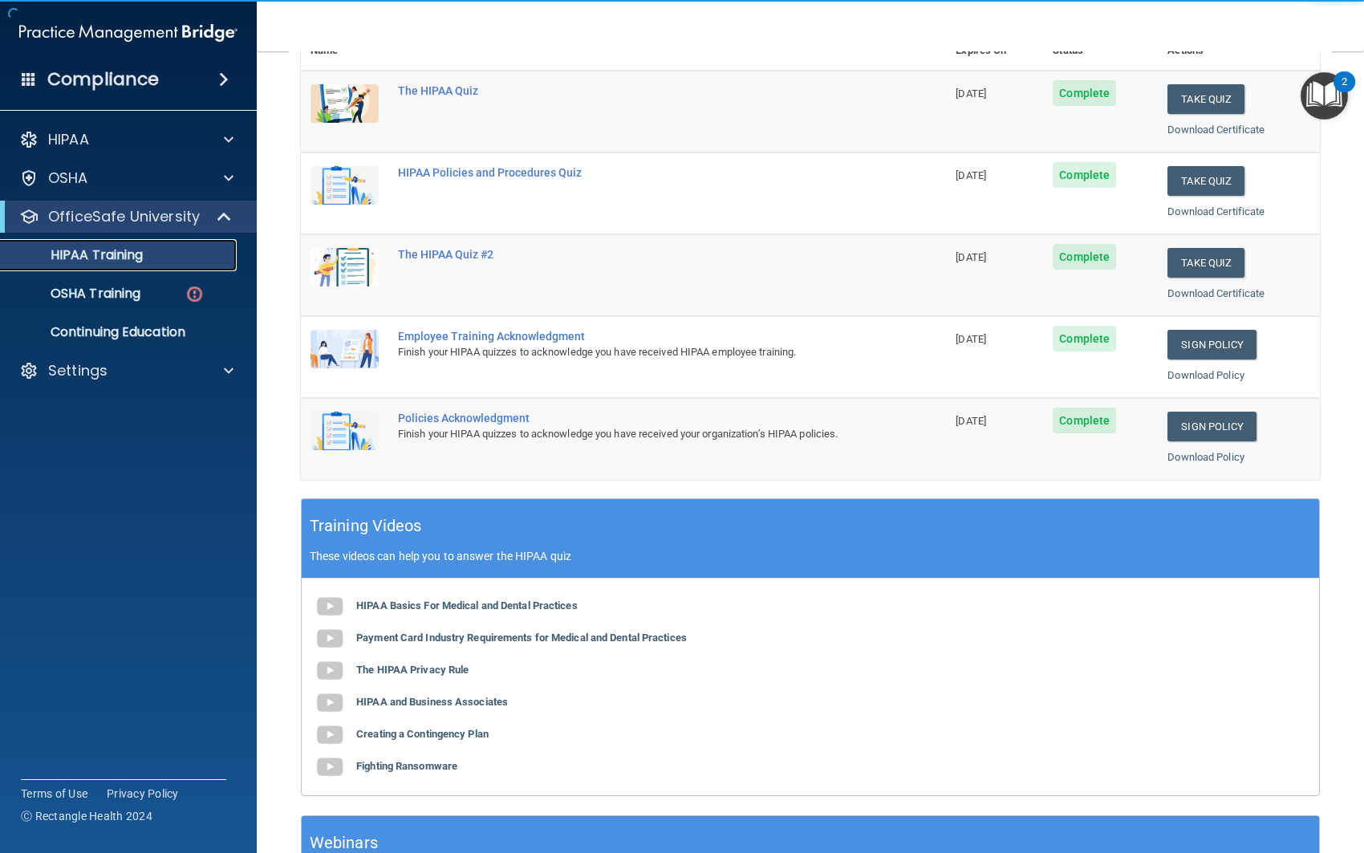
scroll to position [355, 0]
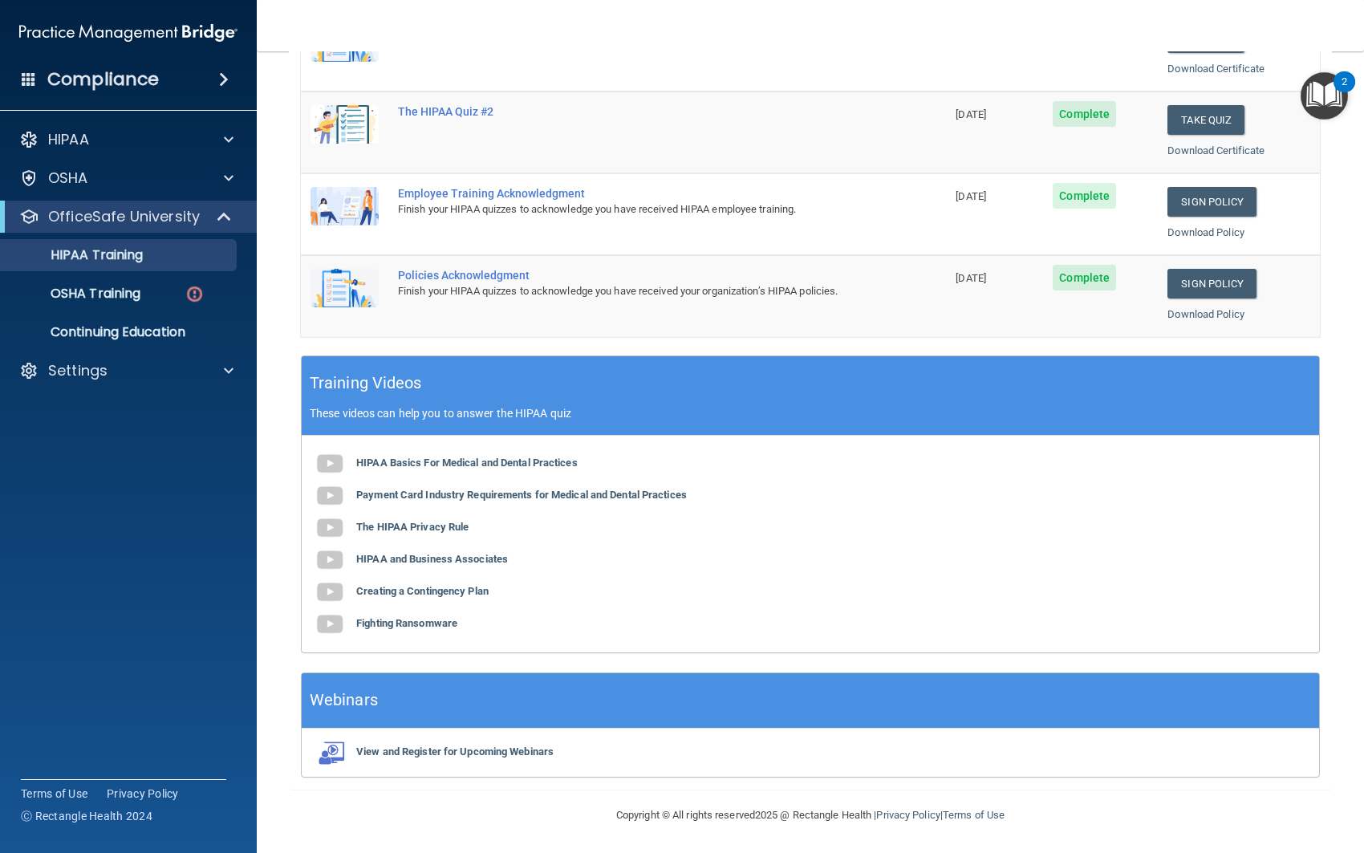
click at [227, 76] on span at bounding box center [224, 79] width 10 height 19
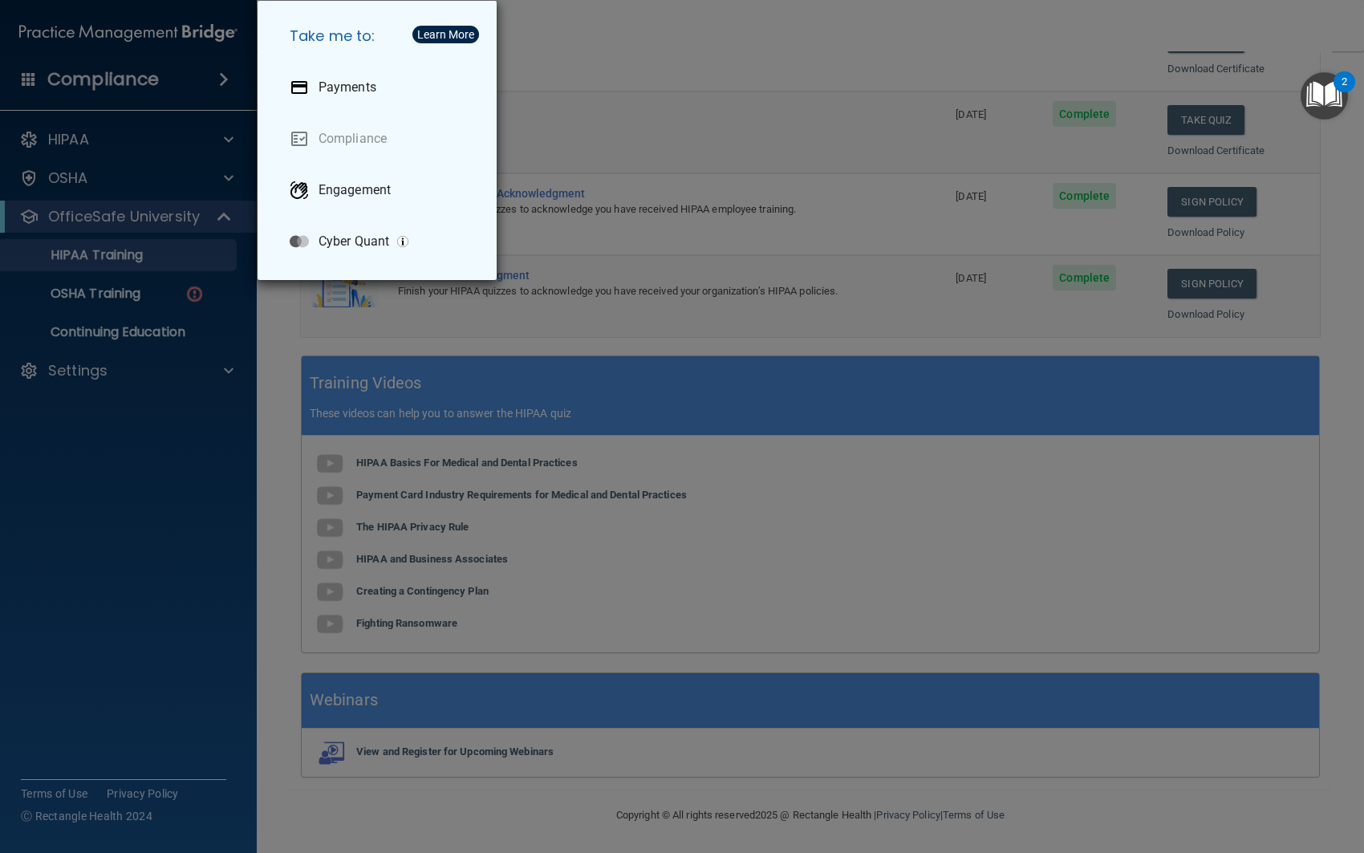
drag, startPoint x: 217, startPoint y: 78, endPoint x: 201, endPoint y: 80, distance: 16.2
click at [201, 80] on div "Take me to: Payments Compliance Engagement Cyber Quant" at bounding box center [682, 426] width 1364 height 853
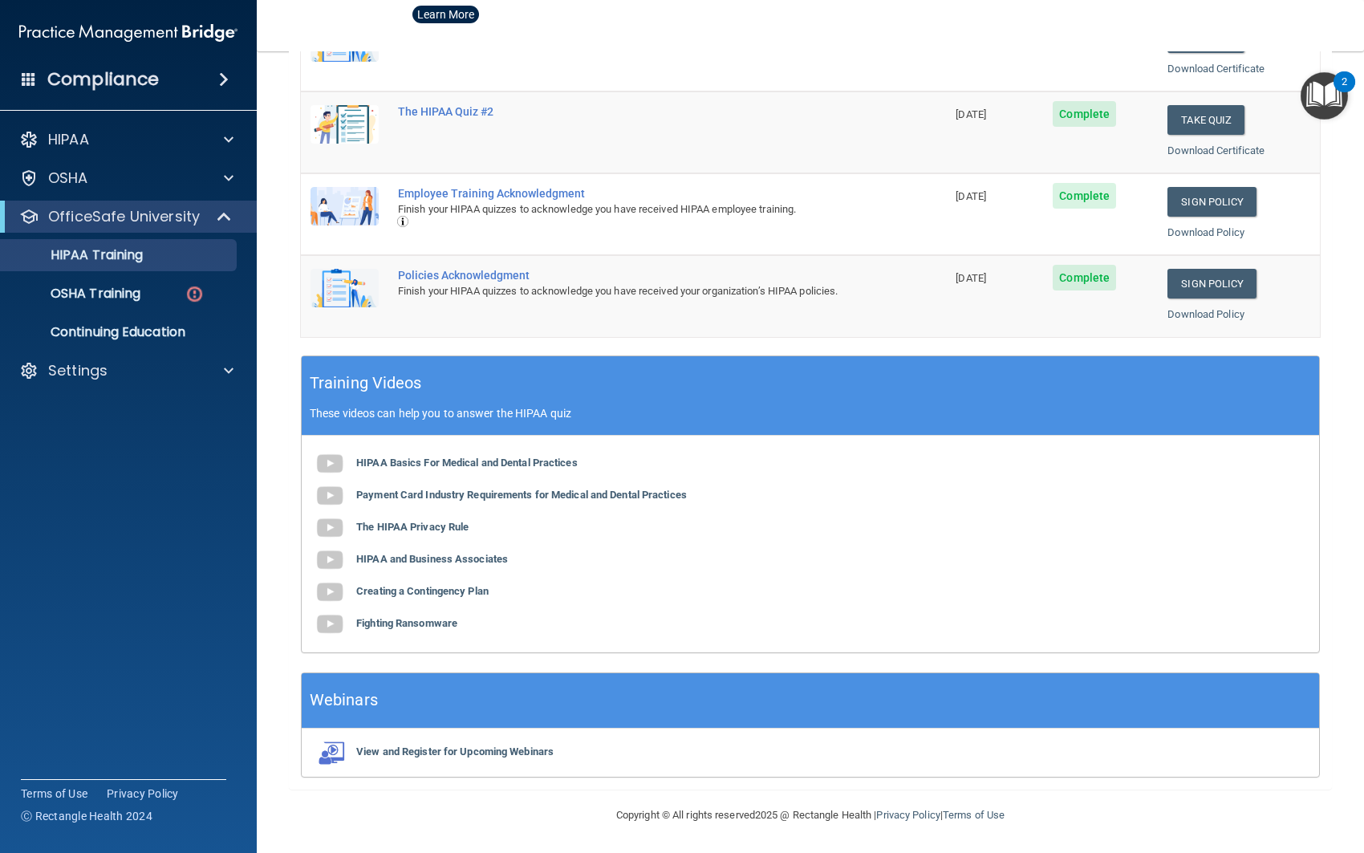
click at [183, 81] on div "Compliance" at bounding box center [128, 79] width 257 height 35
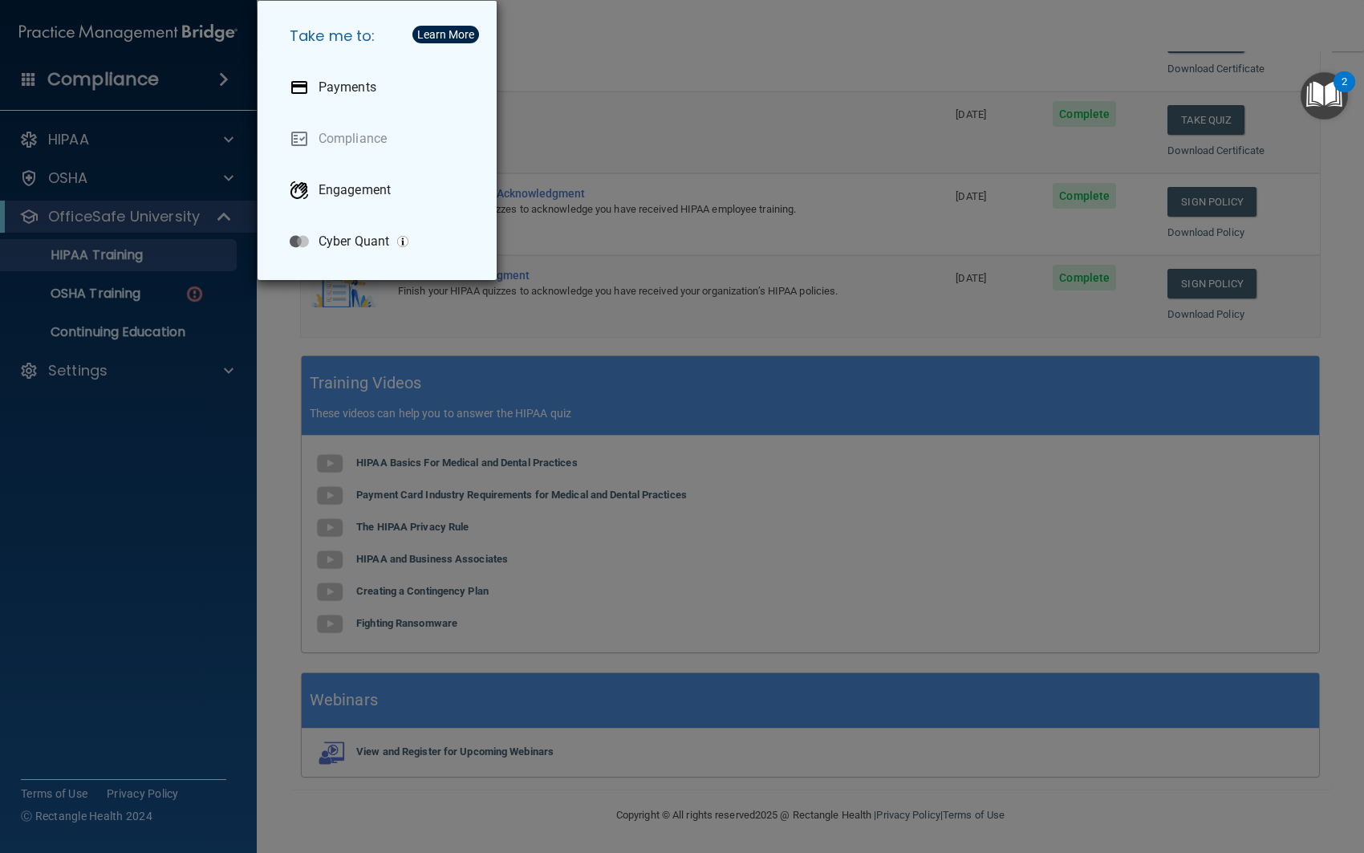
click at [127, 128] on div "Take me to: Payments Compliance Engagement Cyber Quant" at bounding box center [682, 426] width 1364 height 853
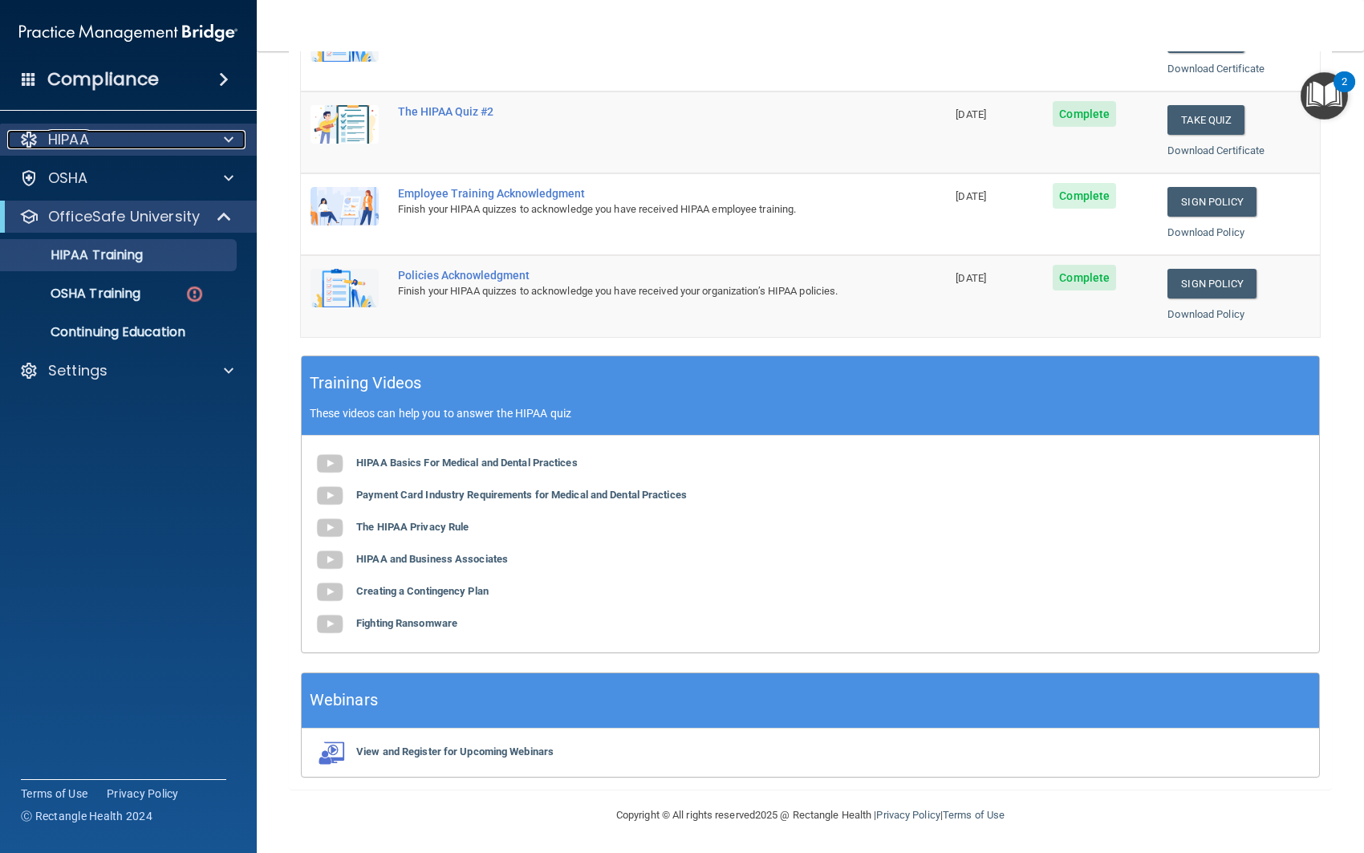
click at [229, 134] on span at bounding box center [229, 139] width 10 height 19
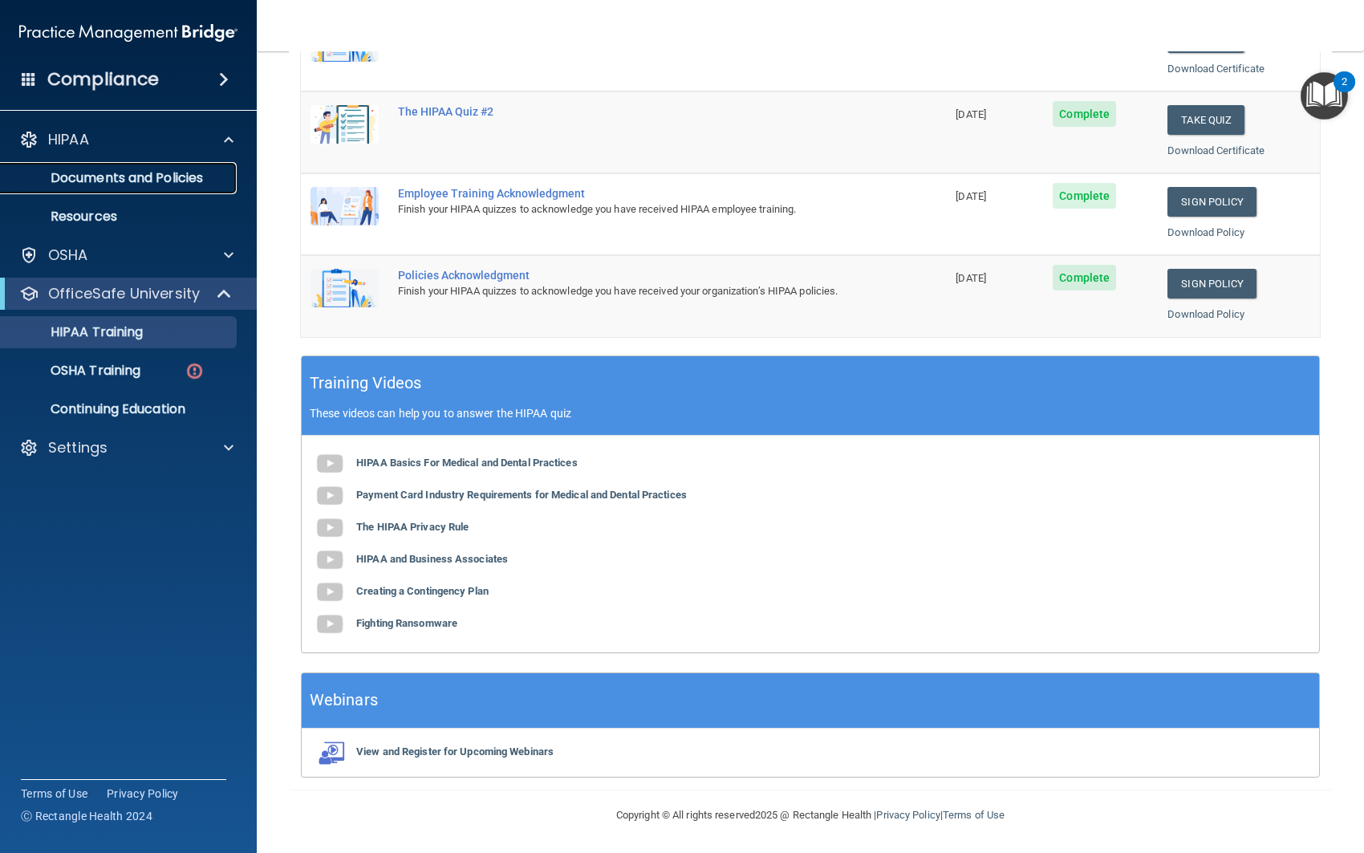
click at [136, 179] on p "Documents and Policies" at bounding box center [119, 178] width 219 height 16
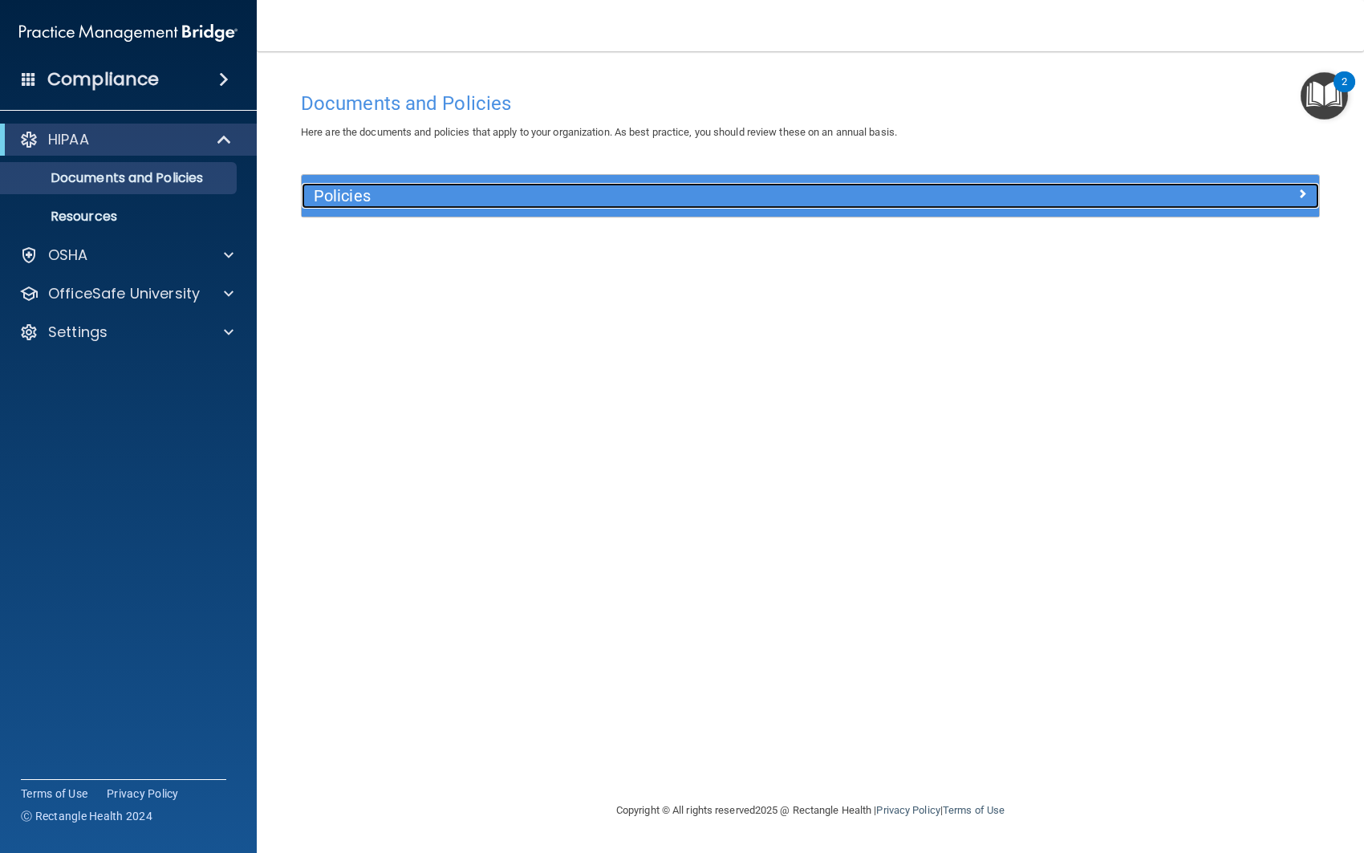
click at [1306, 197] on span at bounding box center [1302, 193] width 10 height 19
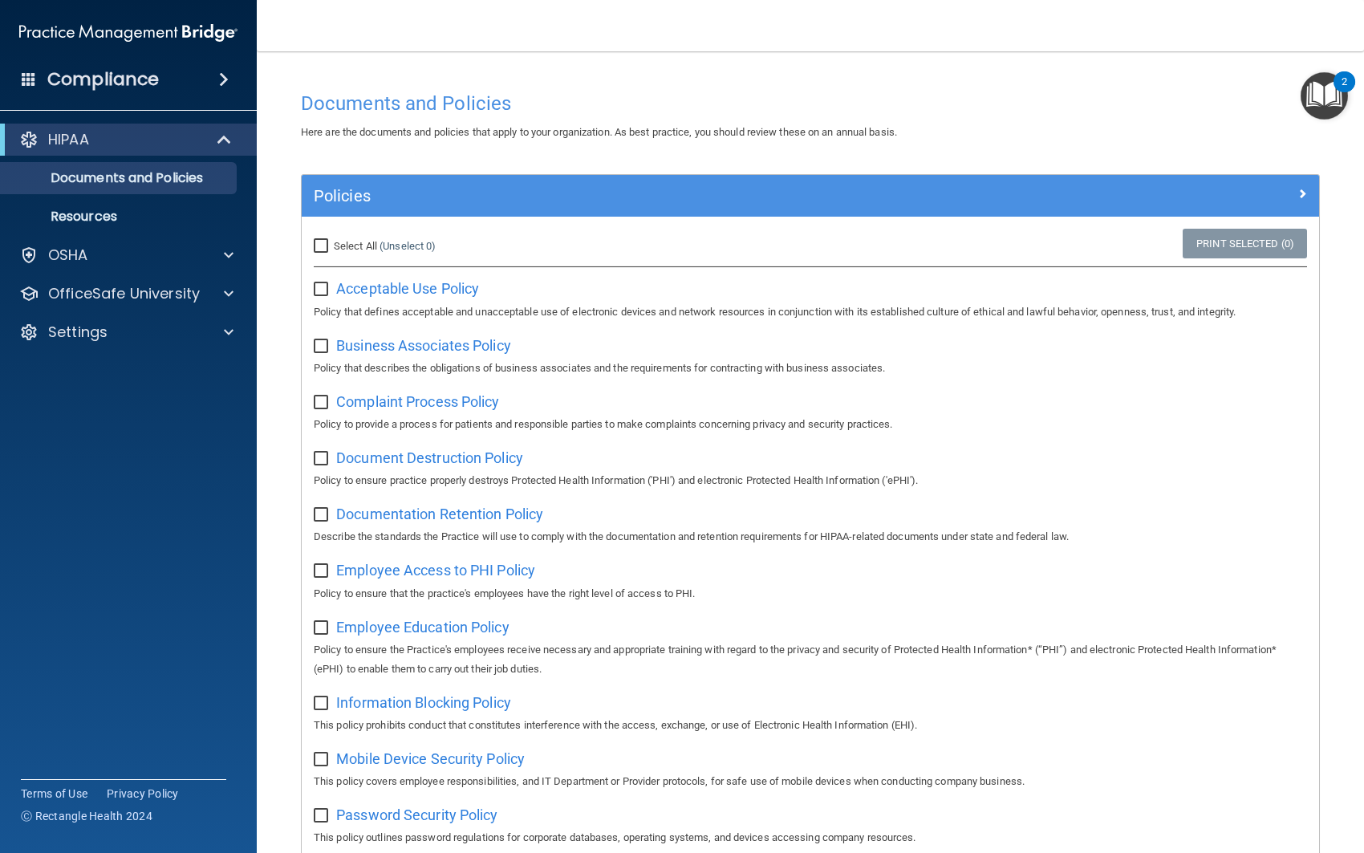
click at [320, 248] on input "Select All (Unselect 0) Unselect All" at bounding box center [323, 246] width 18 height 13
checkbox input "true"
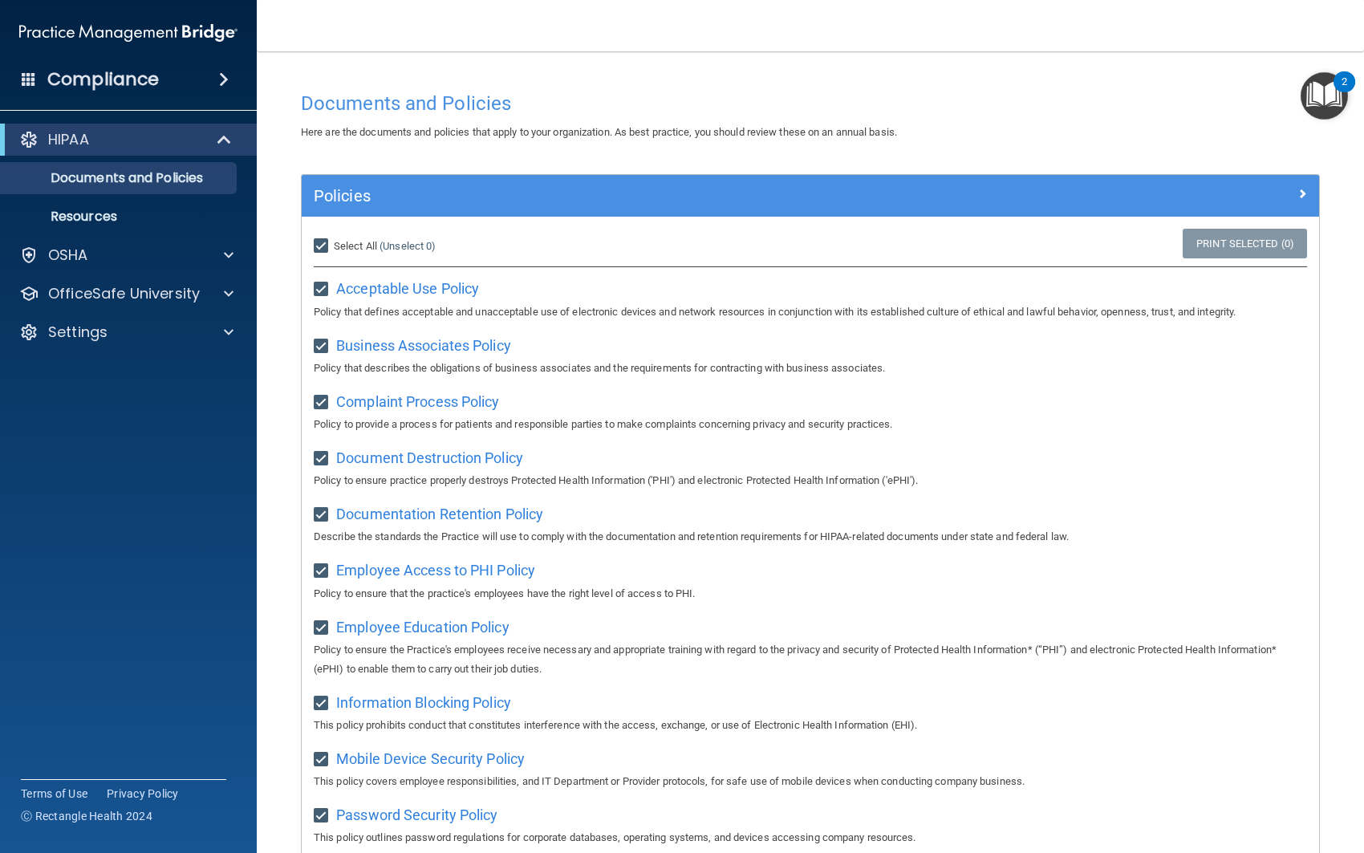
checkbox input "true"
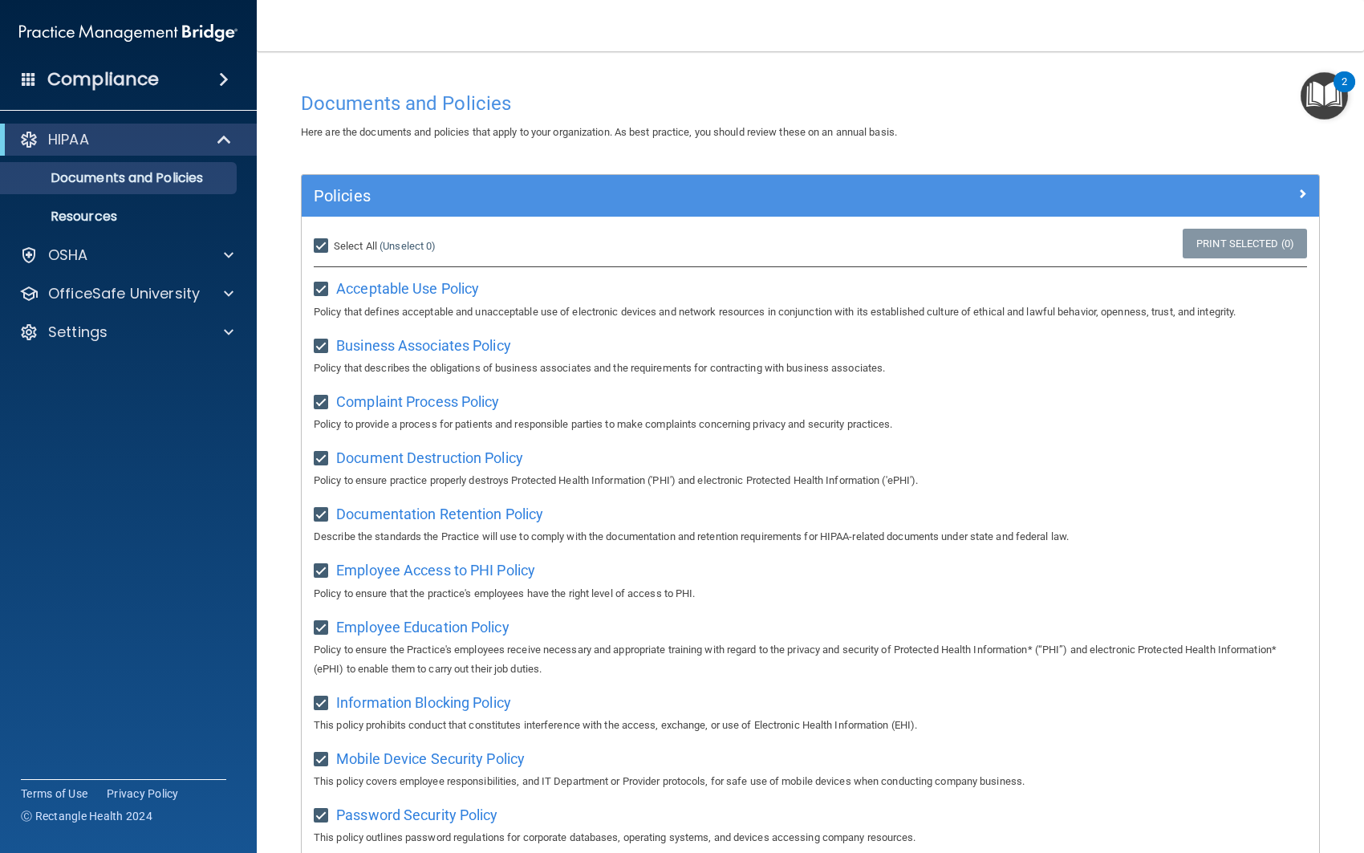
checkbox input "true"
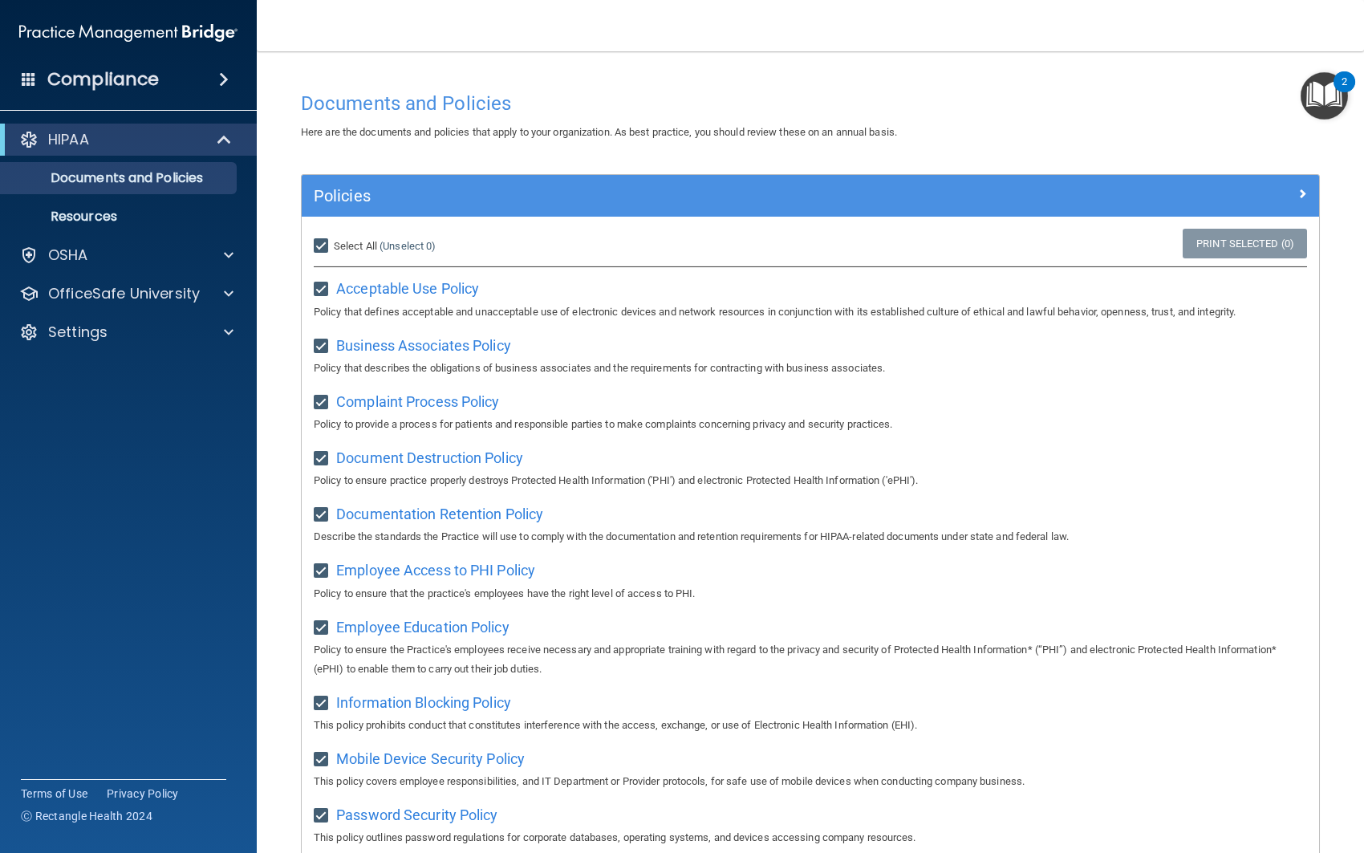
checkbox input "true"
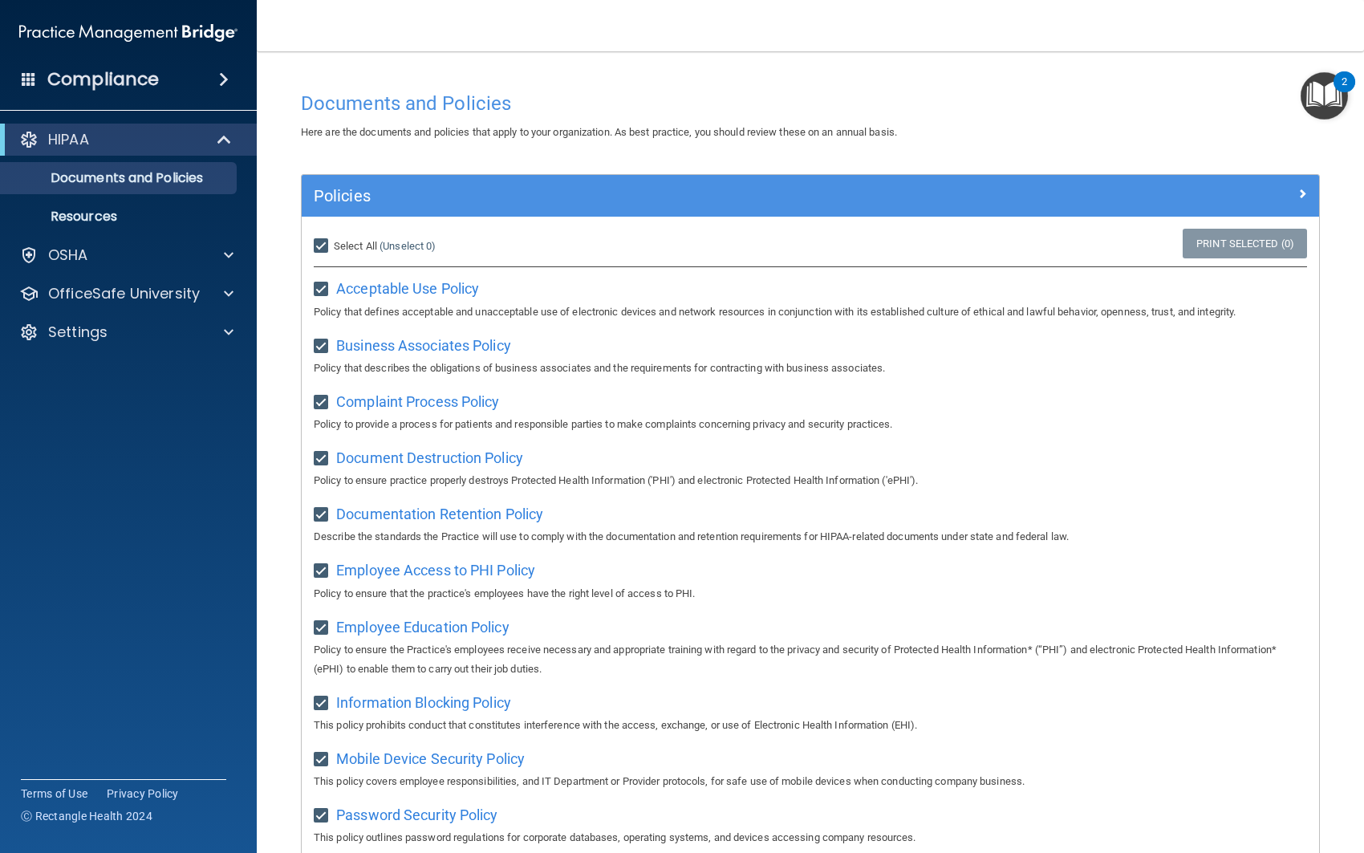
checkbox input "true"
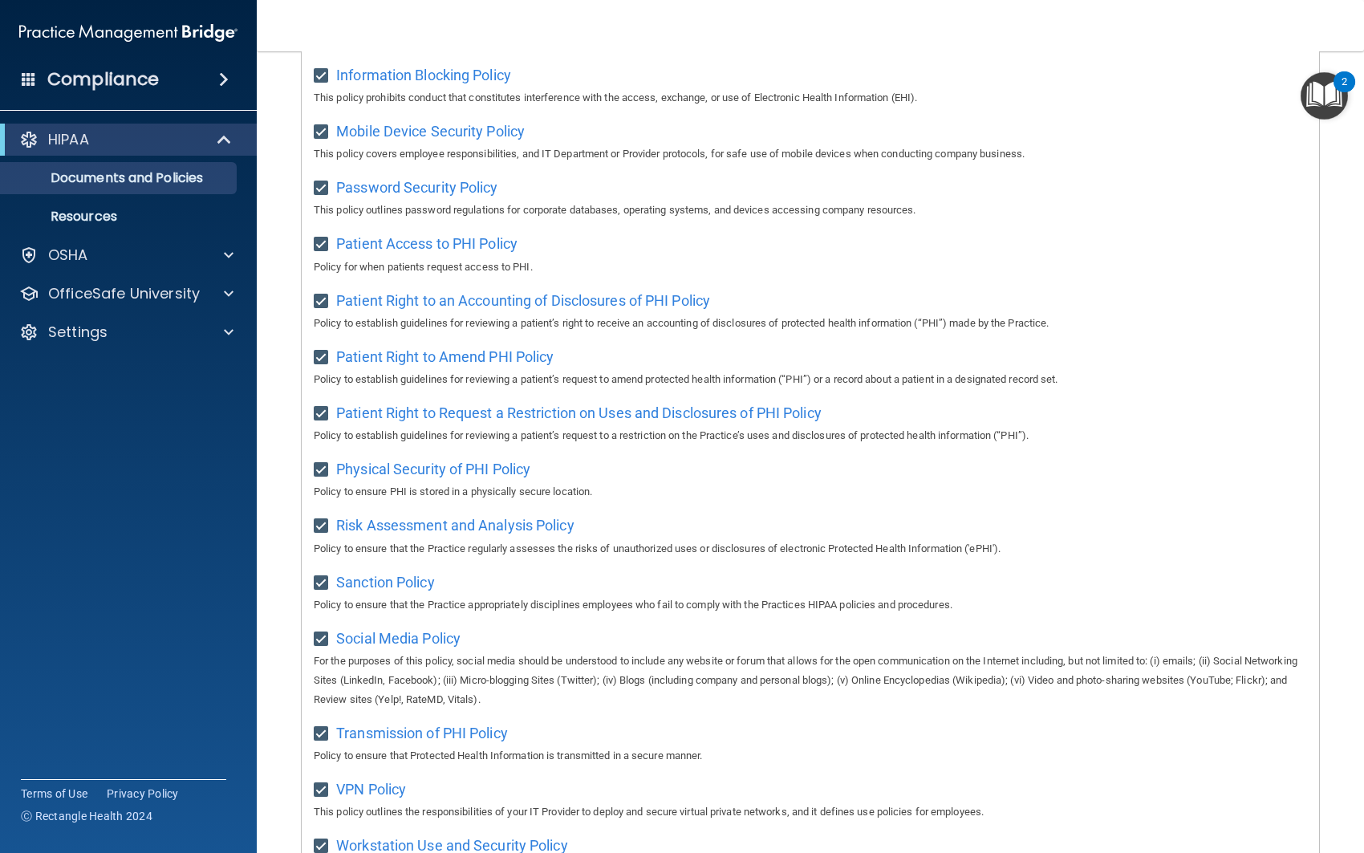
scroll to position [767, 0]
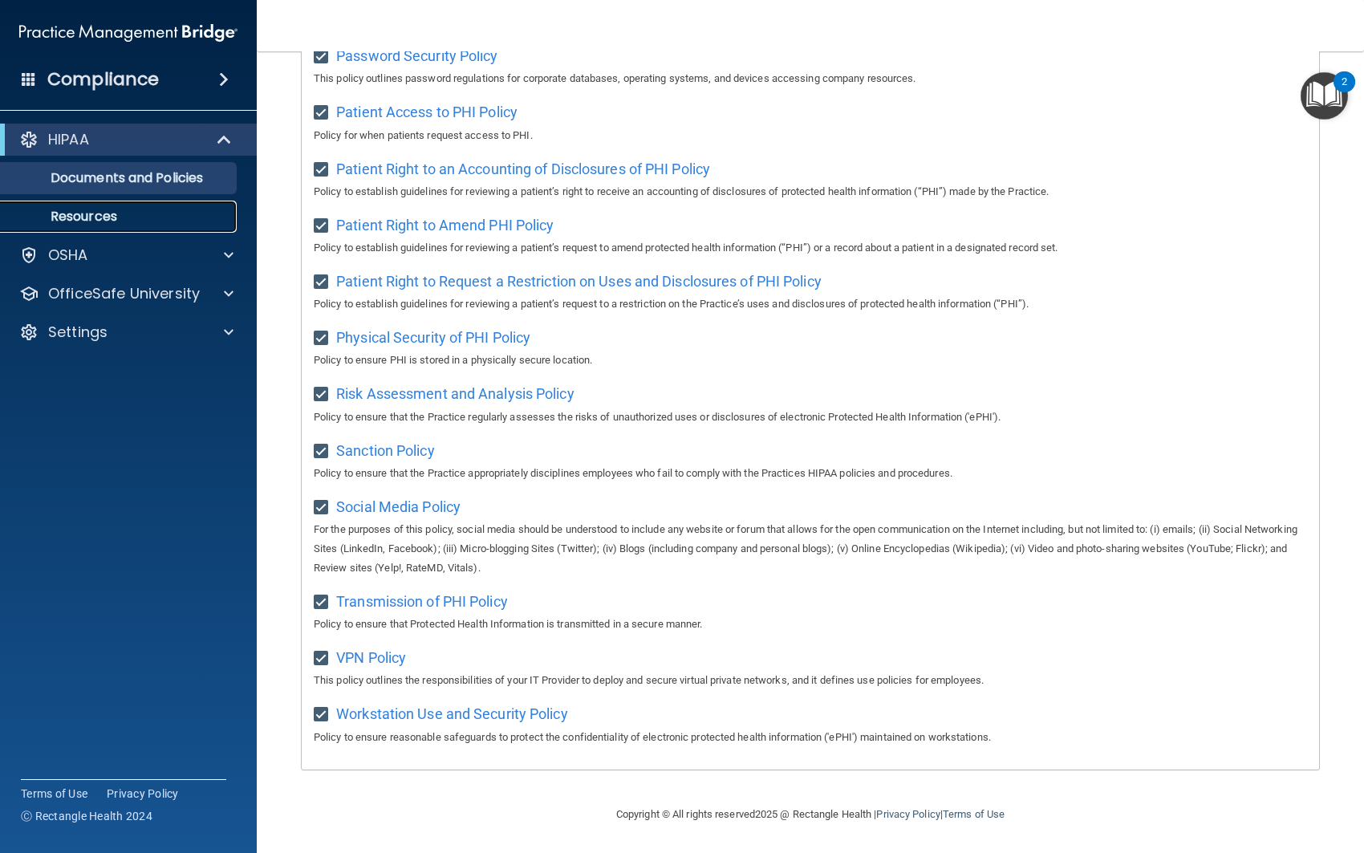
click at [49, 208] on link "Resources" at bounding box center [110, 217] width 253 height 32
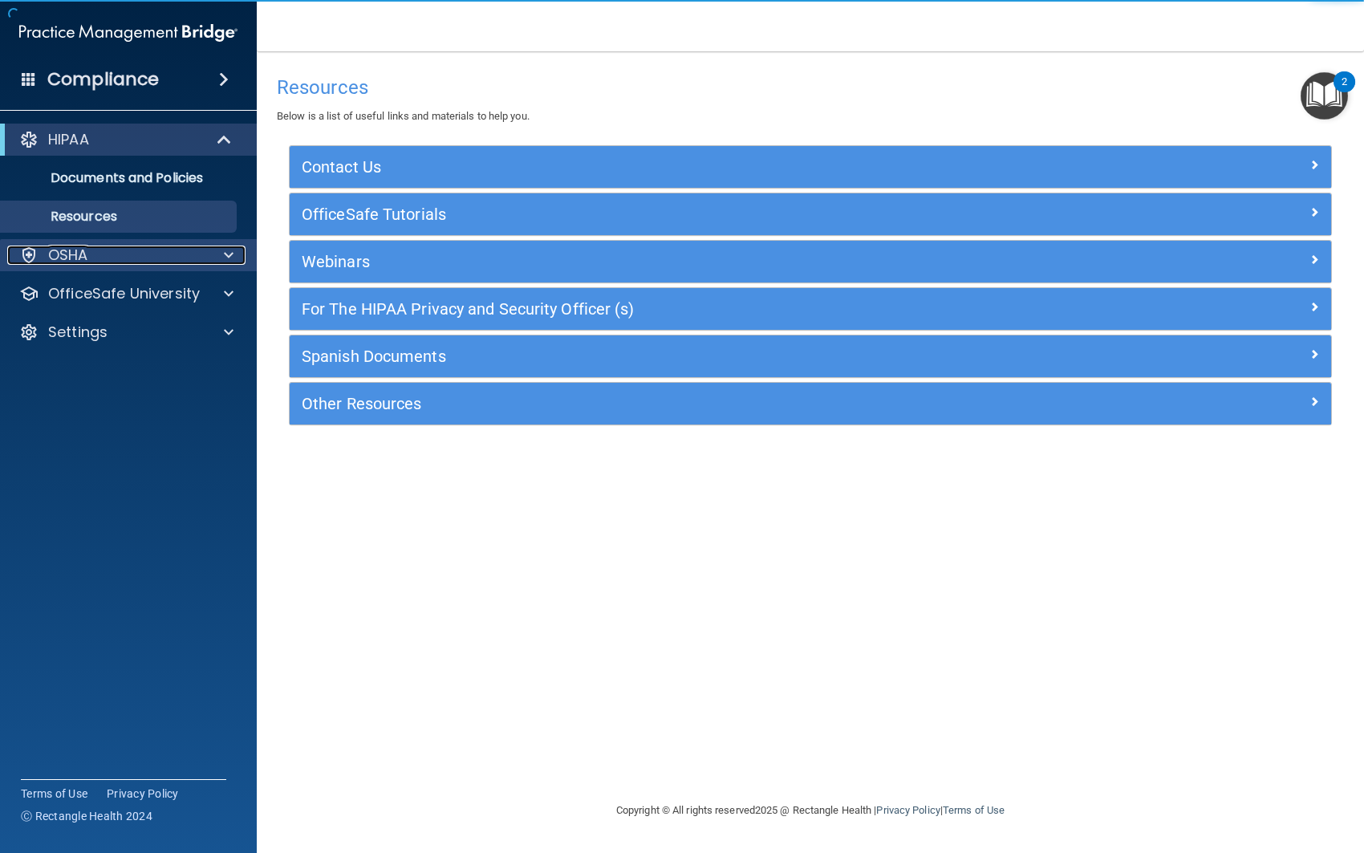
click at [109, 245] on div "OSHA" at bounding box center [106, 254] width 199 height 19
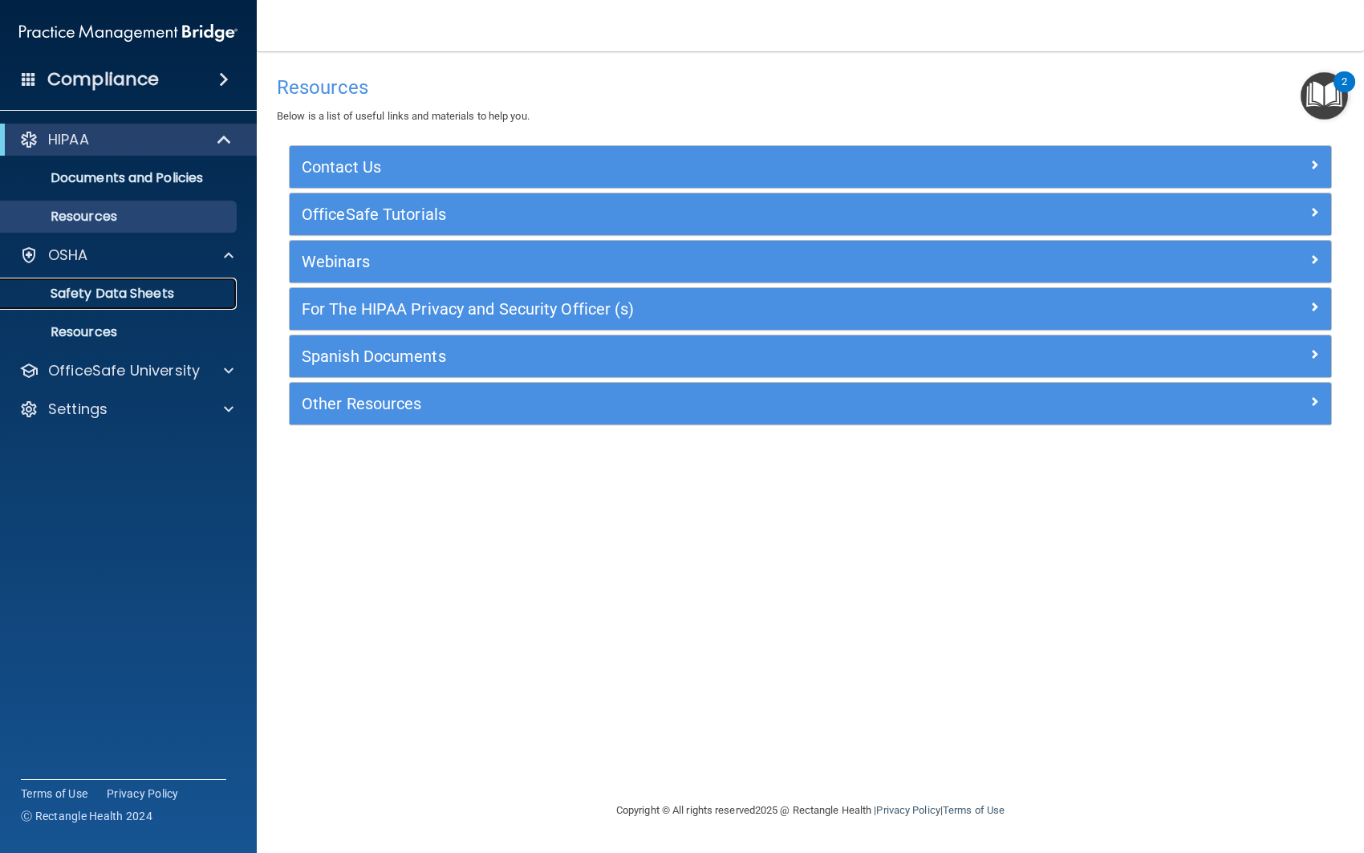
click at [114, 291] on p "Safety Data Sheets" at bounding box center [119, 294] width 219 height 16
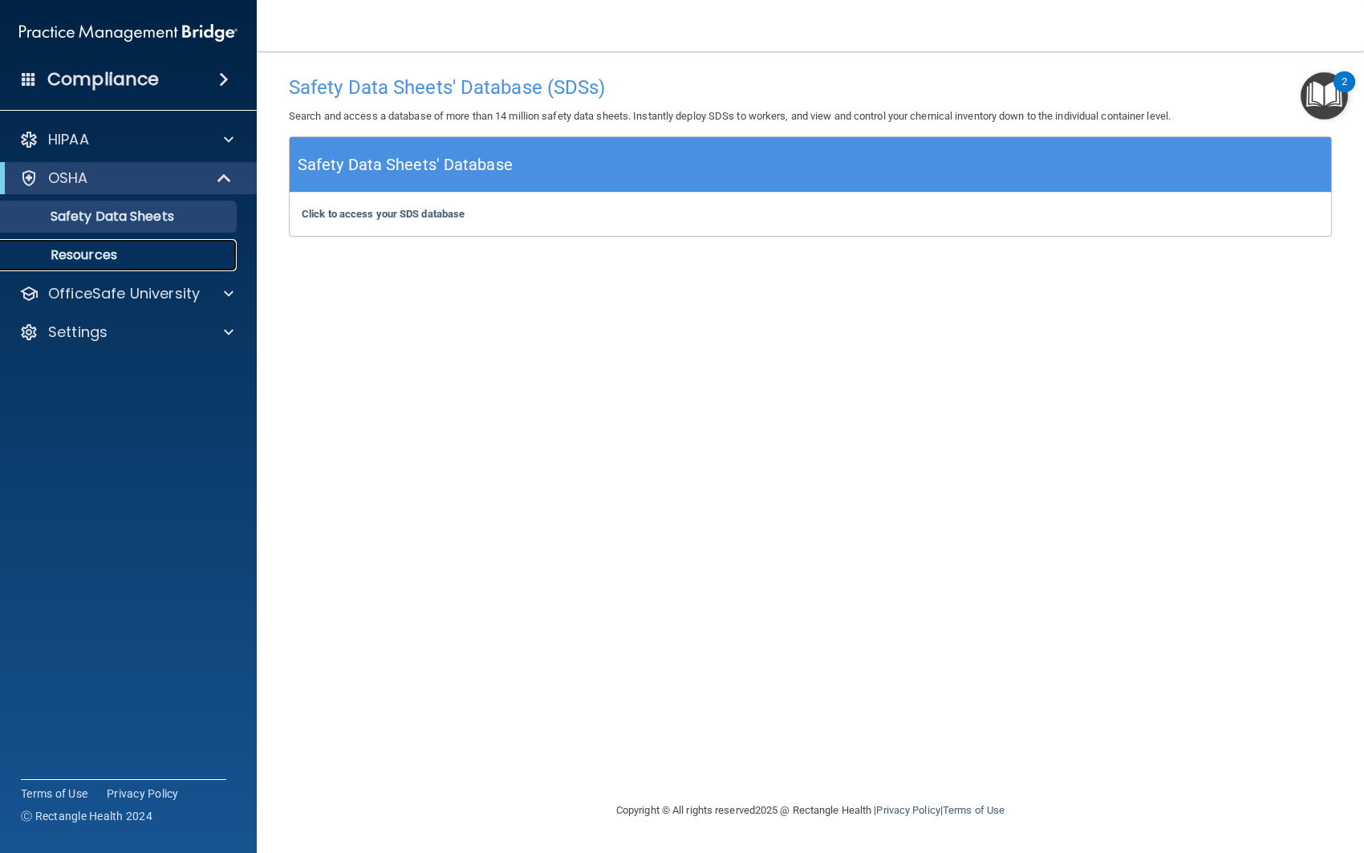
click at [91, 244] on link "Resources" at bounding box center [110, 255] width 253 height 32
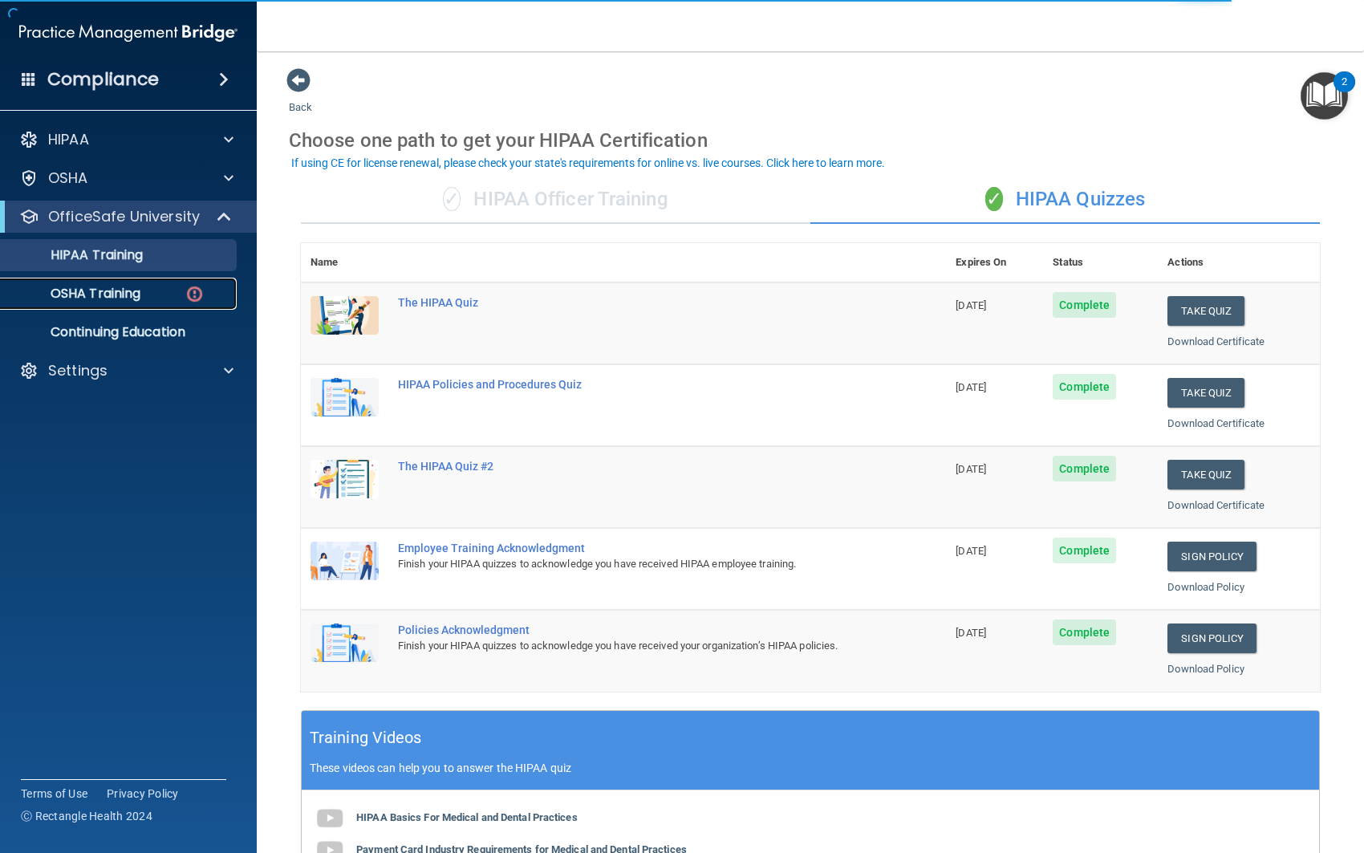
click at [193, 296] on img at bounding box center [194, 294] width 20 height 20
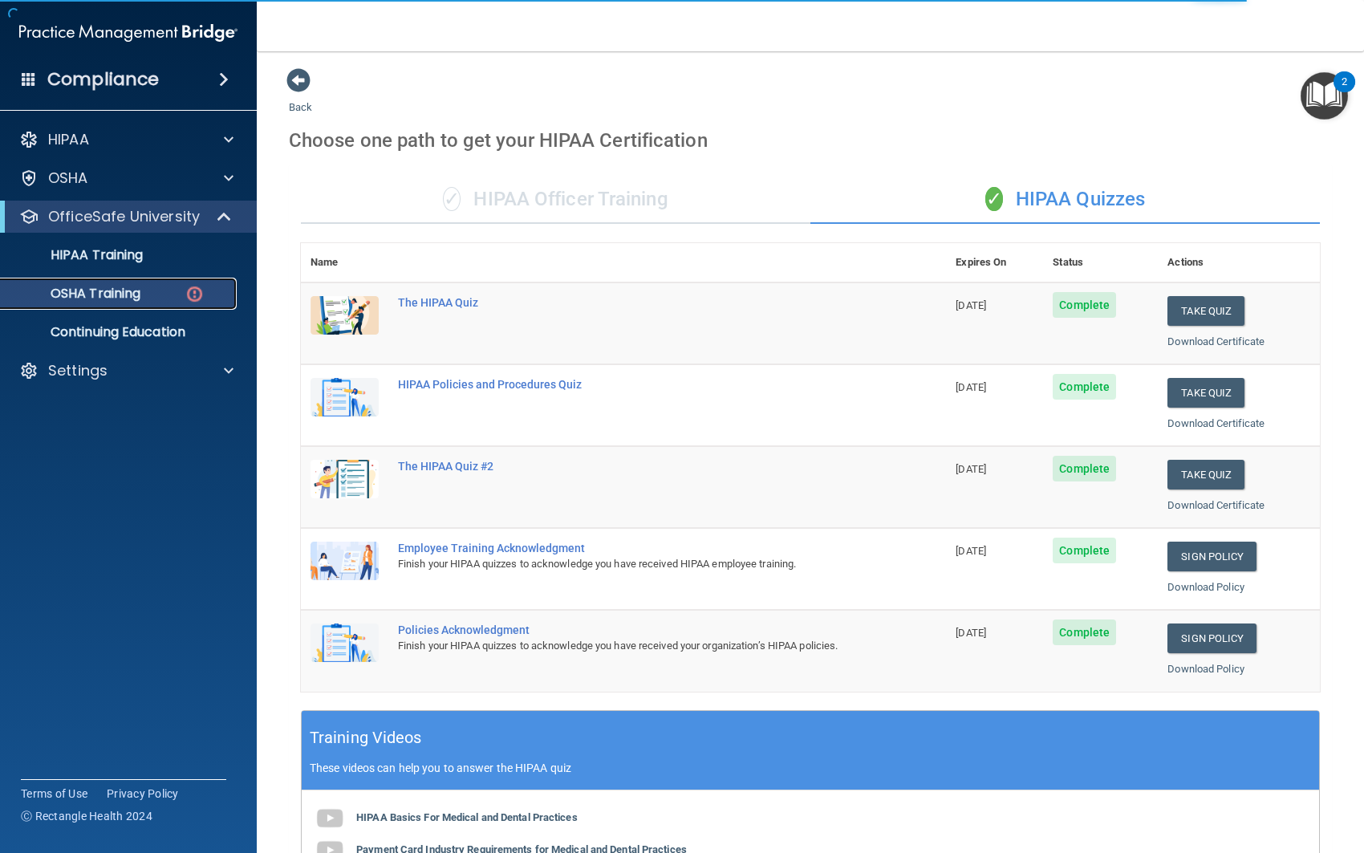
click at [193, 296] on img at bounding box center [194, 294] width 20 height 20
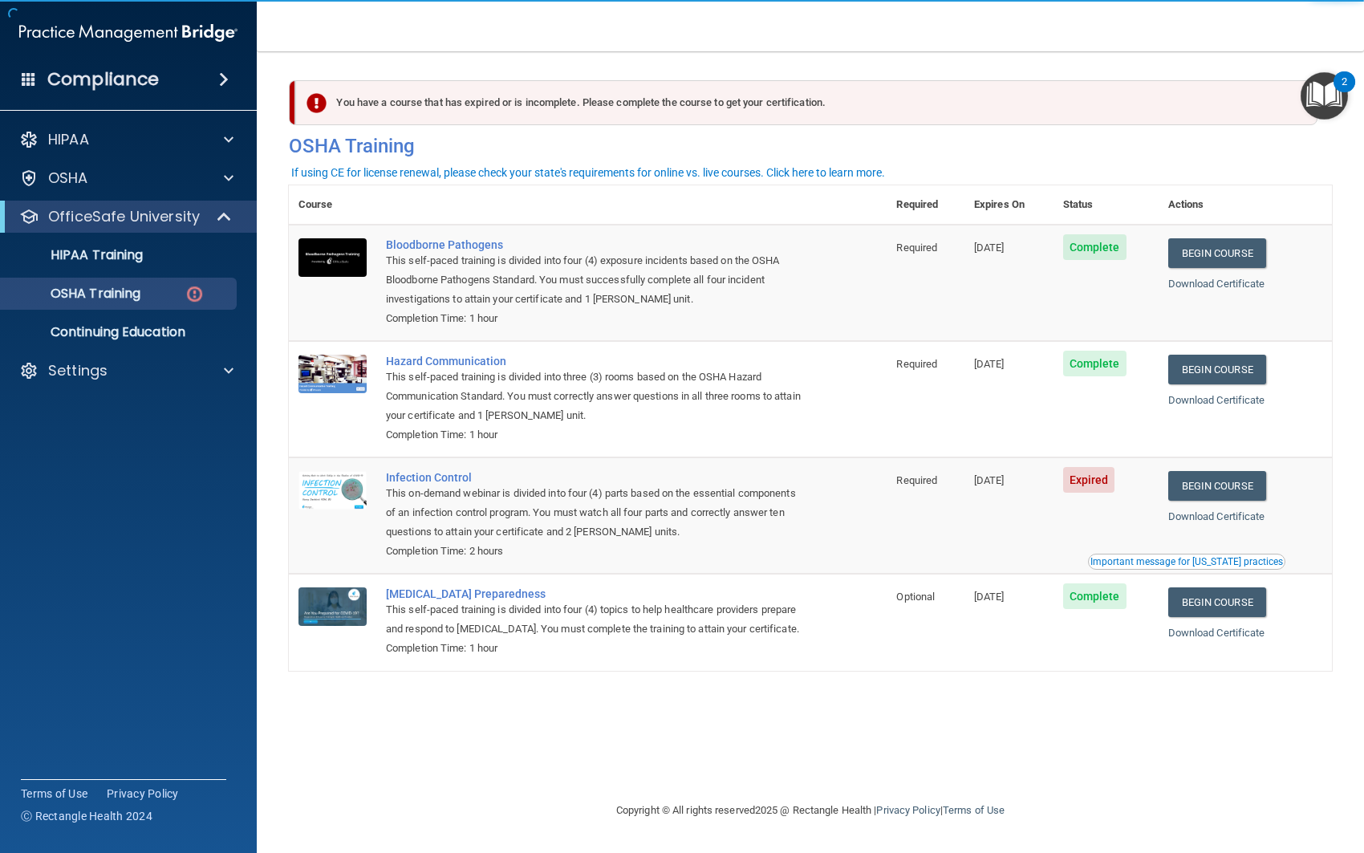
click at [1107, 480] on span "Expired" at bounding box center [1089, 480] width 52 height 26
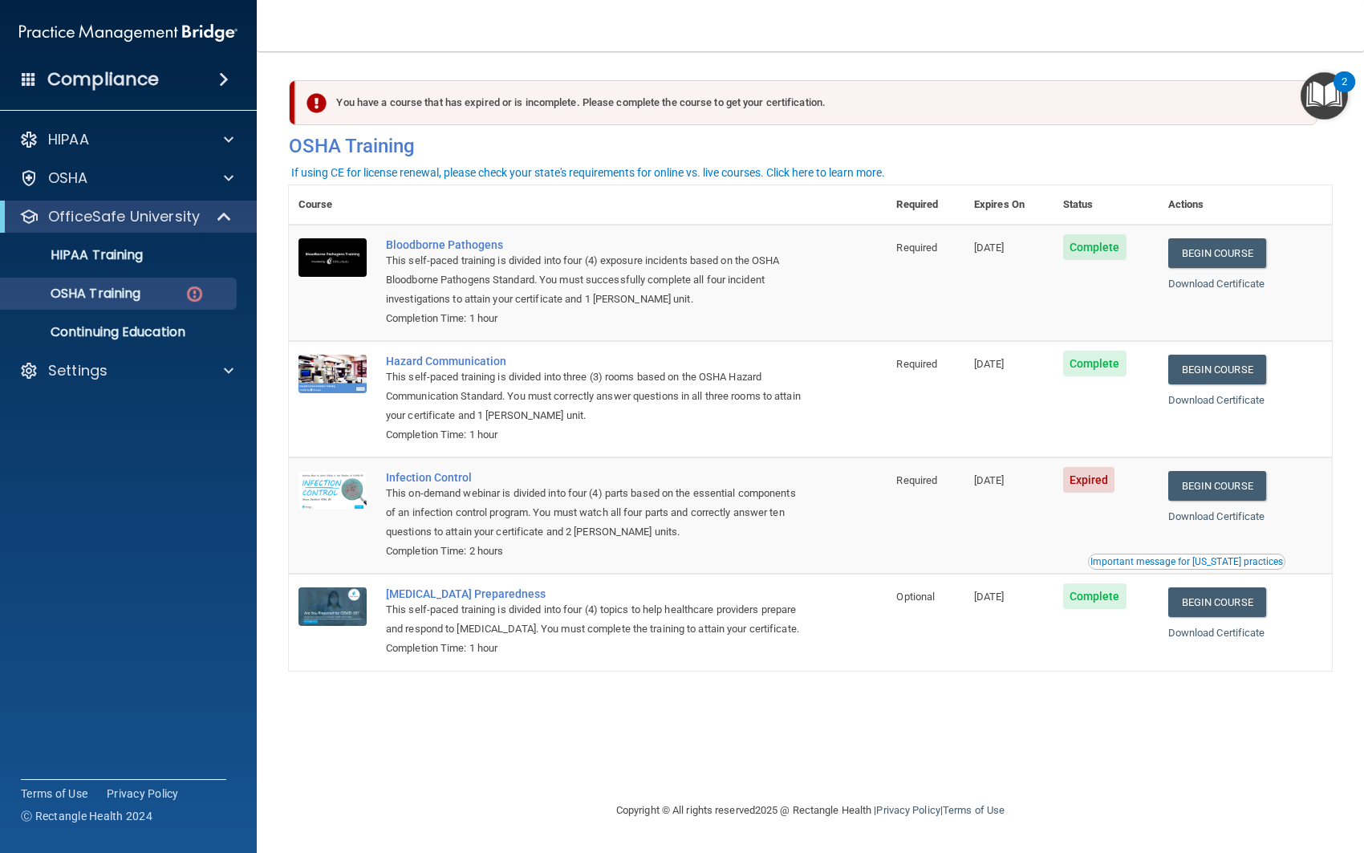
click at [1053, 522] on td "[DATE]" at bounding box center [1008, 515] width 89 height 116
click at [1204, 519] on link "Download Certificate" at bounding box center [1216, 516] width 97 height 12
click at [756, 508] on div "This on-demand webinar is divided into four (4) parts based on the essential co…" at bounding box center [596, 513] width 420 height 58
click at [437, 475] on div "Infection Control" at bounding box center [596, 477] width 420 height 13
